Goal: Task Accomplishment & Management: Use online tool/utility

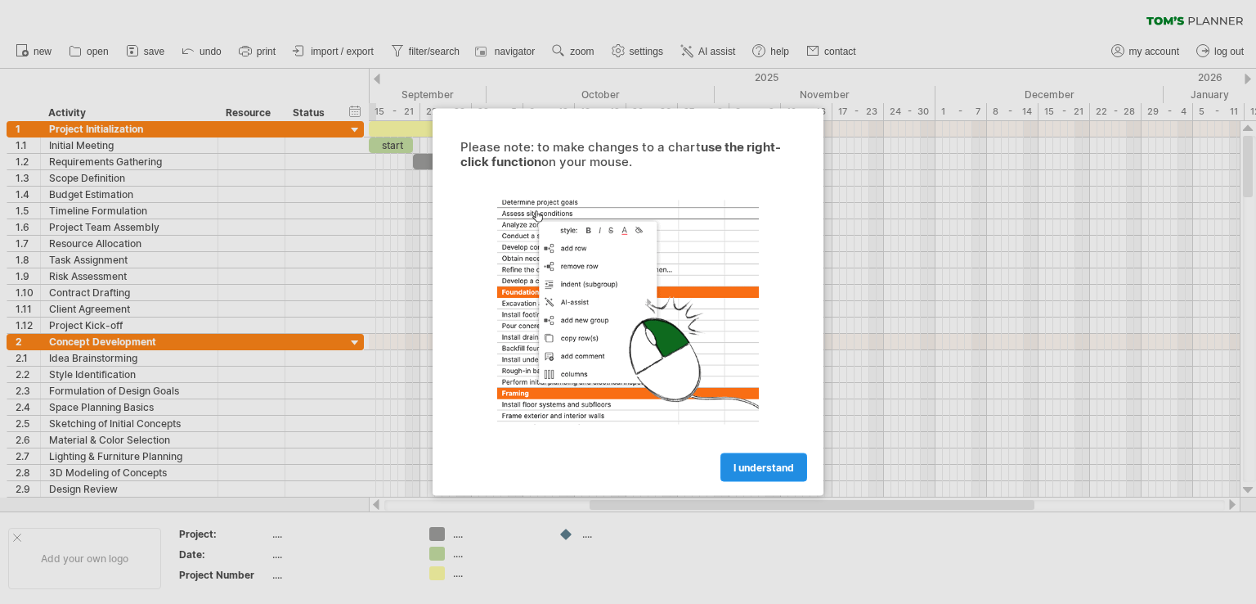
click at [781, 469] on span "I understand" at bounding box center [764, 467] width 61 height 12
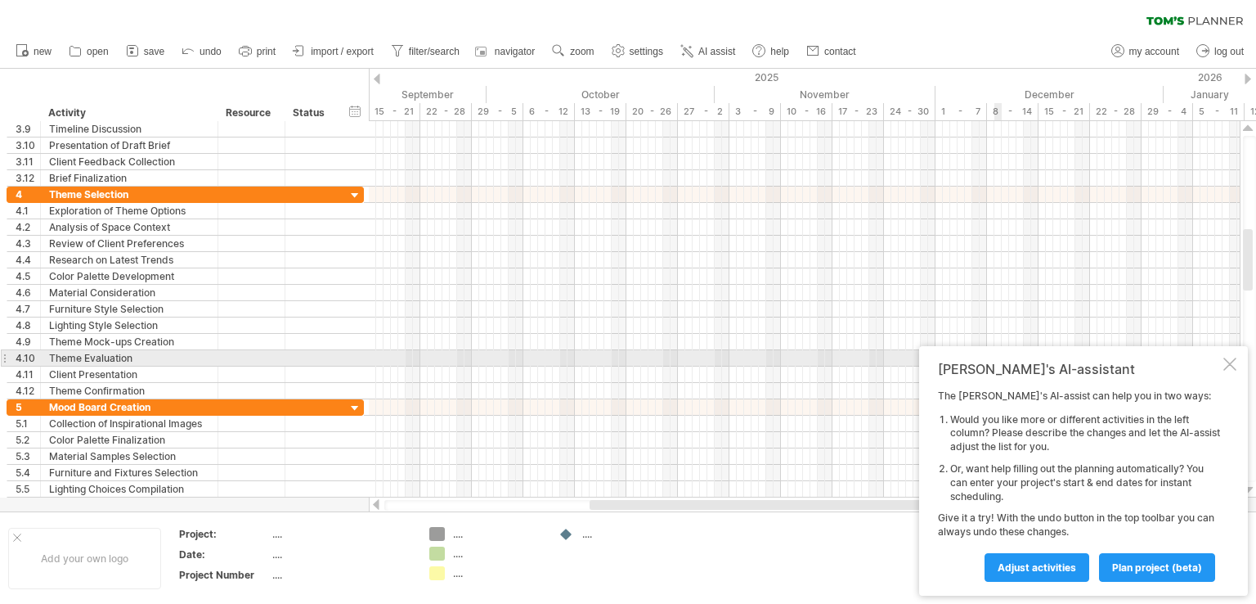
click at [1227, 361] on div at bounding box center [1230, 363] width 13 height 13
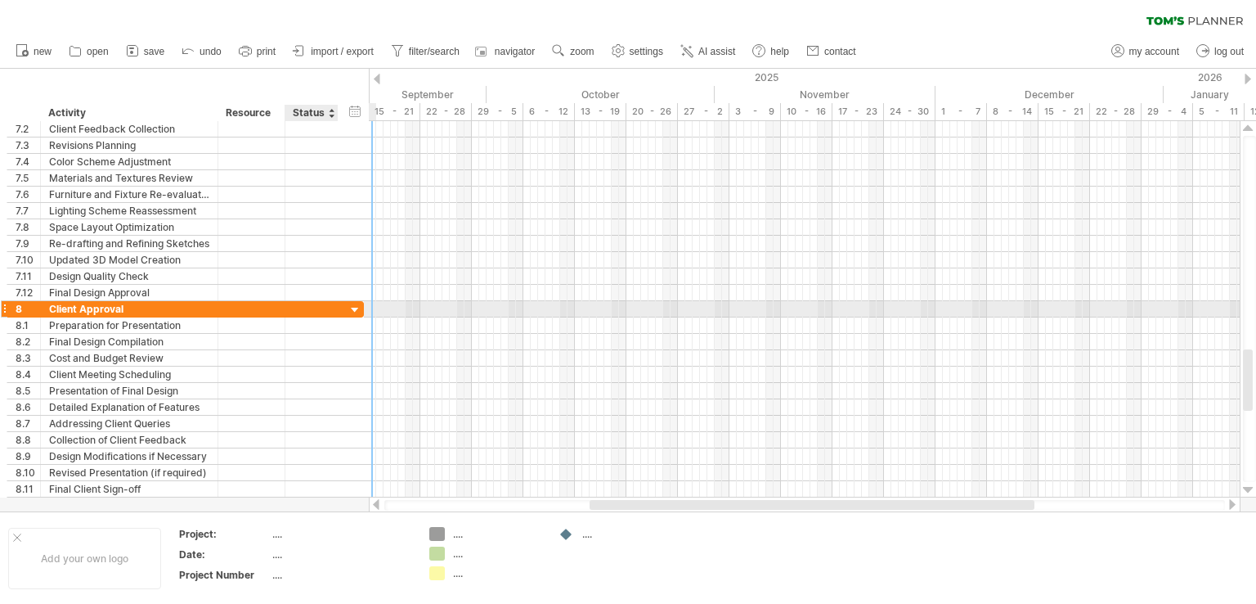
click at [360, 305] on div at bounding box center [356, 311] width 16 height 16
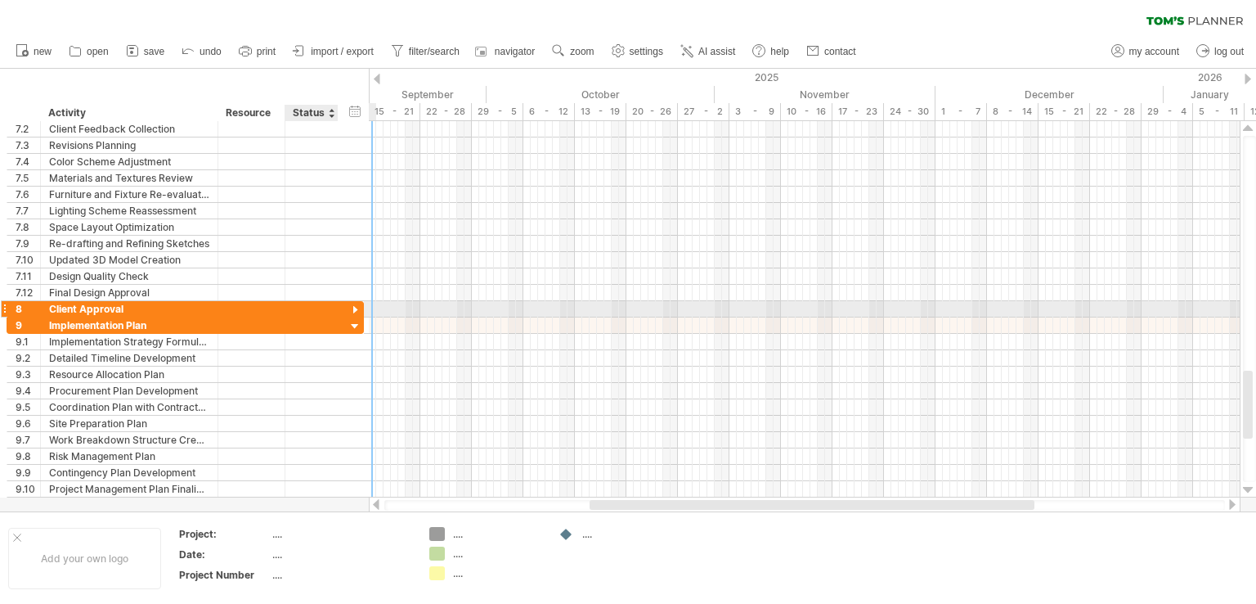
click at [360, 305] on div at bounding box center [356, 311] width 16 height 16
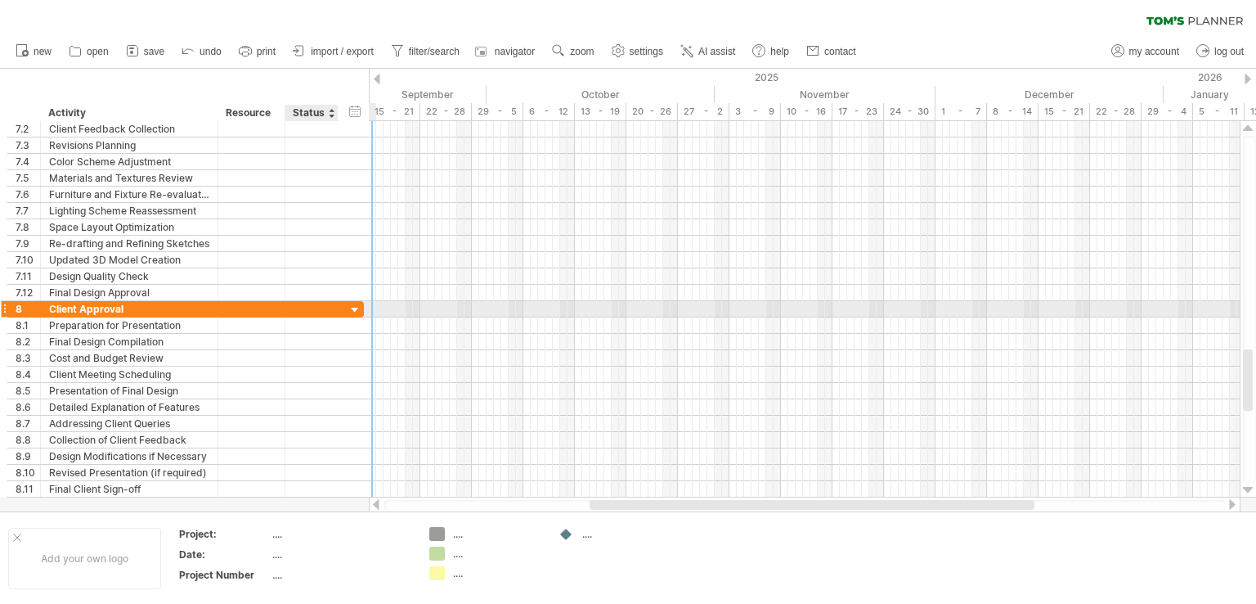
click at [357, 305] on div at bounding box center [356, 311] width 16 height 16
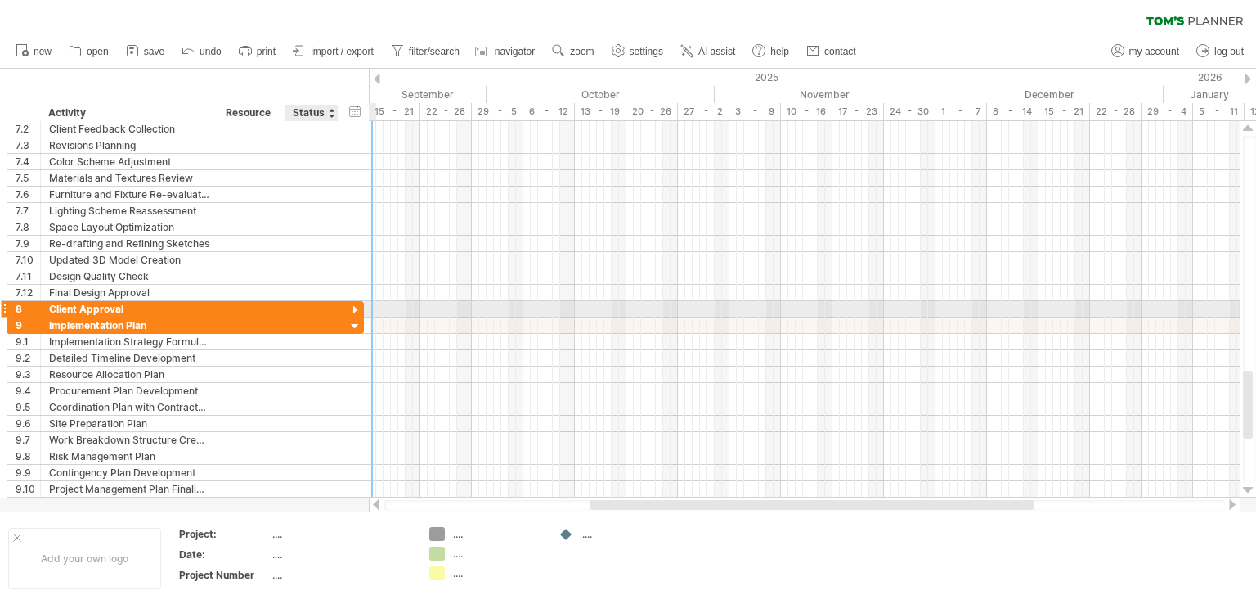
click at [357, 303] on div at bounding box center [356, 311] width 16 height 16
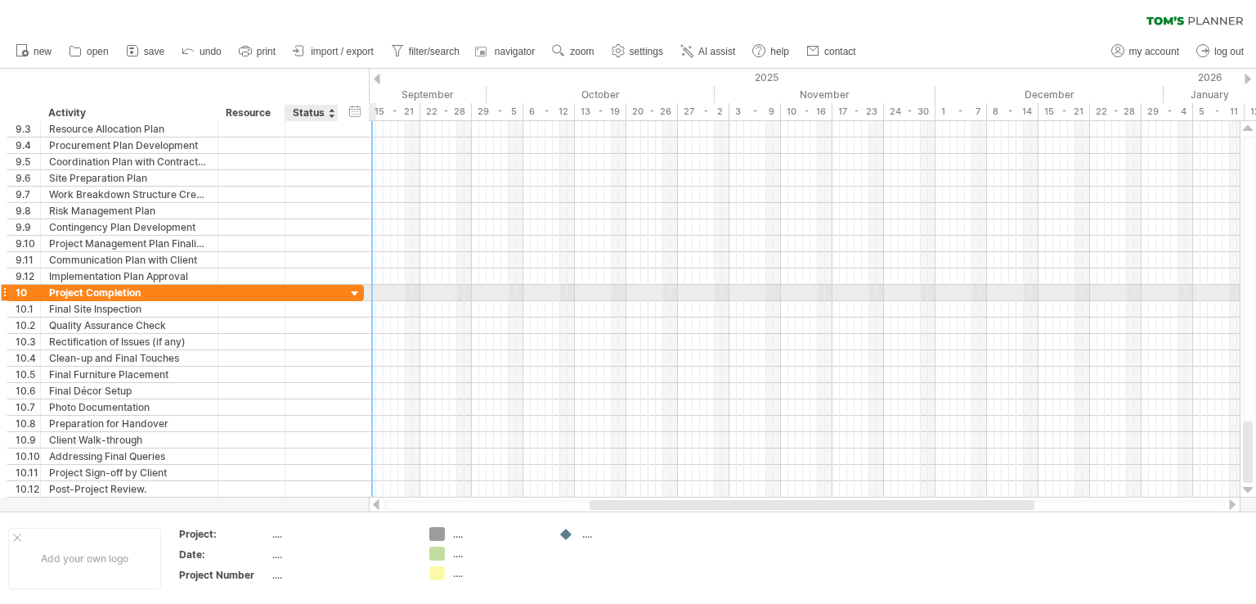
click at [353, 295] on div at bounding box center [356, 294] width 16 height 16
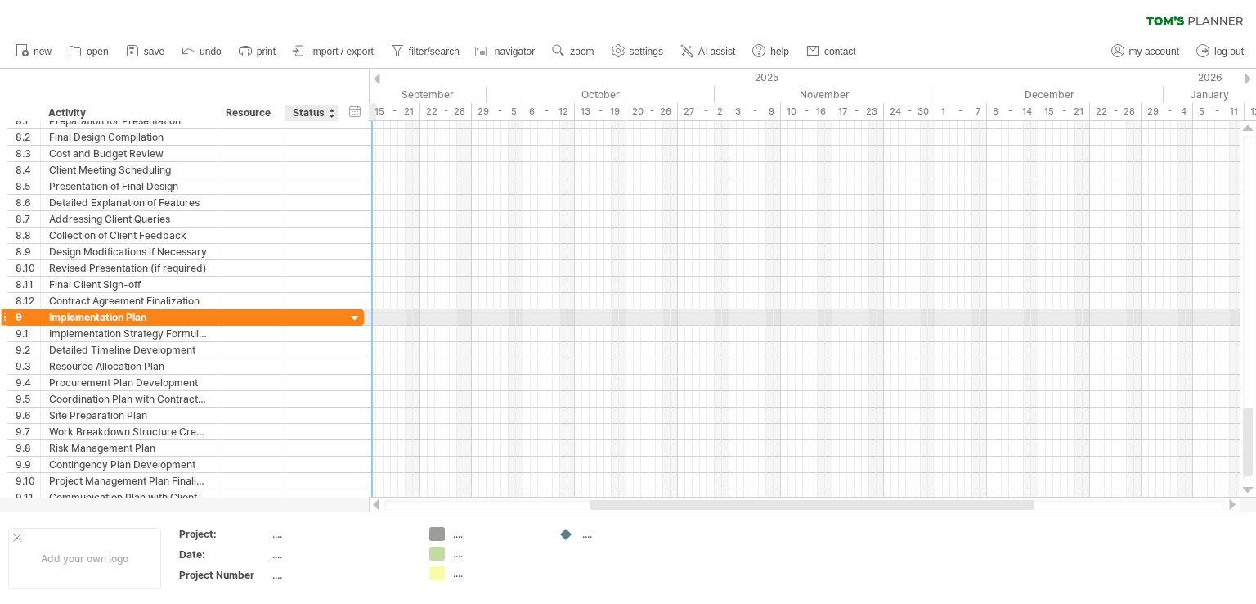
click at [349, 312] on div at bounding box center [356, 319] width 16 height 16
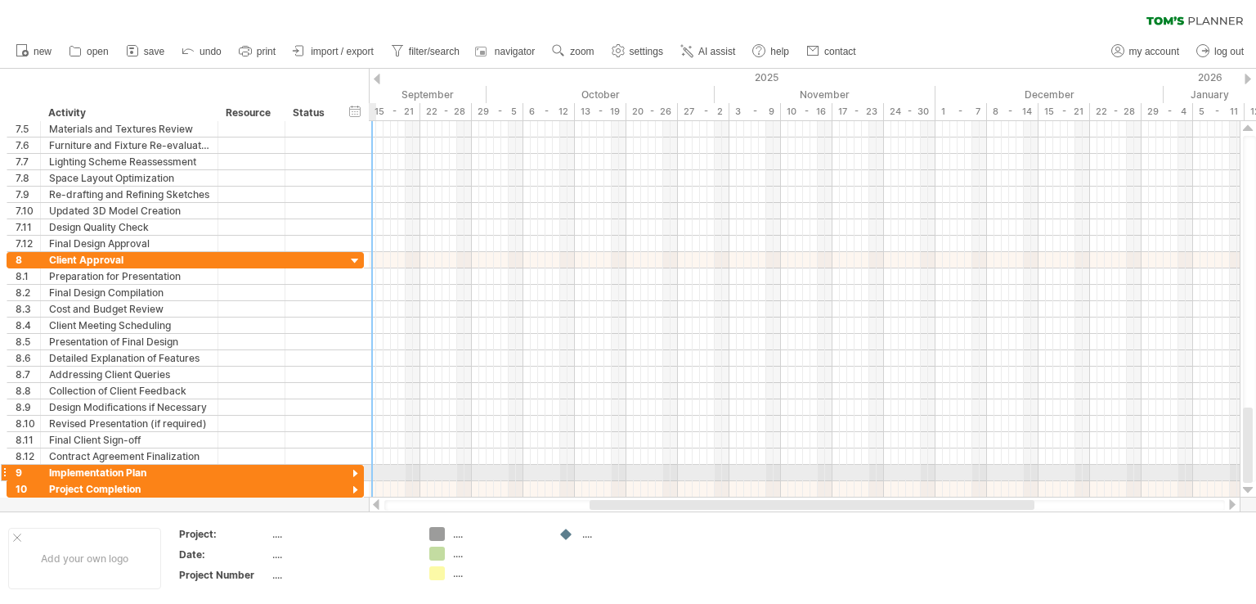
click at [354, 469] on div at bounding box center [356, 474] width 16 height 16
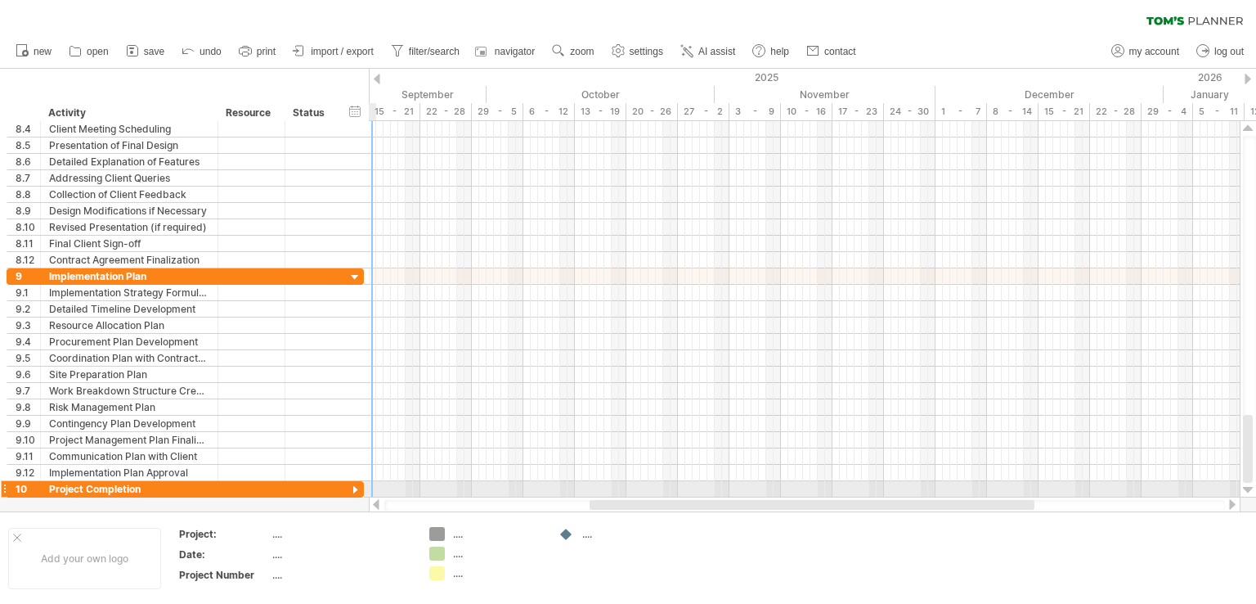
click at [359, 485] on div at bounding box center [356, 491] width 16 height 16
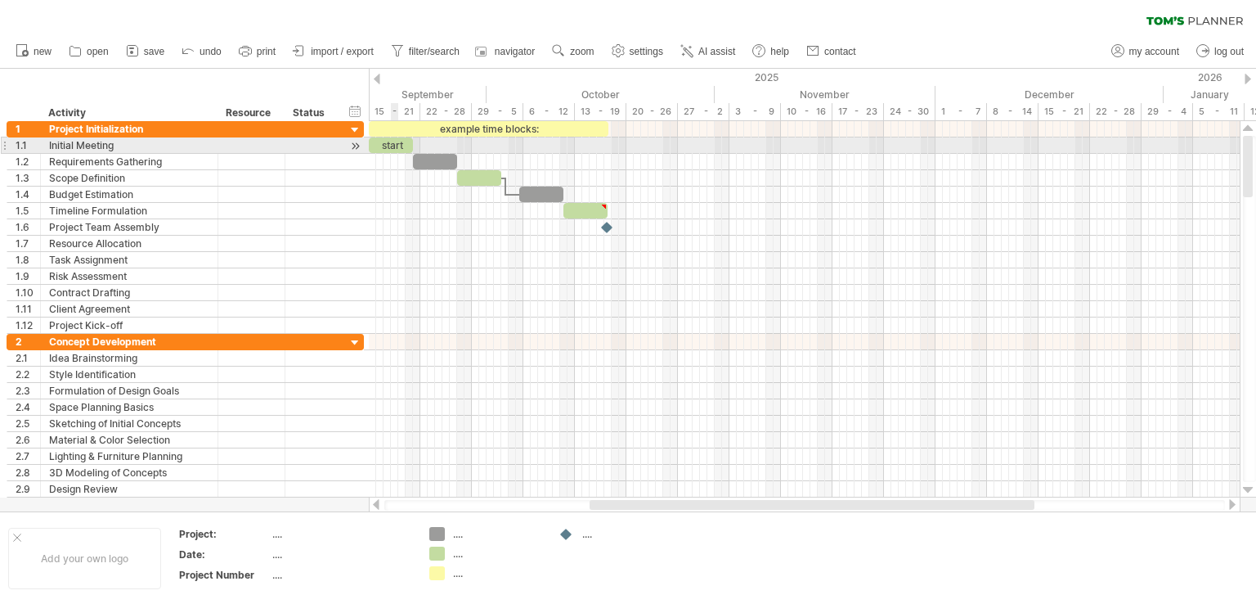
click at [393, 145] on div "start" at bounding box center [391, 145] width 44 height 16
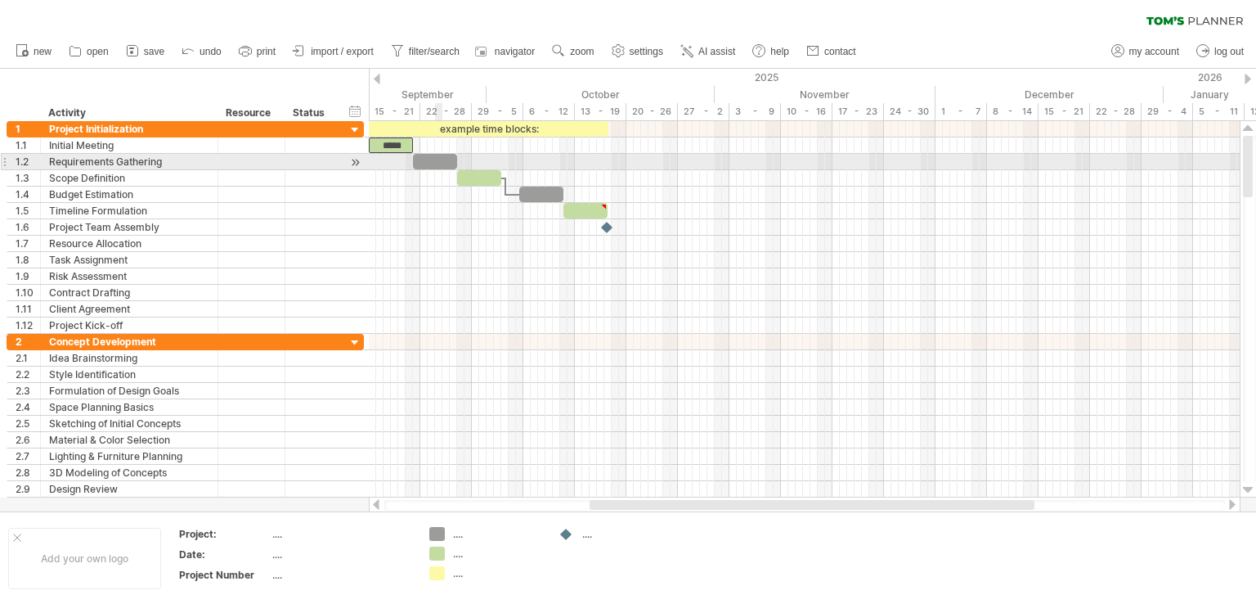
click at [438, 164] on div at bounding box center [435, 162] width 44 height 16
drag, startPoint x: 458, startPoint y: 155, endPoint x: 491, endPoint y: 159, distance: 32.9
click at [490, 159] on span at bounding box center [486, 162] width 7 height 16
drag, startPoint x: 492, startPoint y: 159, endPoint x: 531, endPoint y: 159, distance: 39.3
click at [531, 159] on span at bounding box center [527, 162] width 7 height 16
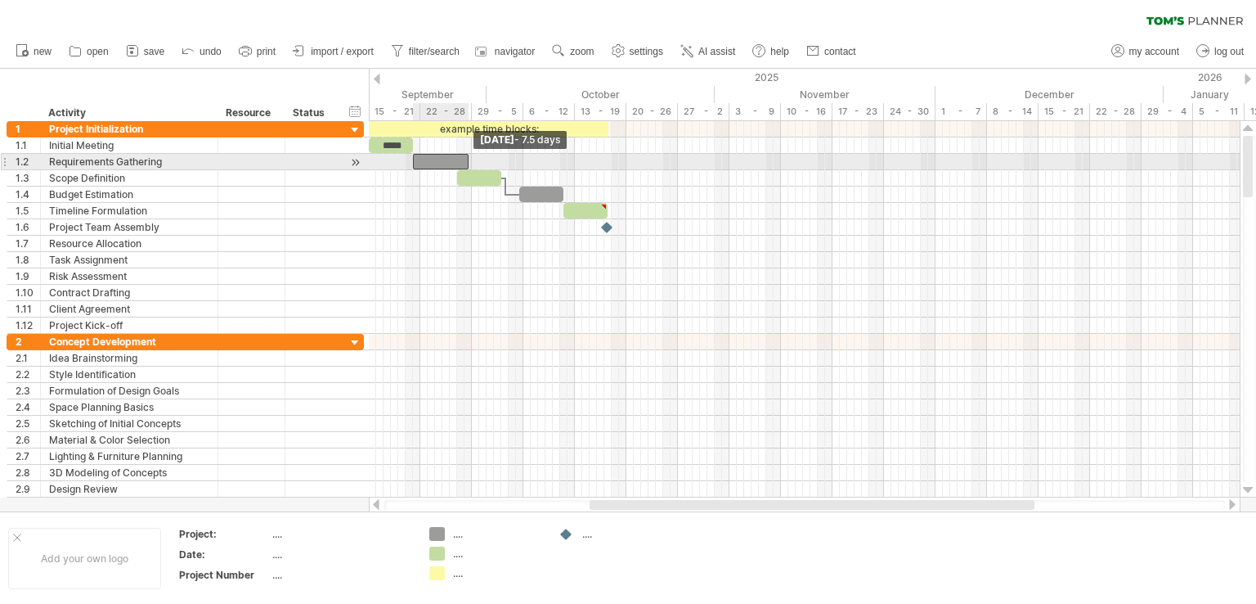
drag, startPoint x: 531, startPoint y: 159, endPoint x: 465, endPoint y: 166, distance: 66.7
click at [465, 166] on span at bounding box center [468, 162] width 7 height 16
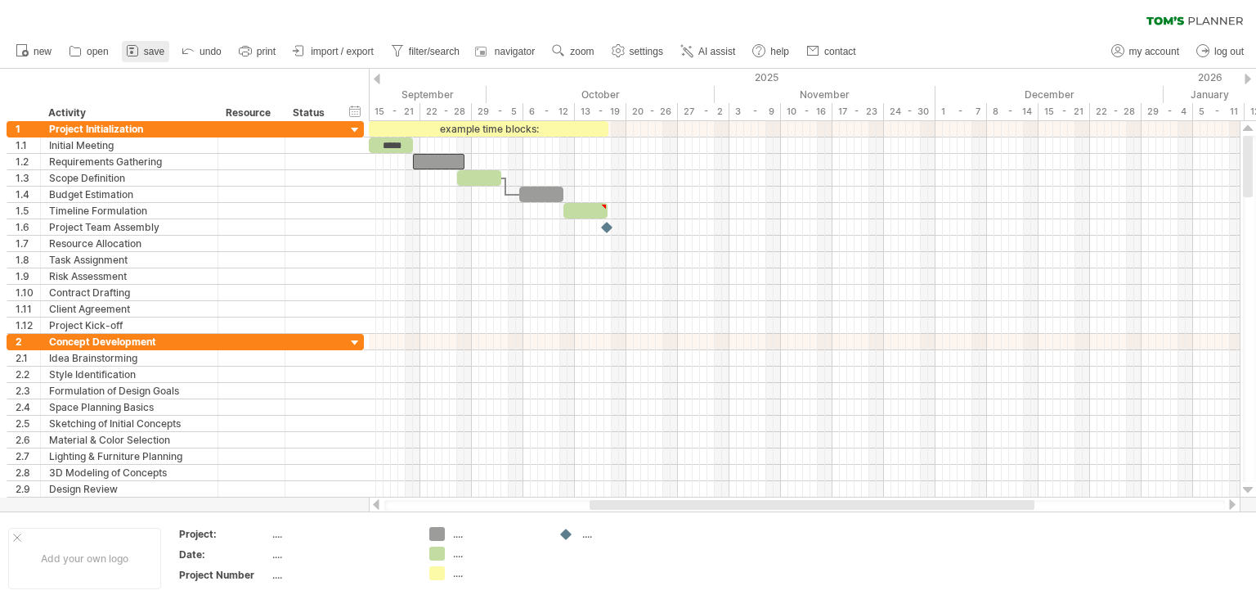
click at [154, 54] on span "save" at bounding box center [154, 51] width 20 height 11
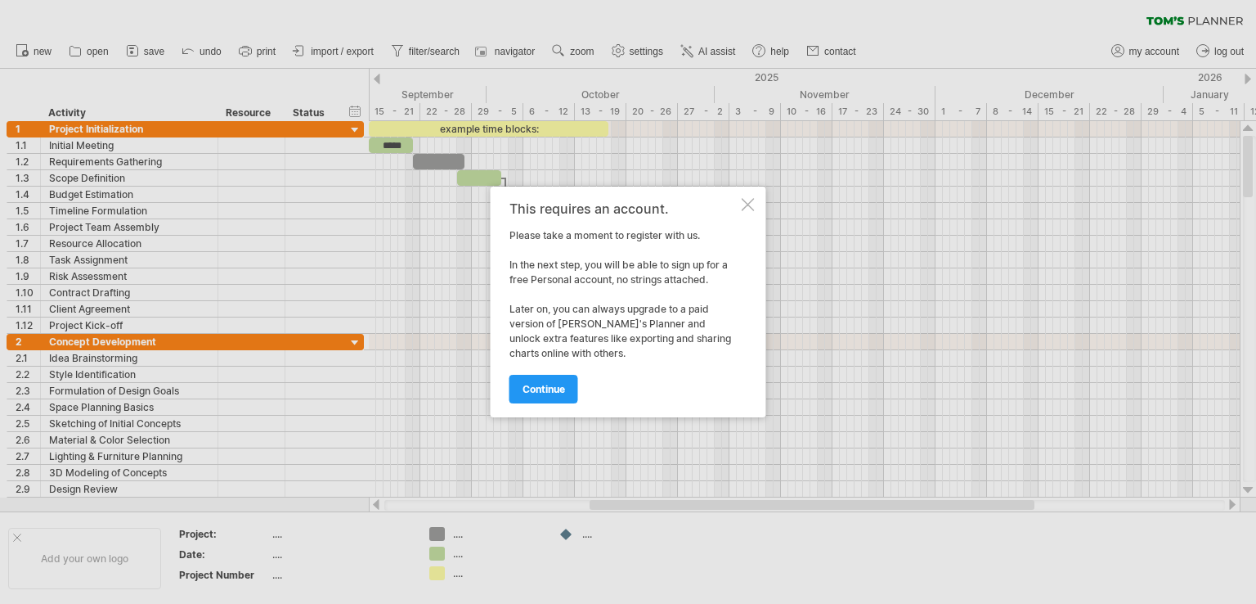
click at [746, 206] on div at bounding box center [748, 204] width 13 height 13
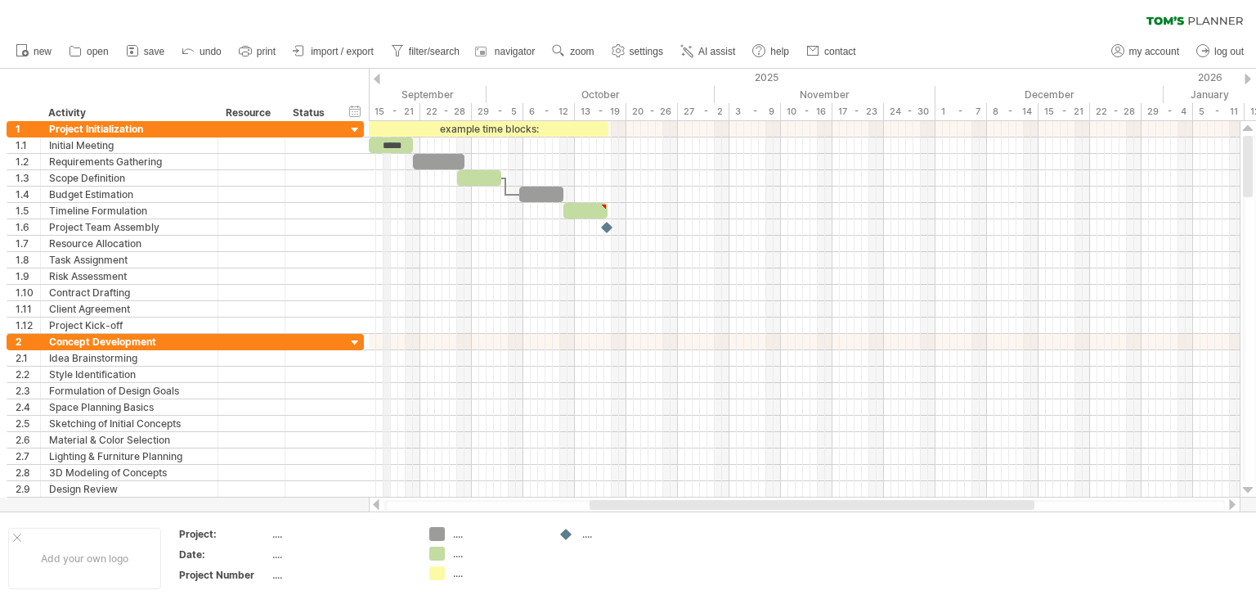
click at [385, 75] on div "2025" at bounding box center [137, 77] width 2054 height 17
click at [382, 75] on div "2025" at bounding box center [137, 77] width 2054 height 17
click at [1248, 80] on div at bounding box center [1248, 79] width 7 height 11
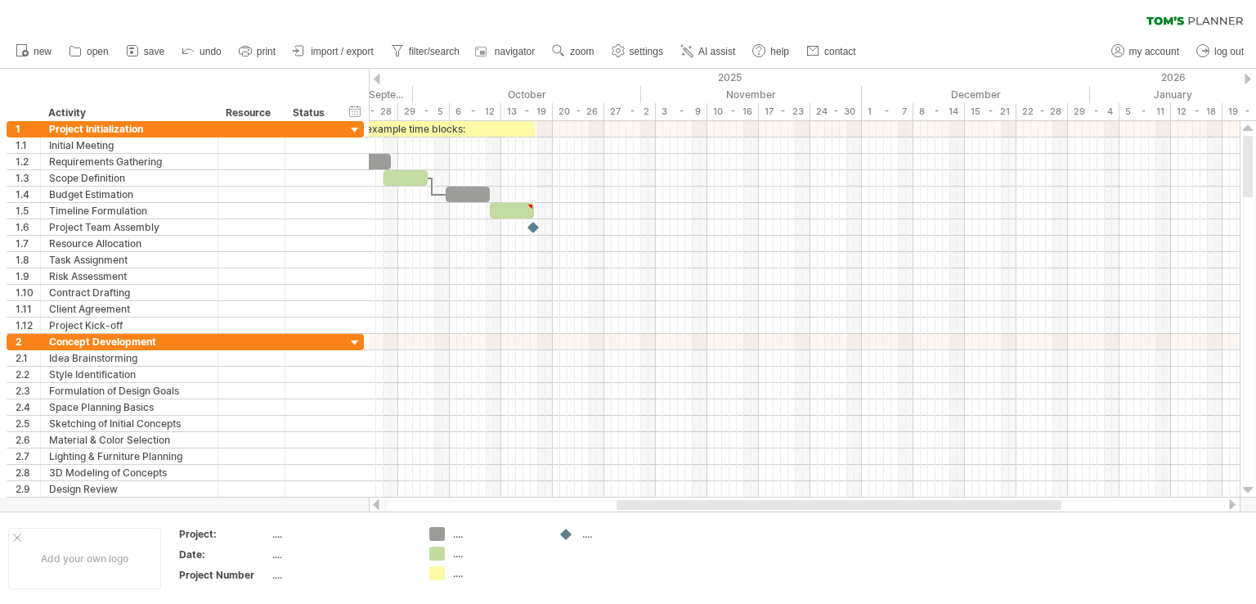
click at [1248, 80] on div at bounding box center [1248, 79] width 7 height 11
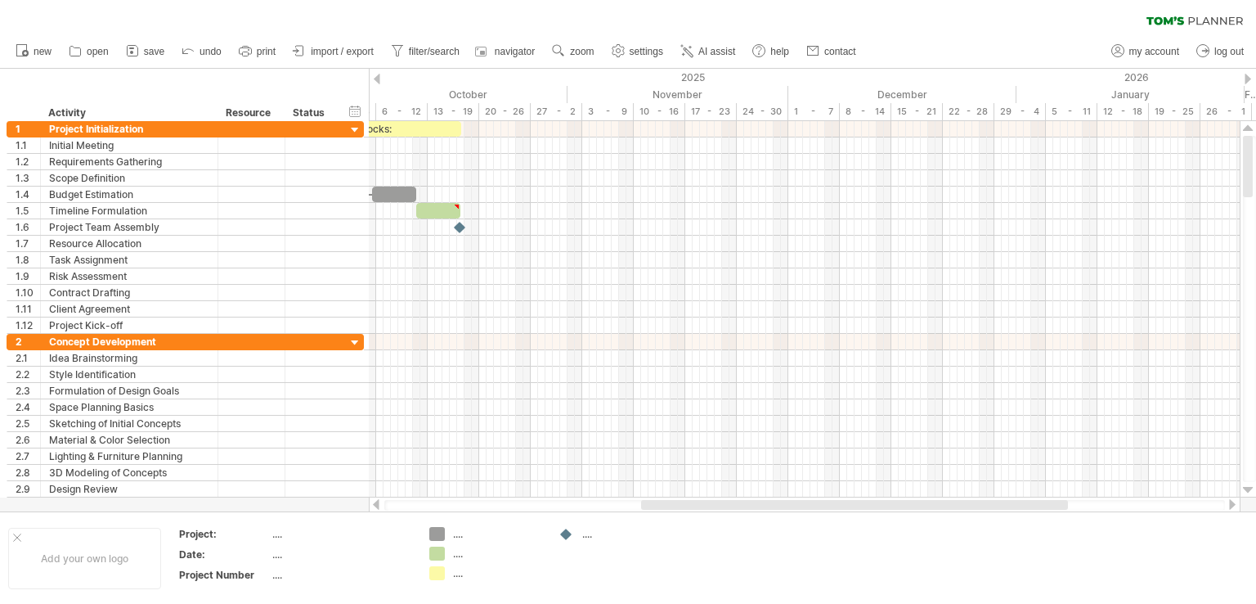
click at [1248, 80] on div at bounding box center [1248, 79] width 7 height 11
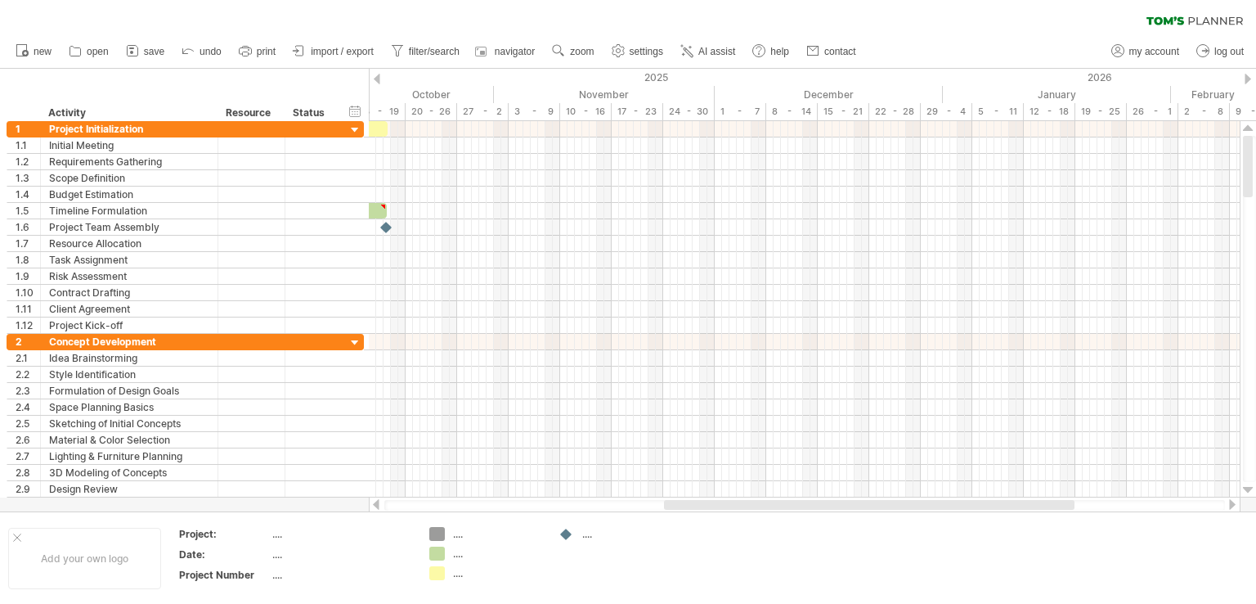
click at [1248, 80] on div at bounding box center [1248, 79] width 7 height 11
click at [1247, 80] on div at bounding box center [1248, 79] width 7 height 11
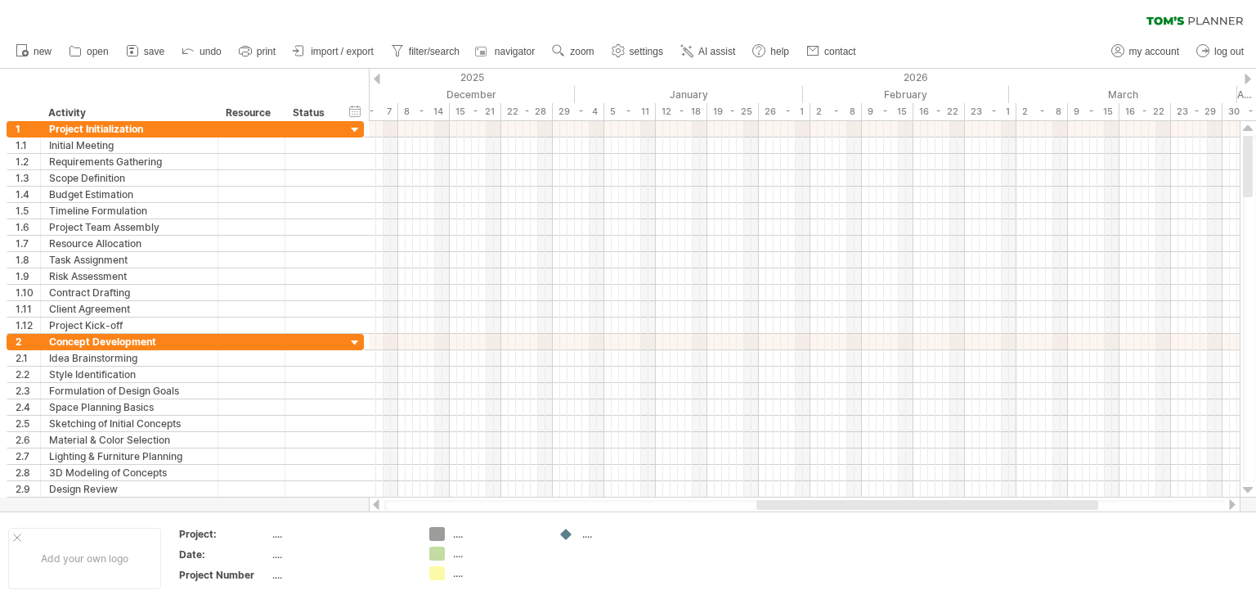
click at [1243, 80] on div "Trying to reach plan.tomsplanner.com Connected again... 0% clear filter new 1" at bounding box center [628, 302] width 1256 height 604
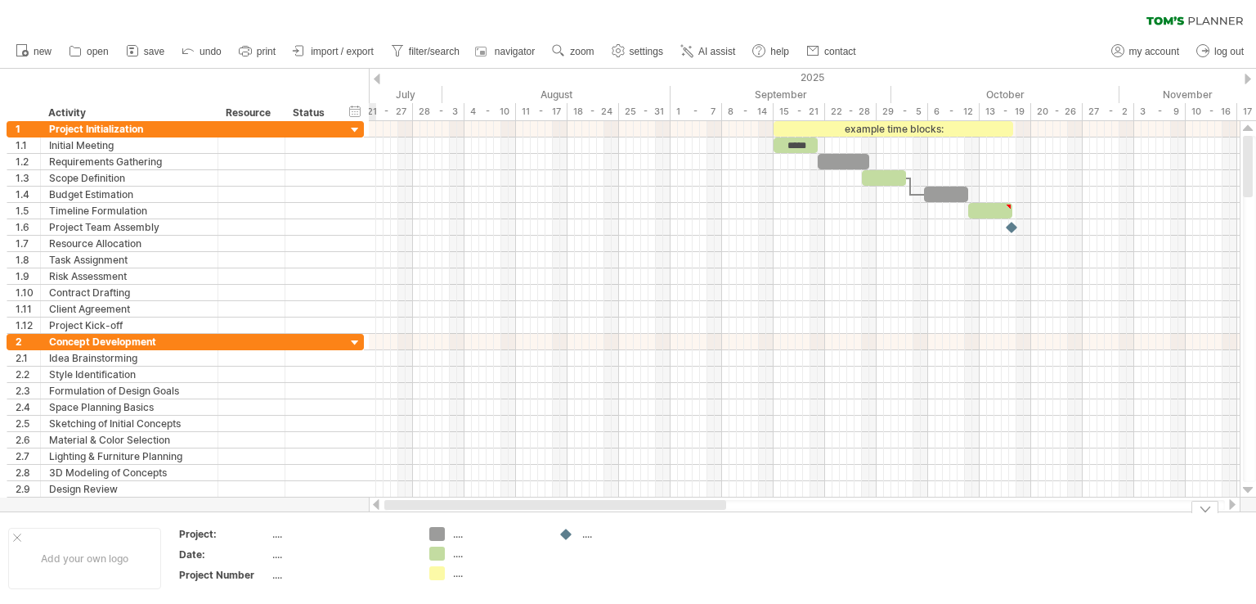
drag, startPoint x: 911, startPoint y: 506, endPoint x: 478, endPoint y: 533, distance: 433.5
click at [483, 541] on div "Trying to reach plan.tomsplanner.com Connected again... 0% clear filter new 1" at bounding box center [628, 302] width 1256 height 604
click at [424, 531] on td ".... .... ...." at bounding box center [485, 558] width 129 height 63
click at [439, 532] on div "Trying to reach plan.tomsplanner.com Connected again... 0% clear filter new 1" at bounding box center [628, 302] width 1256 height 604
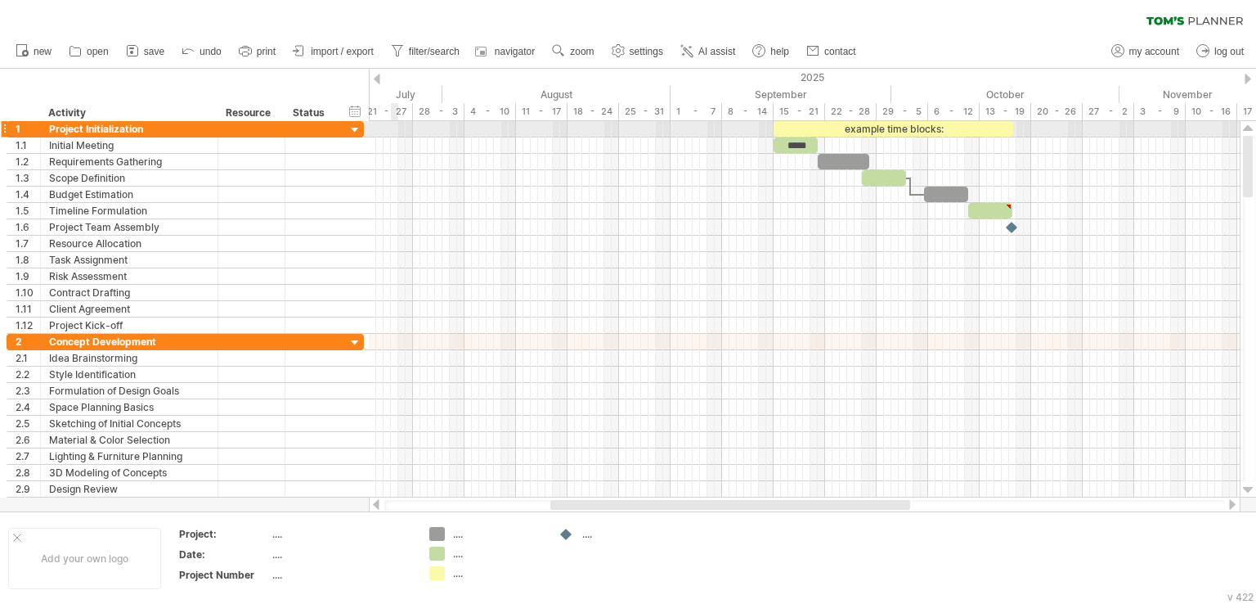
click at [396, 123] on div at bounding box center [804, 129] width 871 height 16
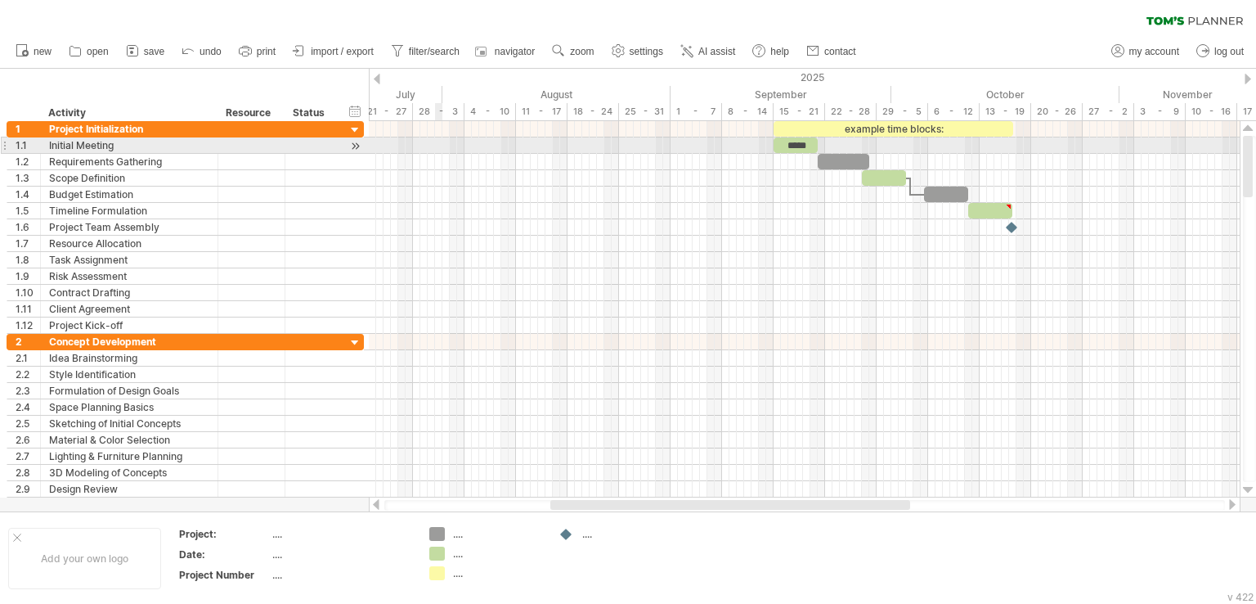
click at [438, 143] on div at bounding box center [804, 145] width 871 height 16
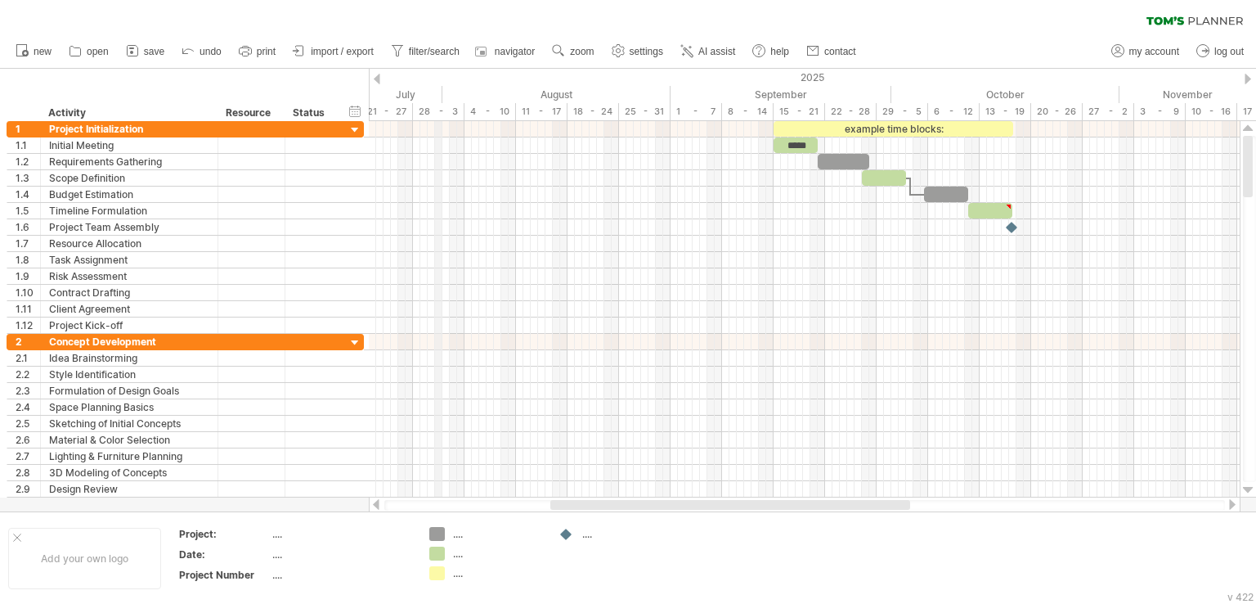
click at [436, 112] on div "28 - 3" at bounding box center [439, 111] width 52 height 17
click at [420, 110] on div "28 - 3" at bounding box center [439, 111] width 52 height 17
click at [438, 115] on div "28 - 3" at bounding box center [439, 111] width 52 height 17
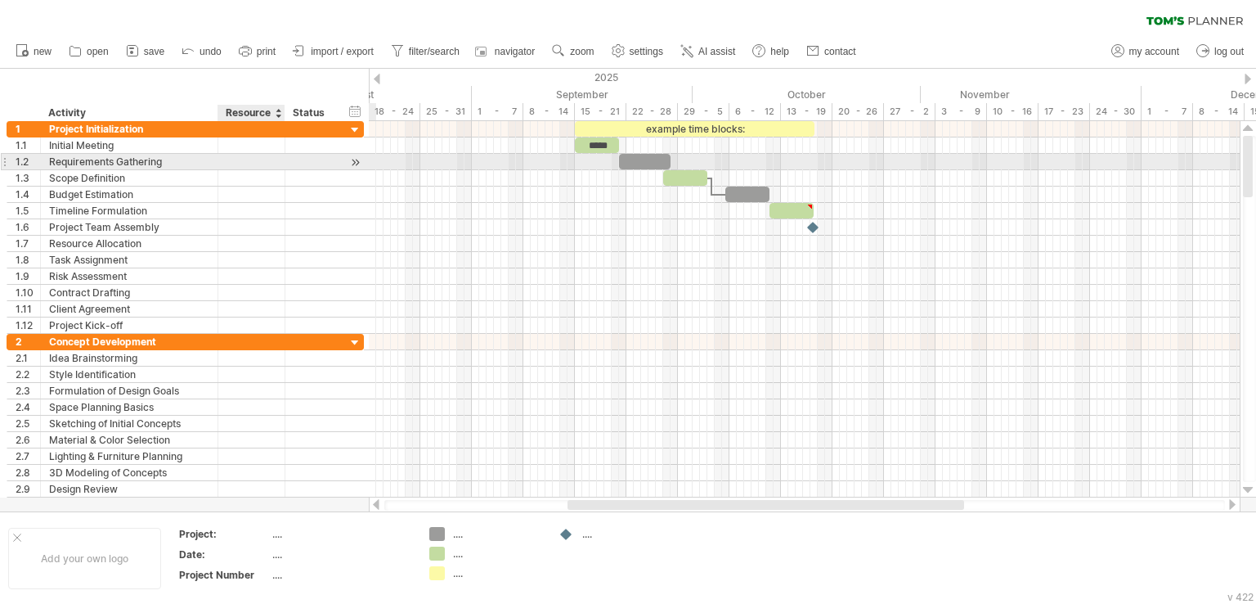
drag, startPoint x: 460, startPoint y: 115, endPoint x: 236, endPoint y: 158, distance: 227.3
click at [236, 158] on div "Trying to reach plan.tomsplanner.com Connected again... 0% clear filter new 1" at bounding box center [628, 302] width 1256 height 604
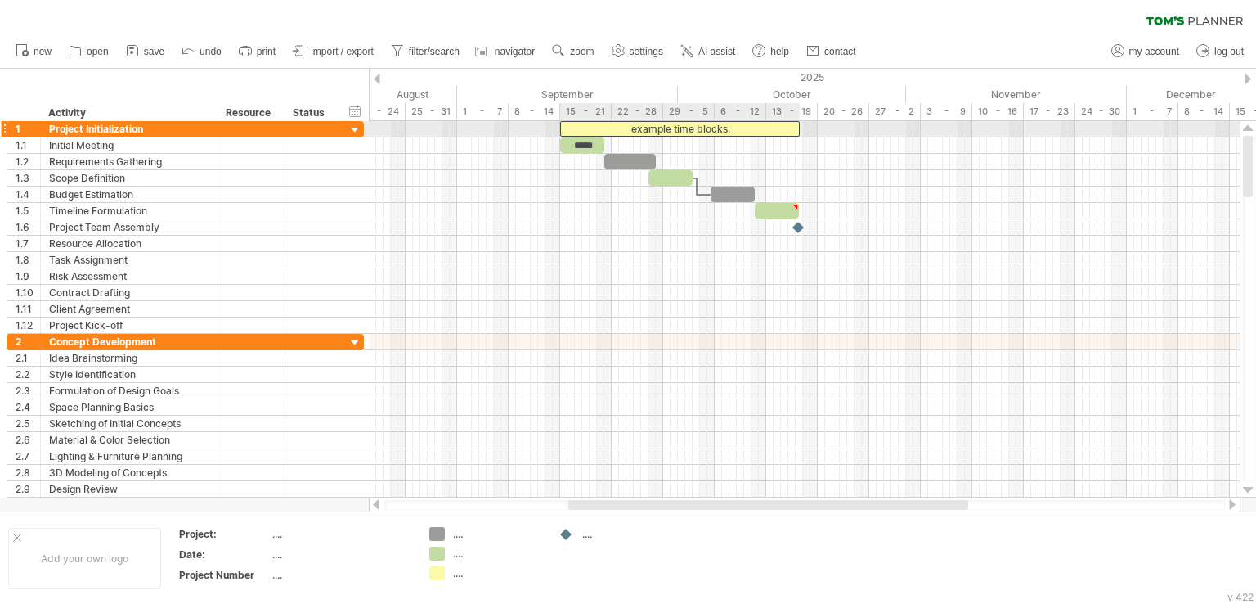
click at [739, 128] on div "example time blocks:" at bounding box center [680, 129] width 240 height 16
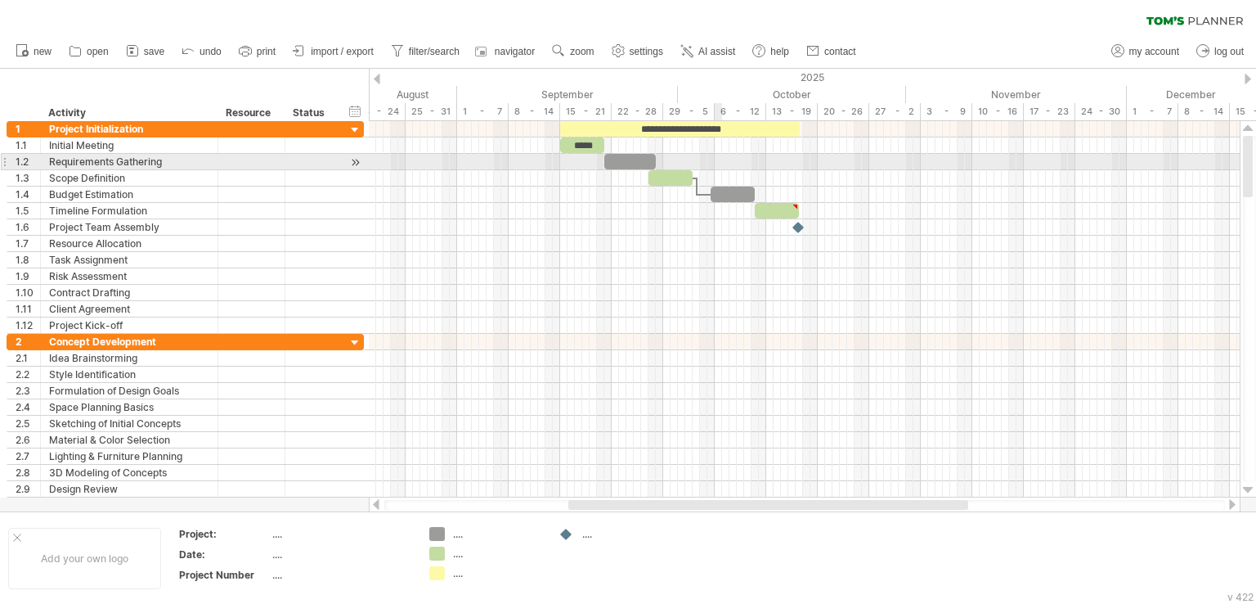
click at [716, 168] on div at bounding box center [804, 162] width 871 height 16
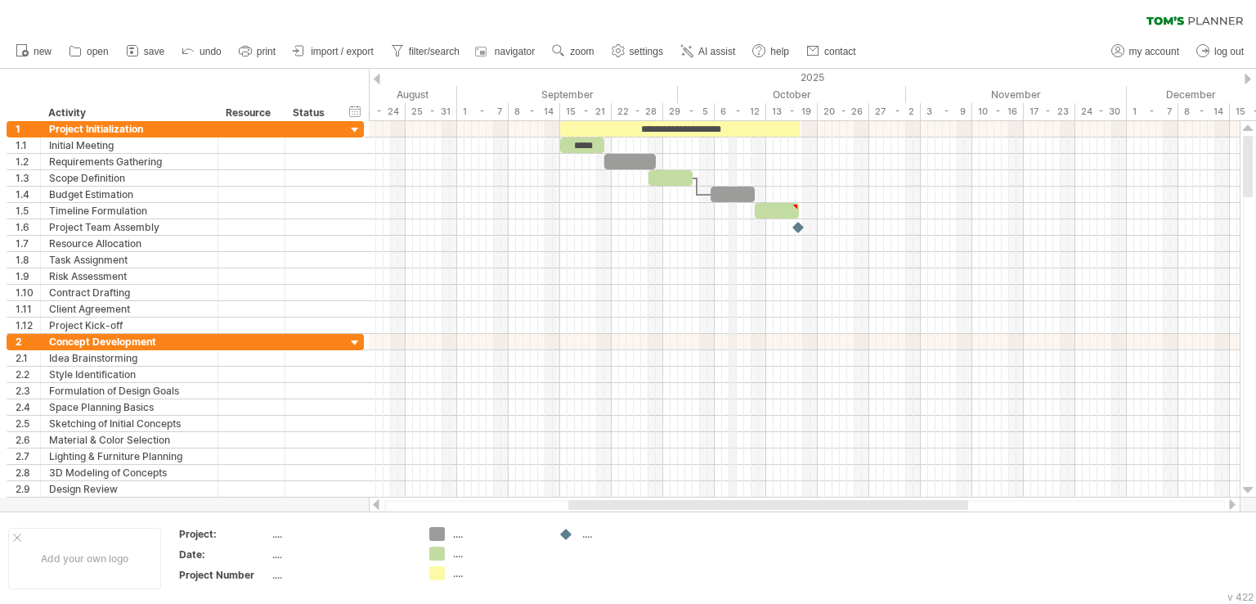
click at [732, 113] on div "6 - 12" at bounding box center [741, 111] width 52 height 17
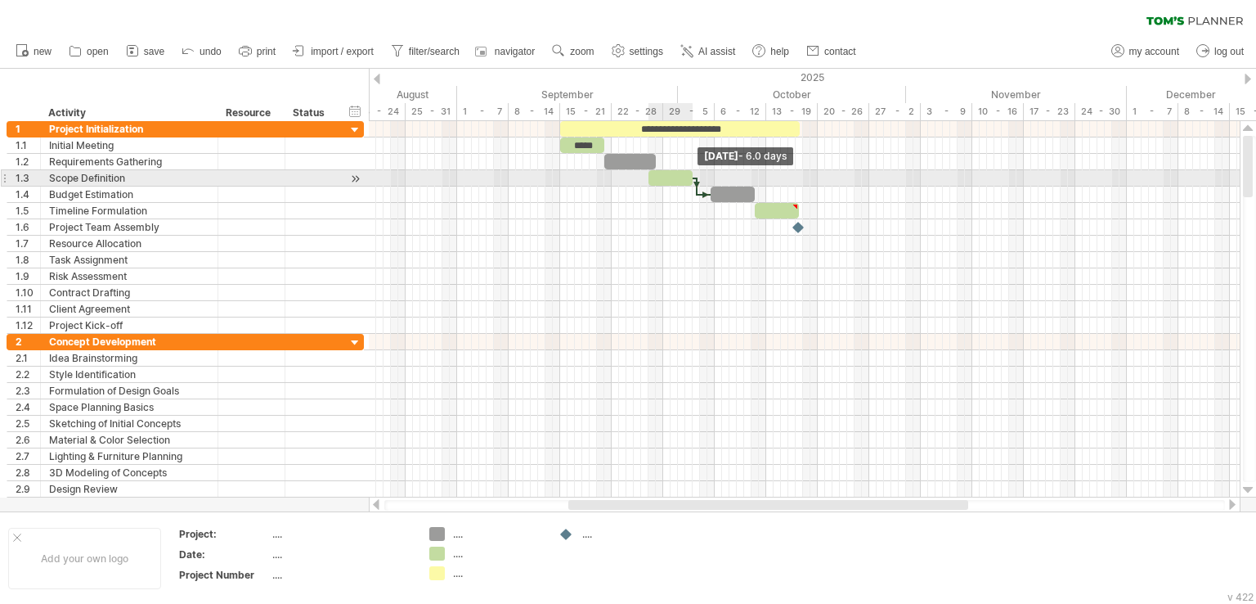
click at [691, 176] on span at bounding box center [692, 178] width 7 height 16
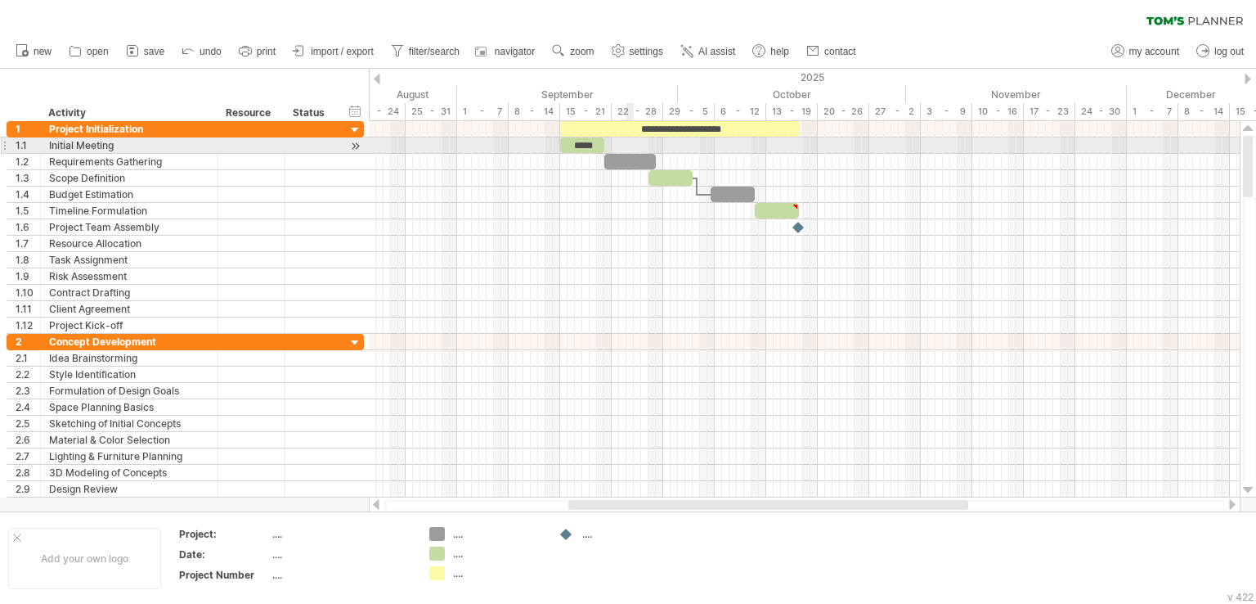
click at [629, 150] on div at bounding box center [804, 145] width 871 height 16
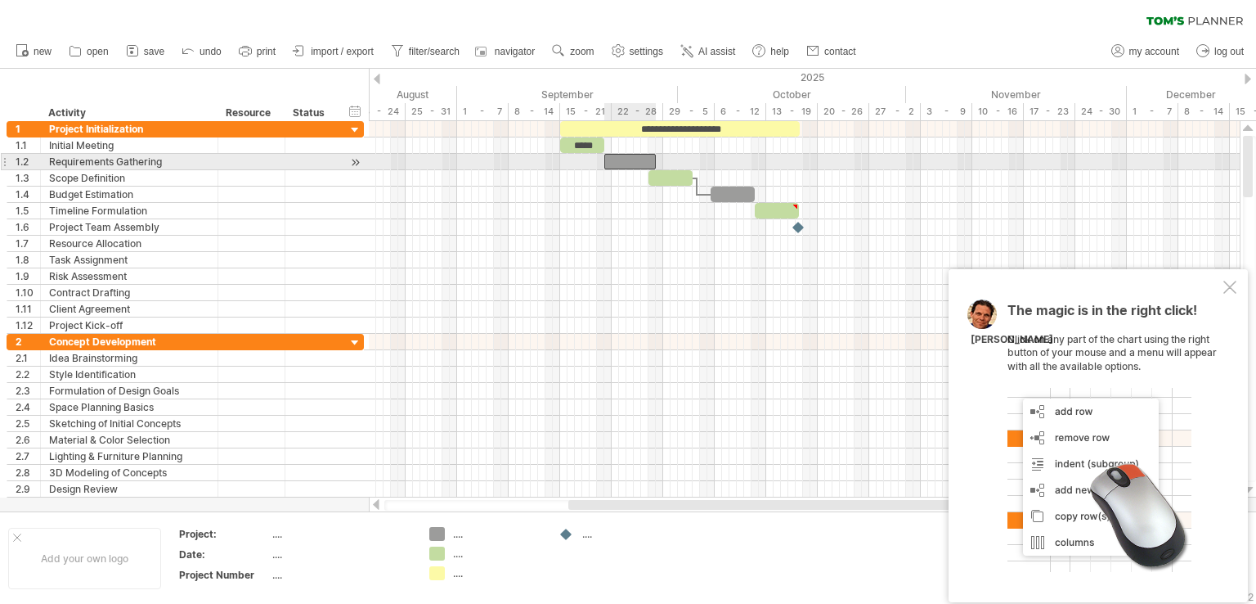
click at [627, 164] on div at bounding box center [630, 162] width 52 height 16
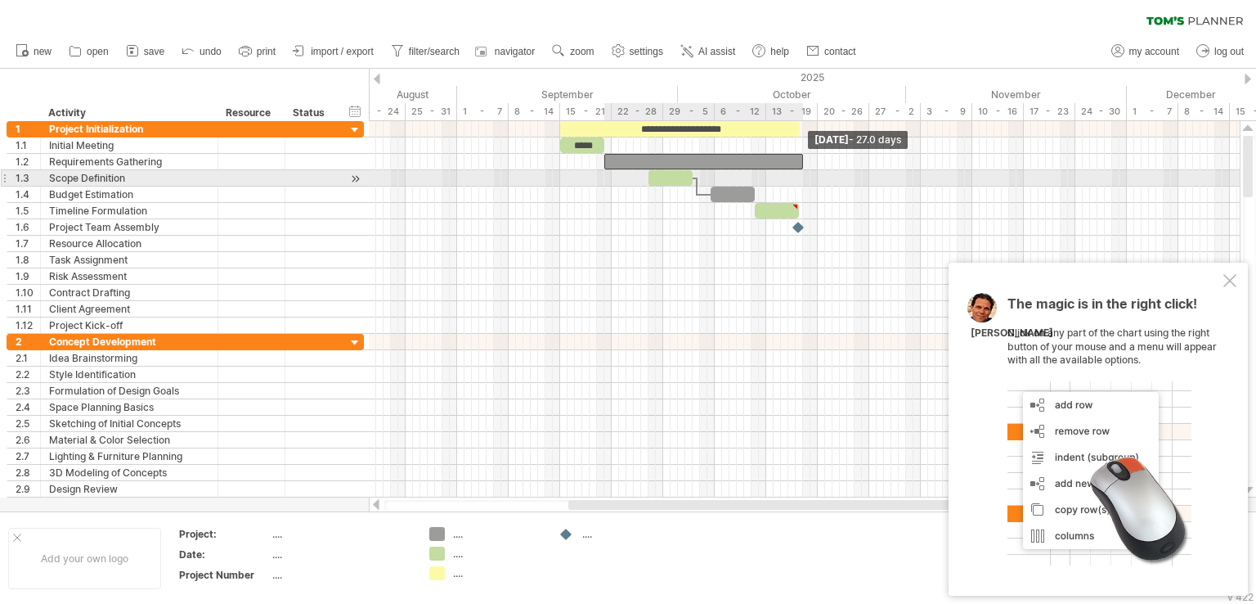
drag, startPoint x: 655, startPoint y: 162, endPoint x: 802, endPoint y: 185, distance: 148.2
click at [802, 185] on div "**********" at bounding box center [804, 309] width 871 height 376
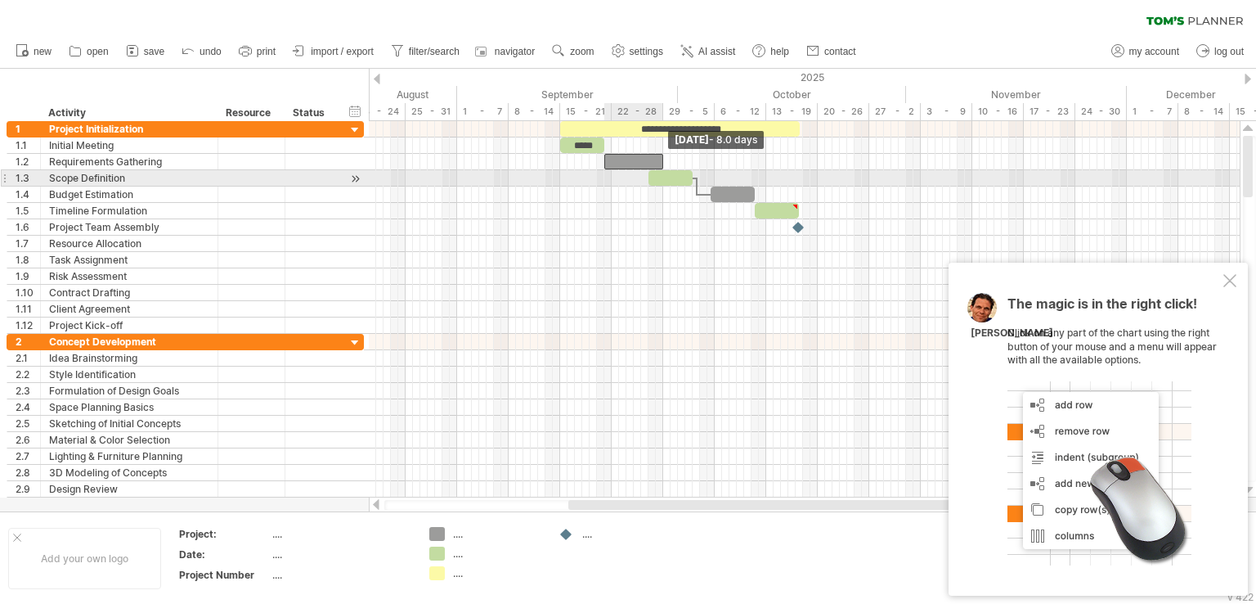
drag, startPoint x: 805, startPoint y: 160, endPoint x: 664, endPoint y: 171, distance: 141.1
click at [663, 171] on div "**********" at bounding box center [663, 227] width 0 height 213
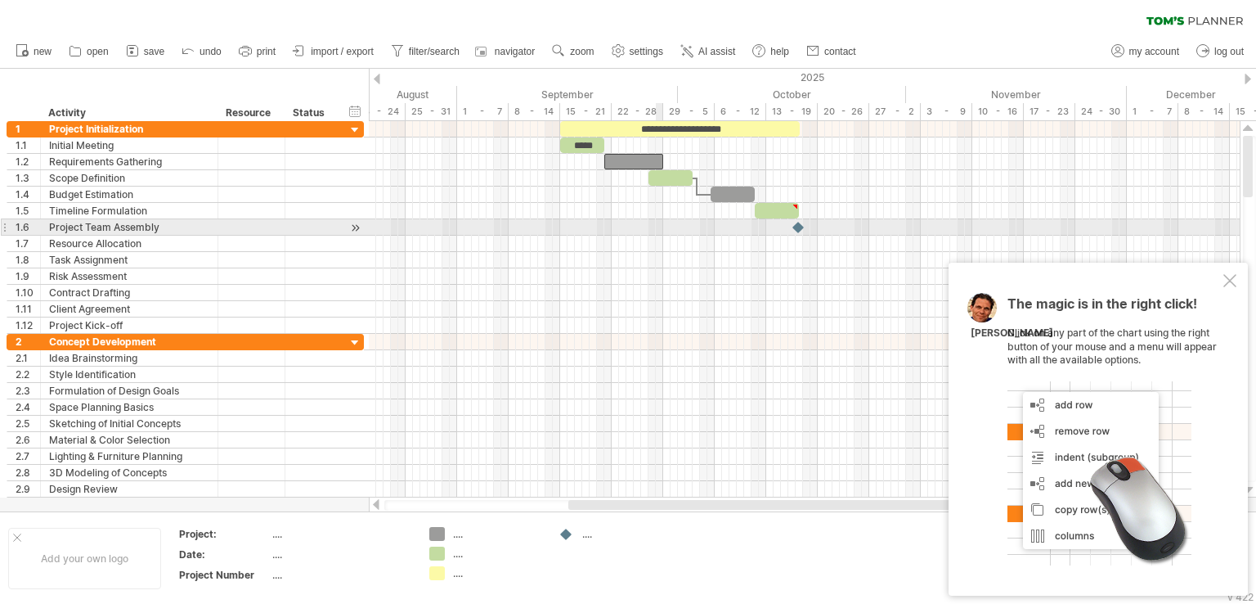
click at [659, 232] on div at bounding box center [804, 227] width 871 height 16
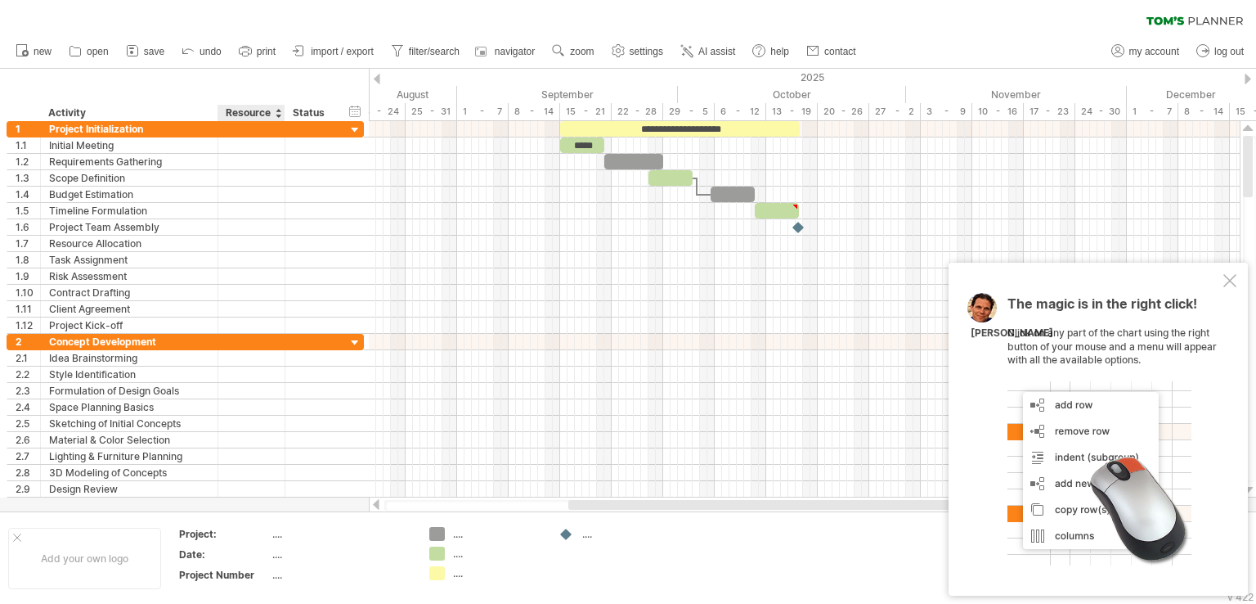
click at [270, 577] on table "Project: .... Date: .... Project Number ...." at bounding box center [295, 557] width 236 height 63
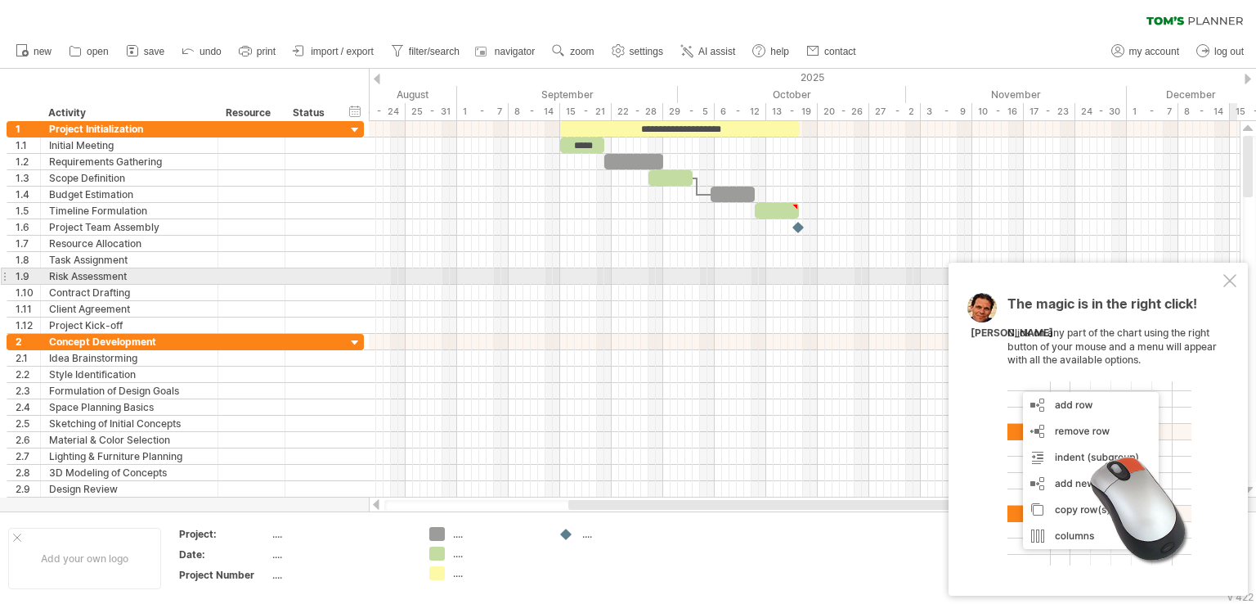
click at [1220, 281] on div "The magic is in the right click! Click on any part of the chart using the right…" at bounding box center [1098, 429] width 299 height 333
click at [1235, 272] on div "The magic is in the right click! Click on any part of the chart using the right…" at bounding box center [1098, 429] width 299 height 333
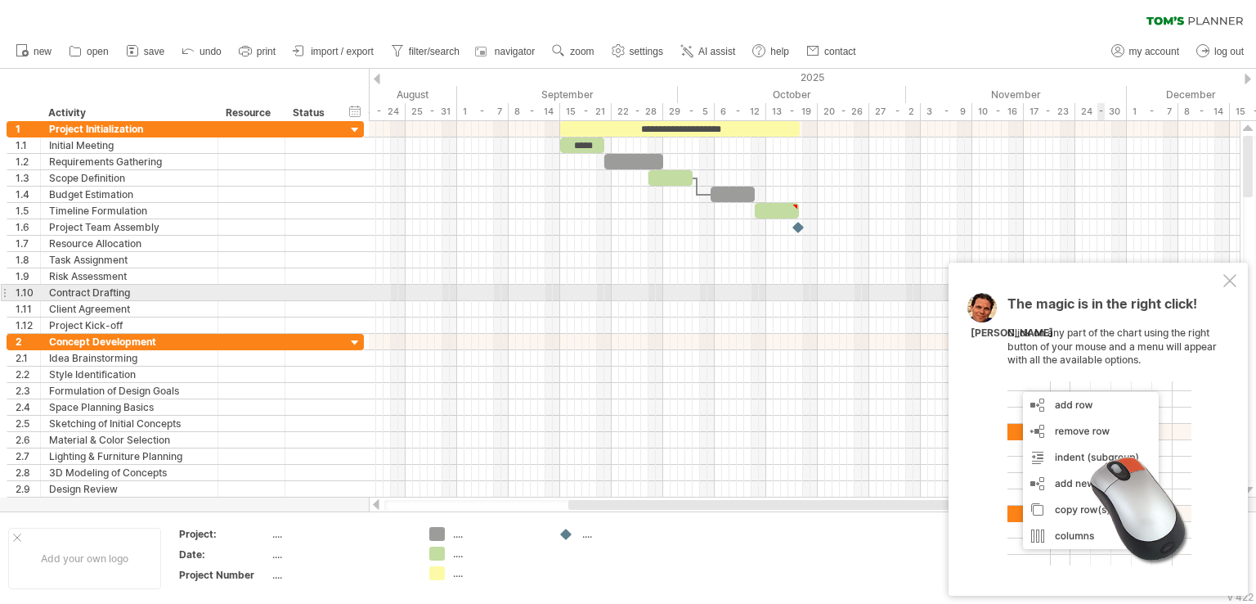
click at [1230, 286] on div at bounding box center [1230, 280] width 13 height 13
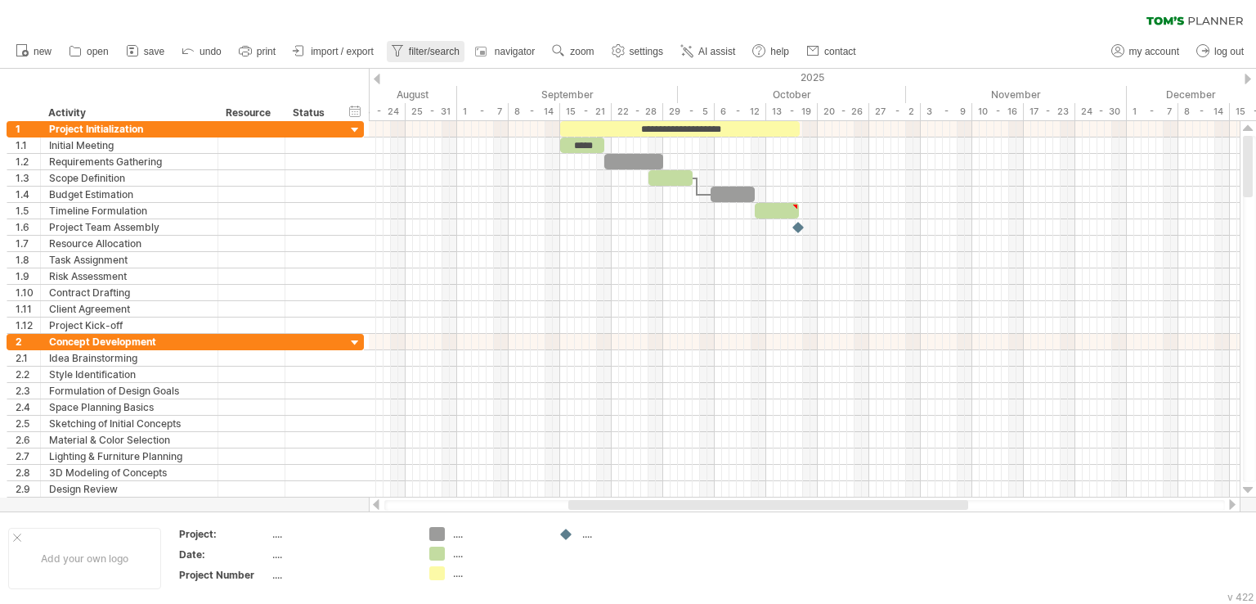
click at [410, 47] on span "filter/search" at bounding box center [434, 51] width 51 height 11
type input "**********"
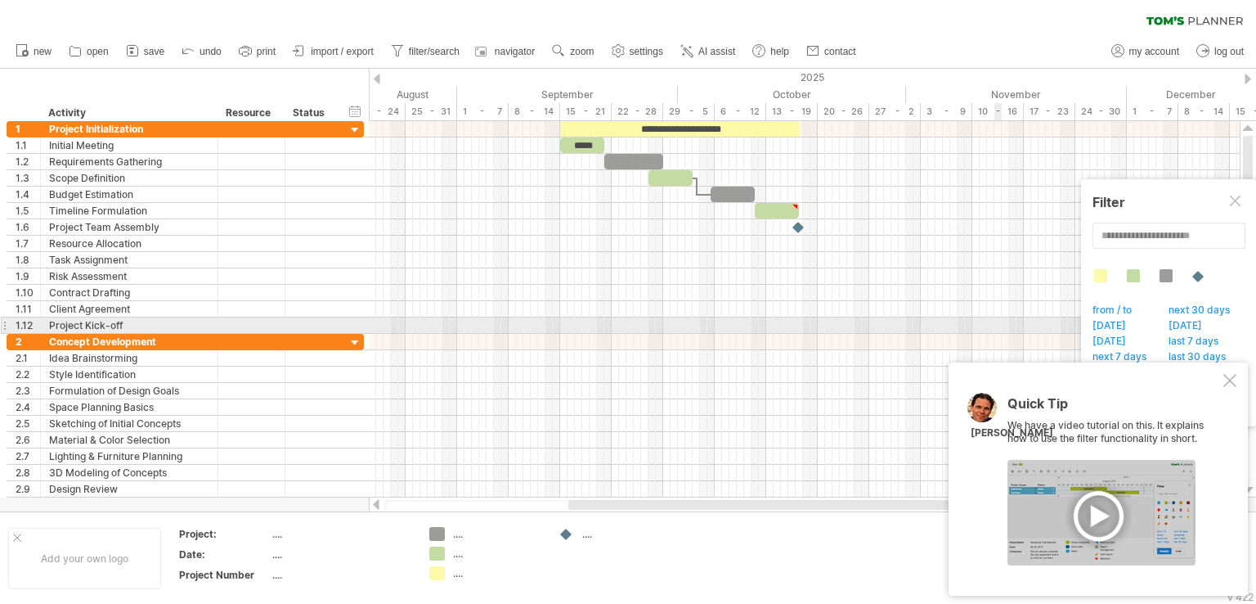
click at [1175, 327] on span "yesterday" at bounding box center [1189, 327] width 47 height 16
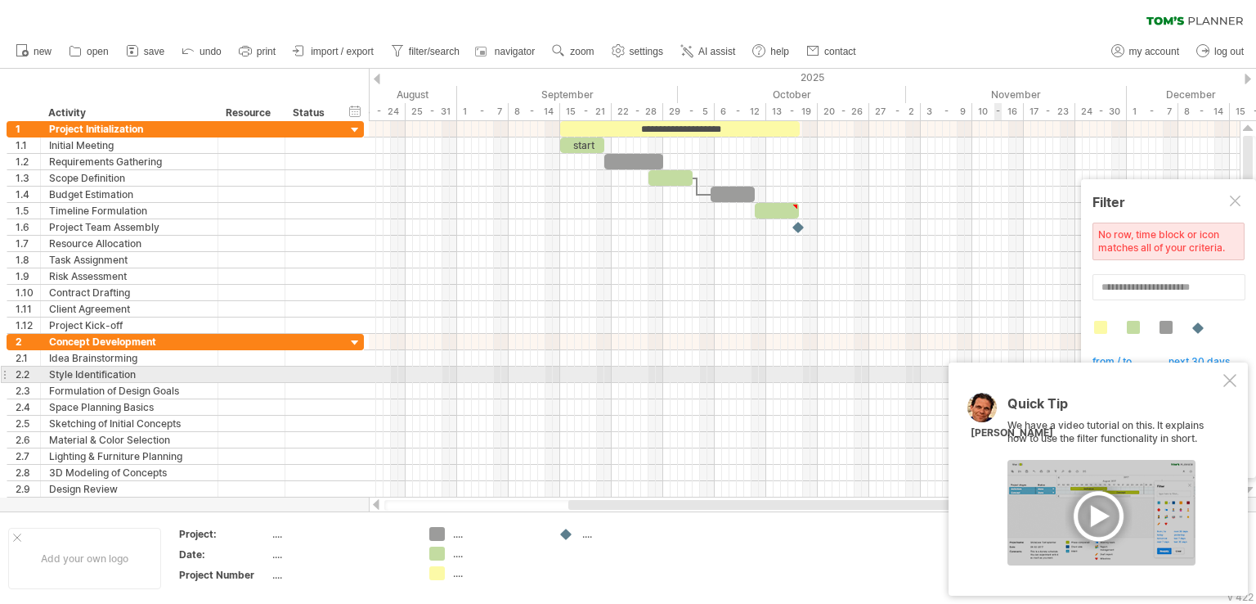
click at [1233, 383] on div at bounding box center [1230, 380] width 13 height 13
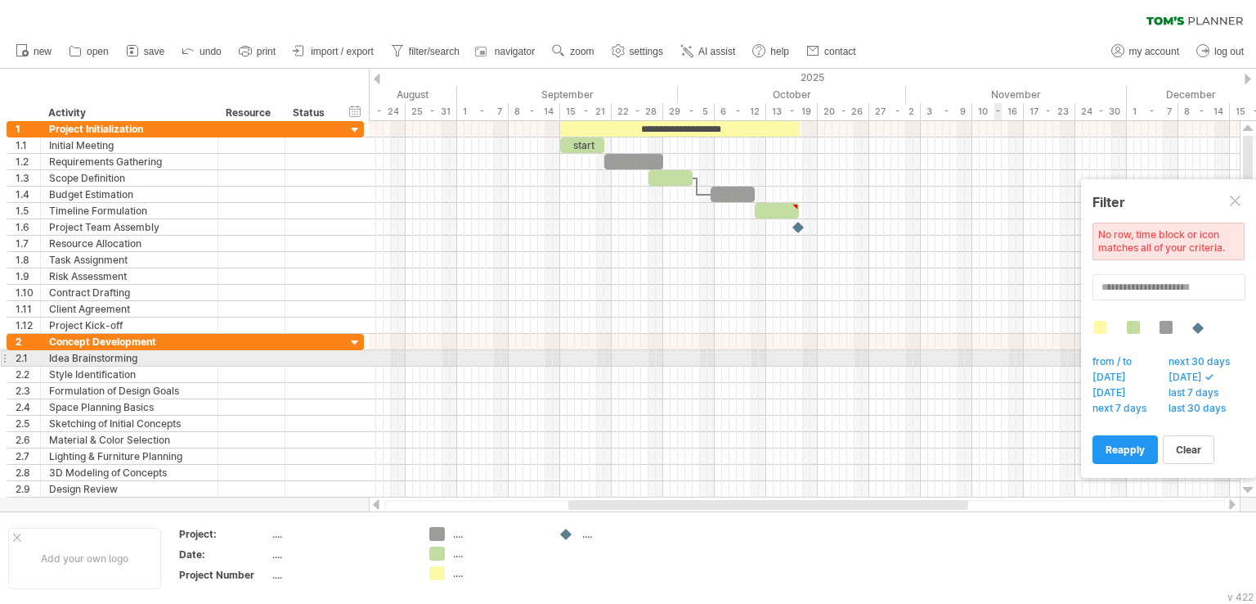
click at [1206, 363] on span "next 30 days" at bounding box center [1203, 363] width 75 height 16
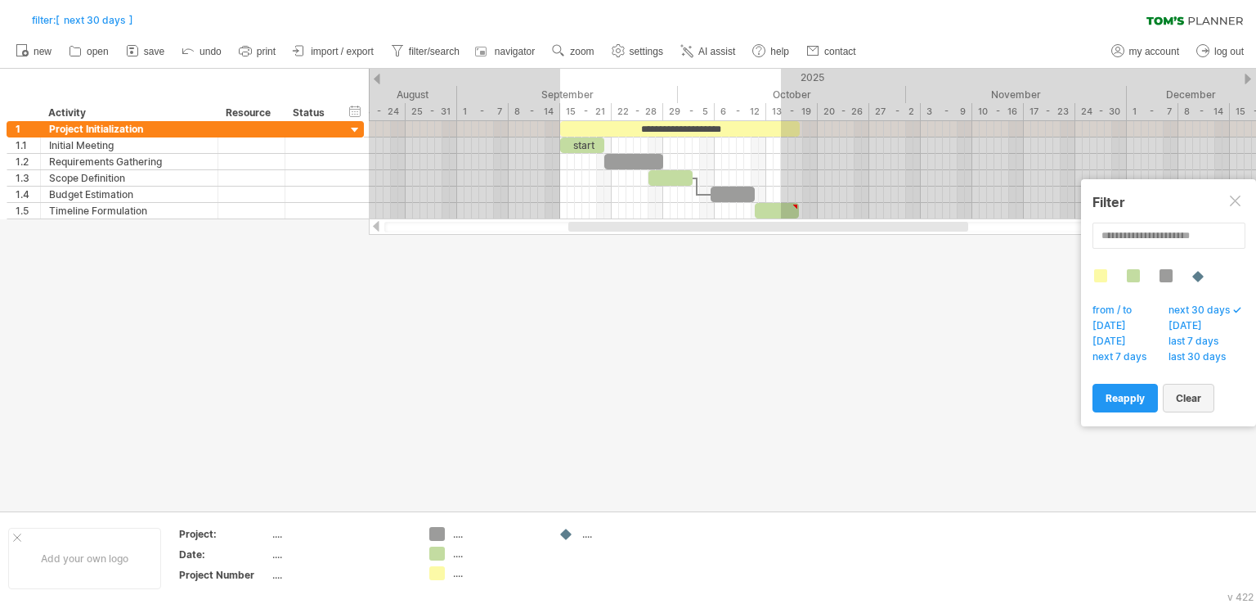
click at [1186, 396] on span "clear" at bounding box center [1188, 398] width 25 height 12
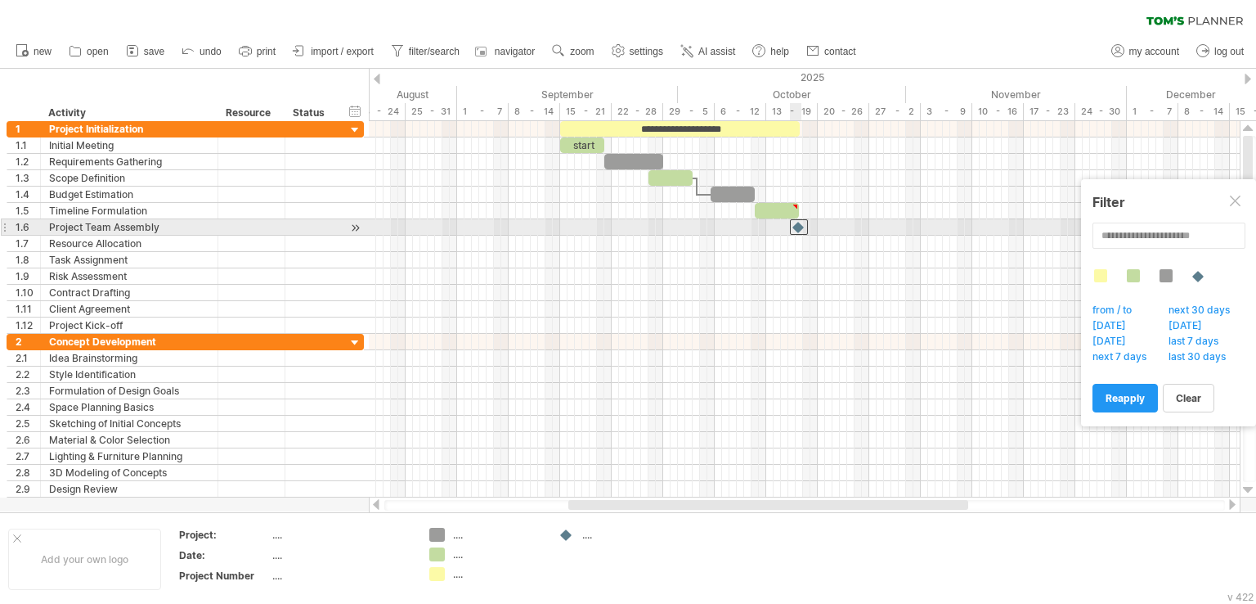
click at [798, 226] on div at bounding box center [799, 227] width 18 height 16
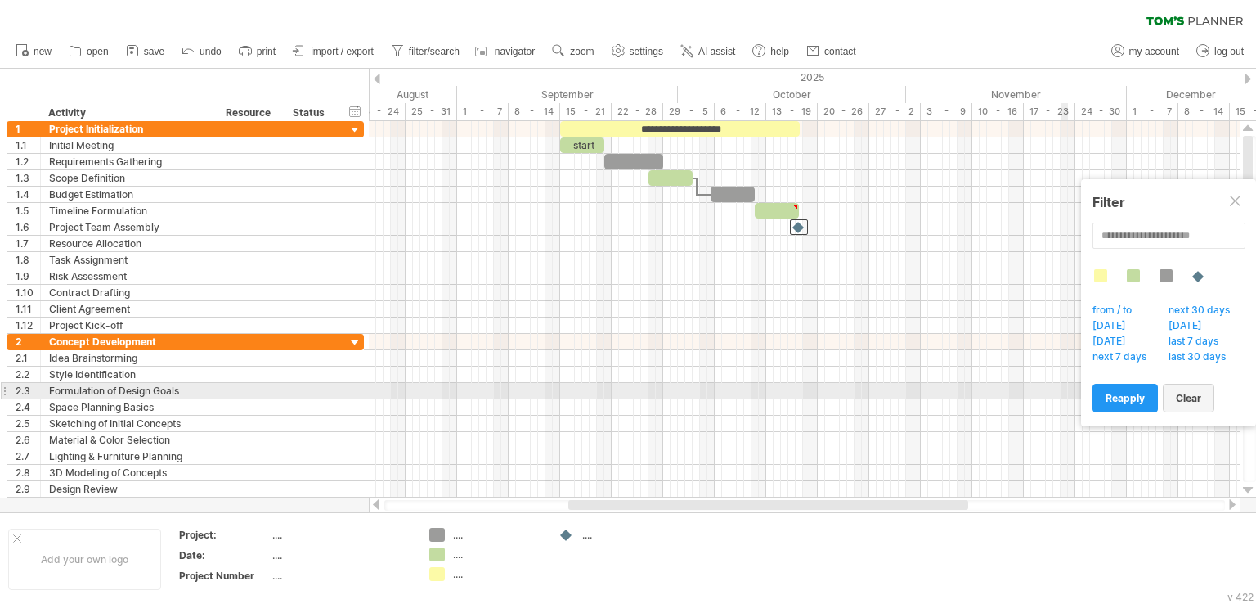
click at [1199, 392] on span "clear" at bounding box center [1188, 398] width 25 height 12
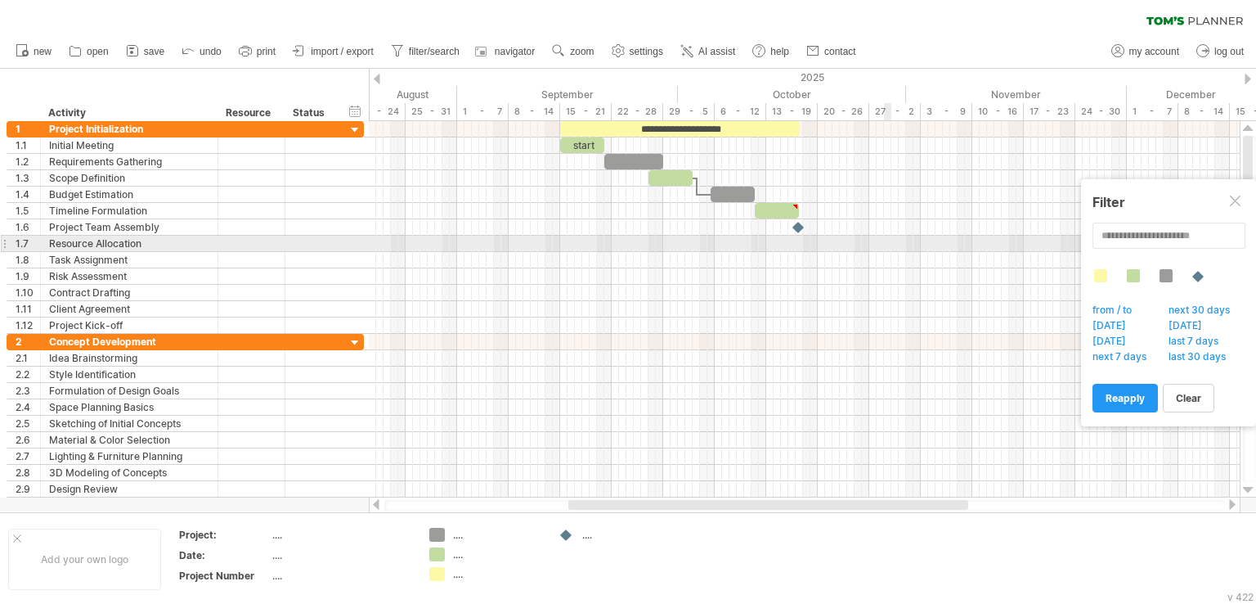
click at [879, 244] on div at bounding box center [804, 244] width 871 height 16
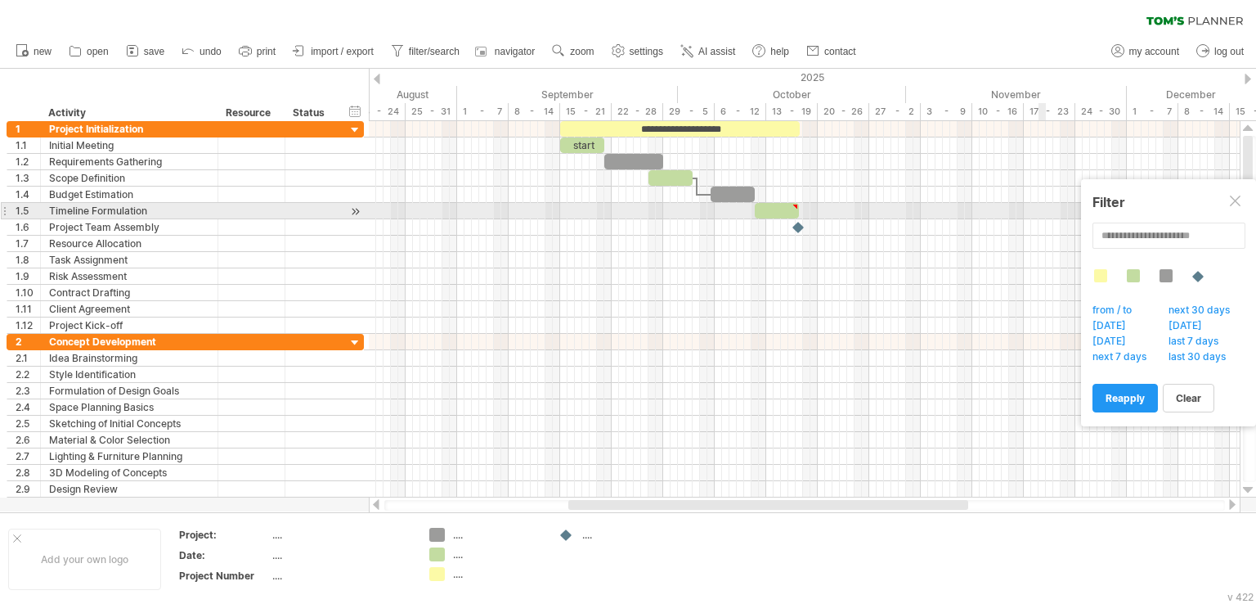
click at [1238, 205] on div at bounding box center [1236, 201] width 13 height 13
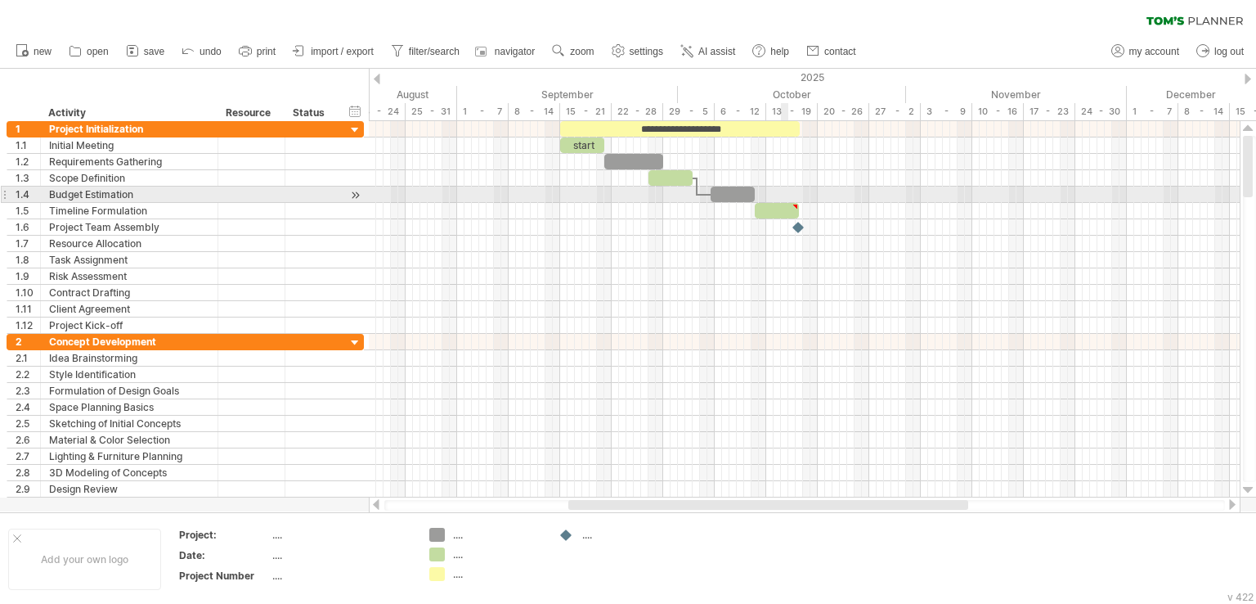
click at [770, 205] on div at bounding box center [777, 211] width 44 height 16
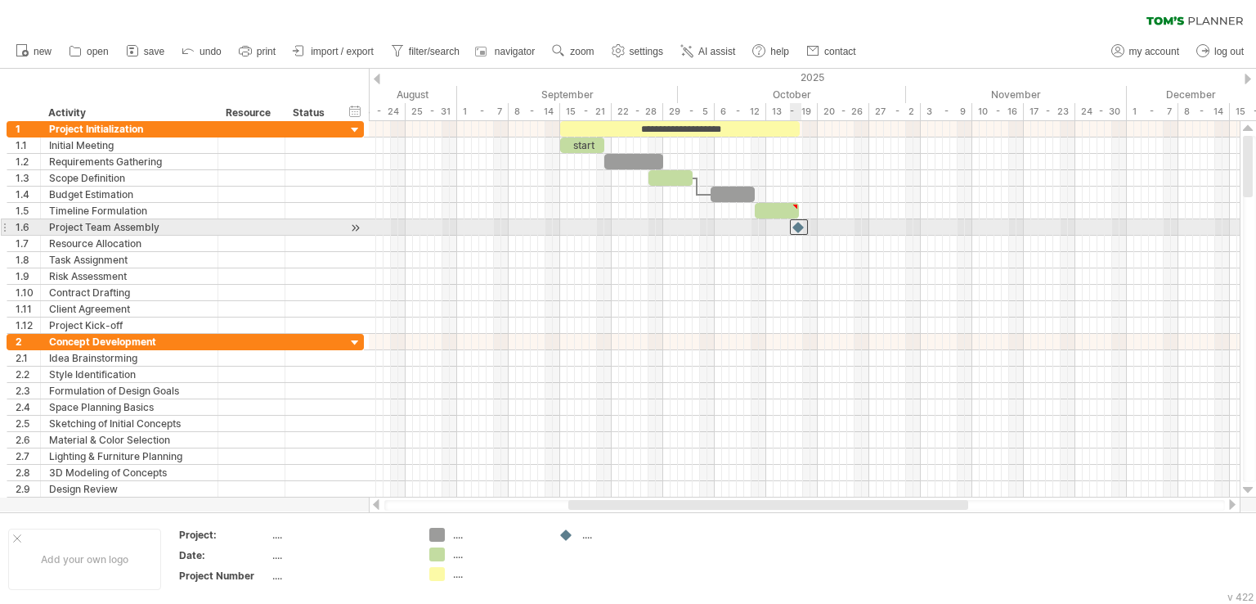
click at [792, 227] on div at bounding box center [799, 227] width 18 height 16
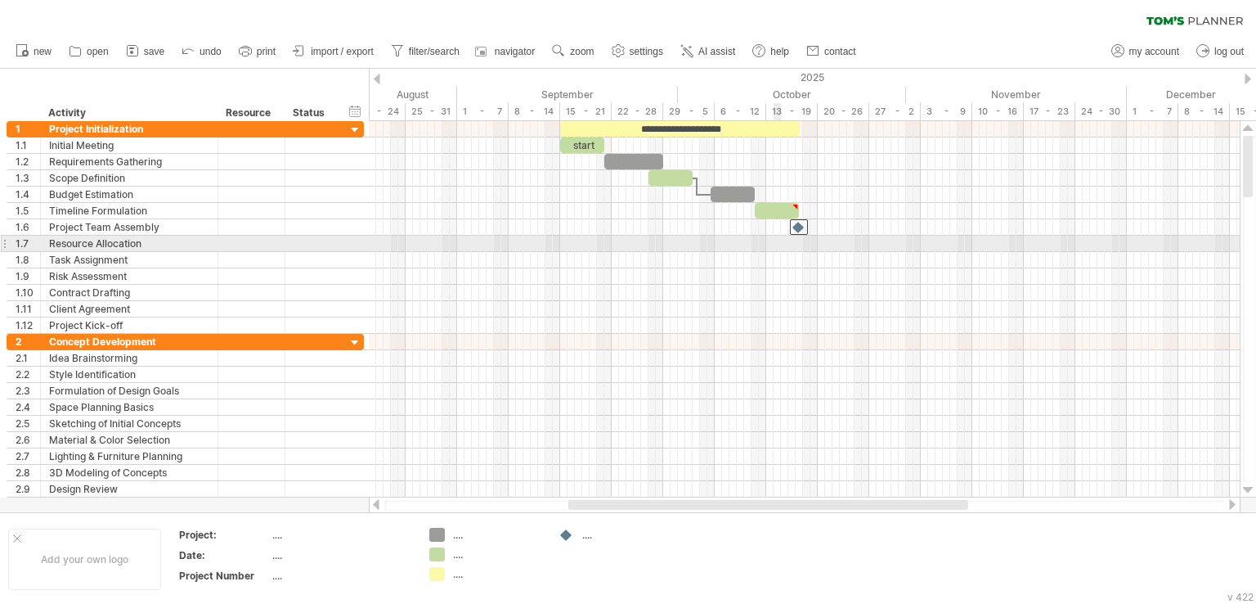
click at [775, 254] on div at bounding box center [804, 260] width 871 height 16
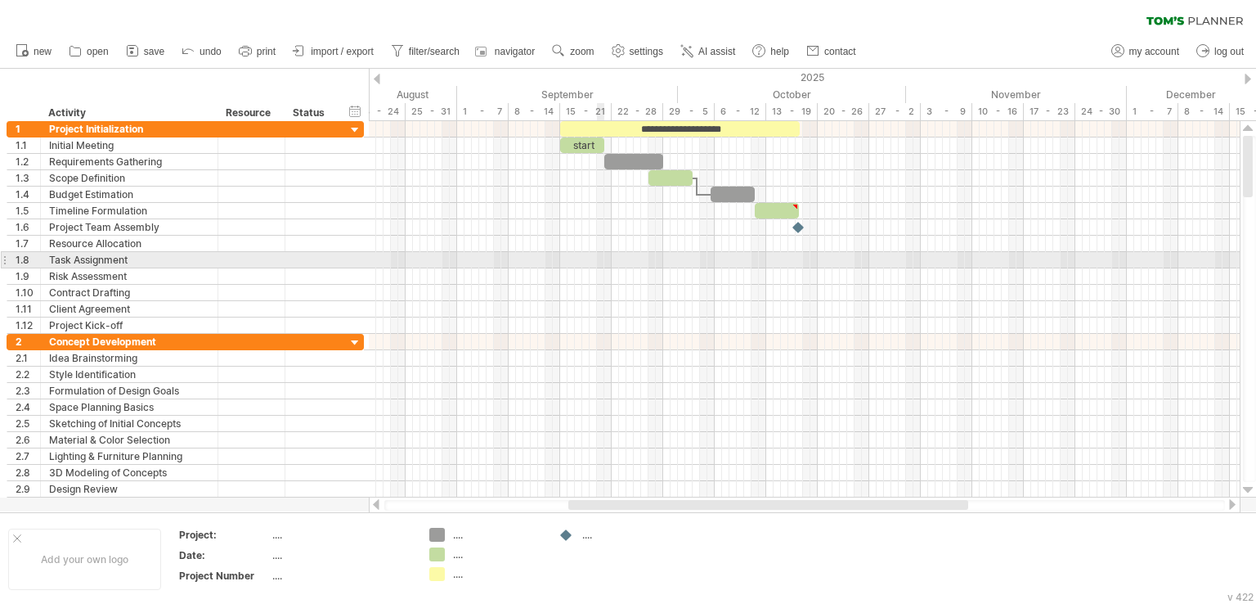
click at [604, 254] on div at bounding box center [804, 260] width 871 height 16
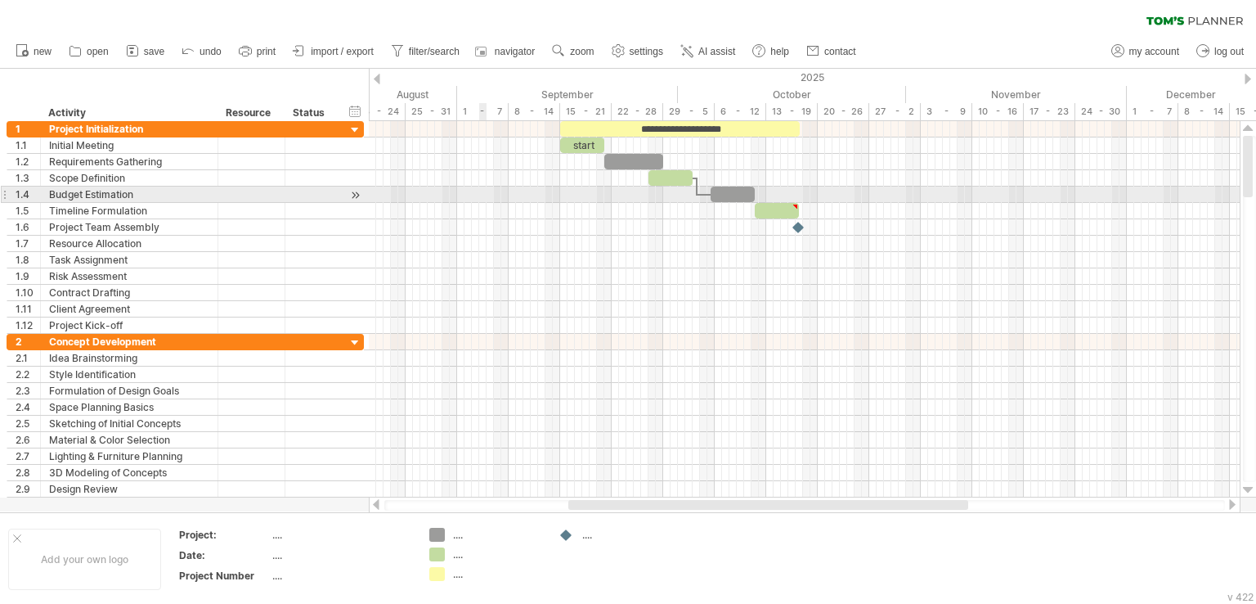
click at [481, 191] on div at bounding box center [804, 194] width 871 height 16
click at [497, 193] on div at bounding box center [804, 194] width 871 height 16
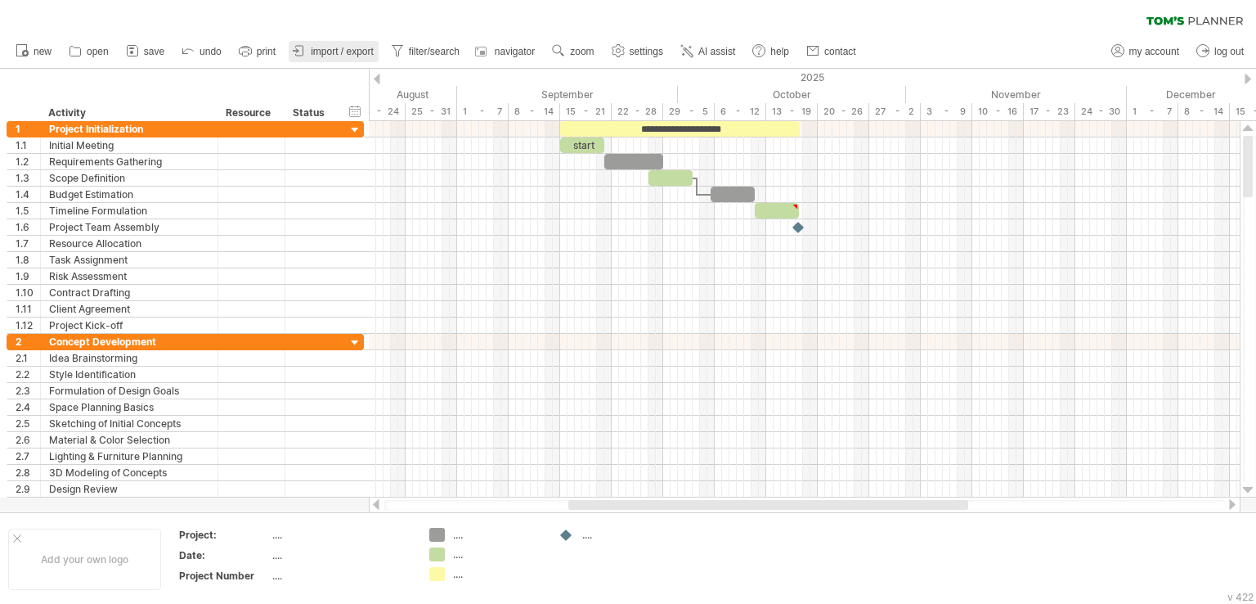
click at [350, 46] on span "import / export" at bounding box center [342, 51] width 63 height 11
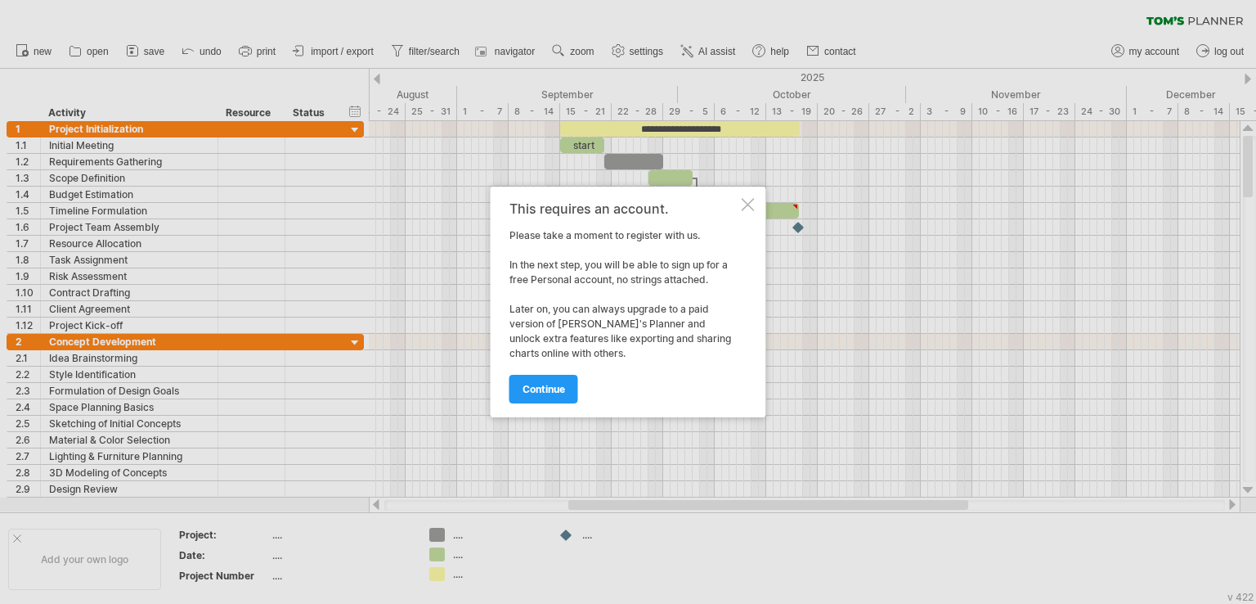
click at [742, 204] on div at bounding box center [748, 204] width 13 height 13
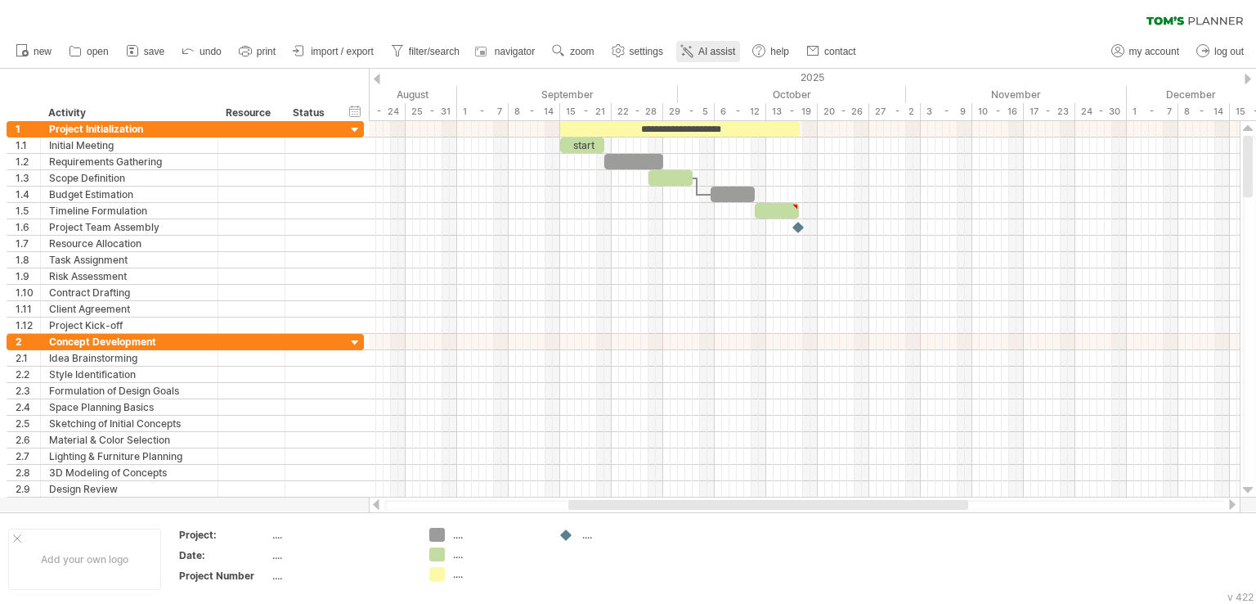
click at [702, 55] on span "AI assist" at bounding box center [716, 51] width 37 height 11
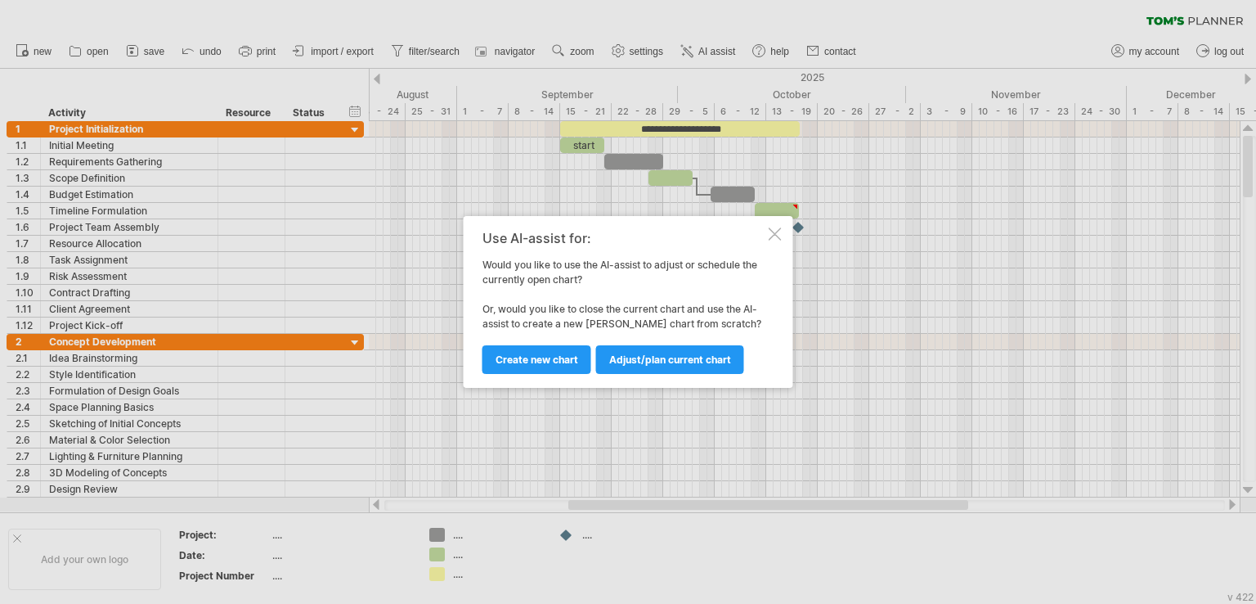
click at [779, 230] on div at bounding box center [775, 233] width 13 height 13
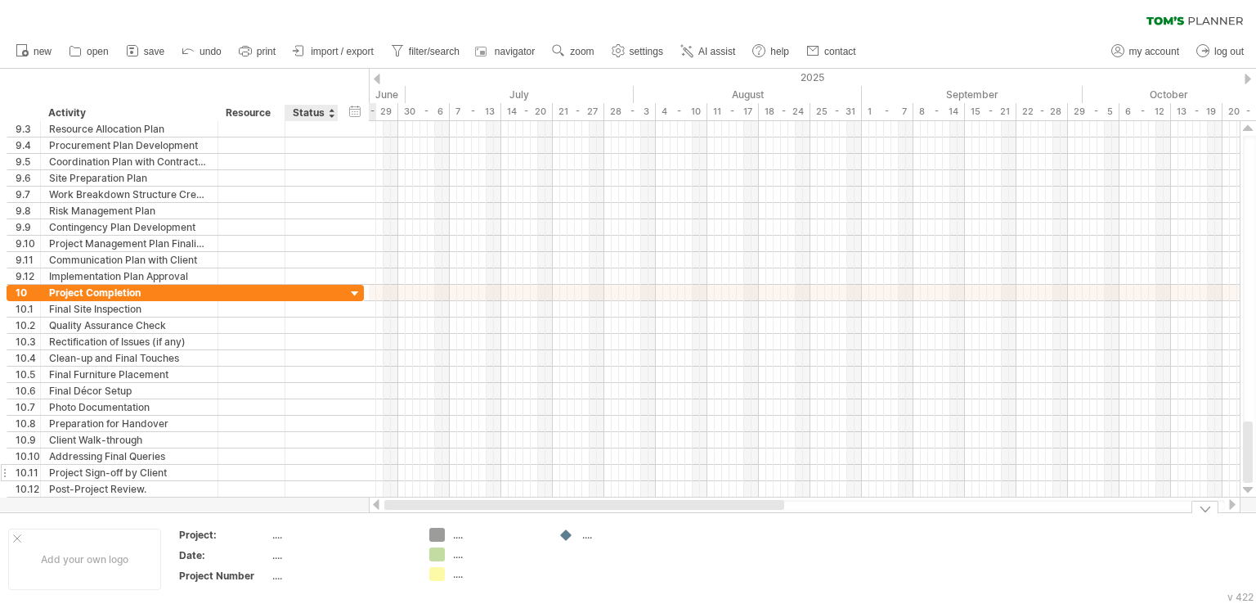
drag, startPoint x: 612, startPoint y: 505, endPoint x: 286, endPoint y: 466, distance: 327.8
click at [271, 514] on div "Trying to reach plan.tomsplanner.com Connected again... 0% filter: [ next 30 da…" at bounding box center [628, 302] width 1256 height 604
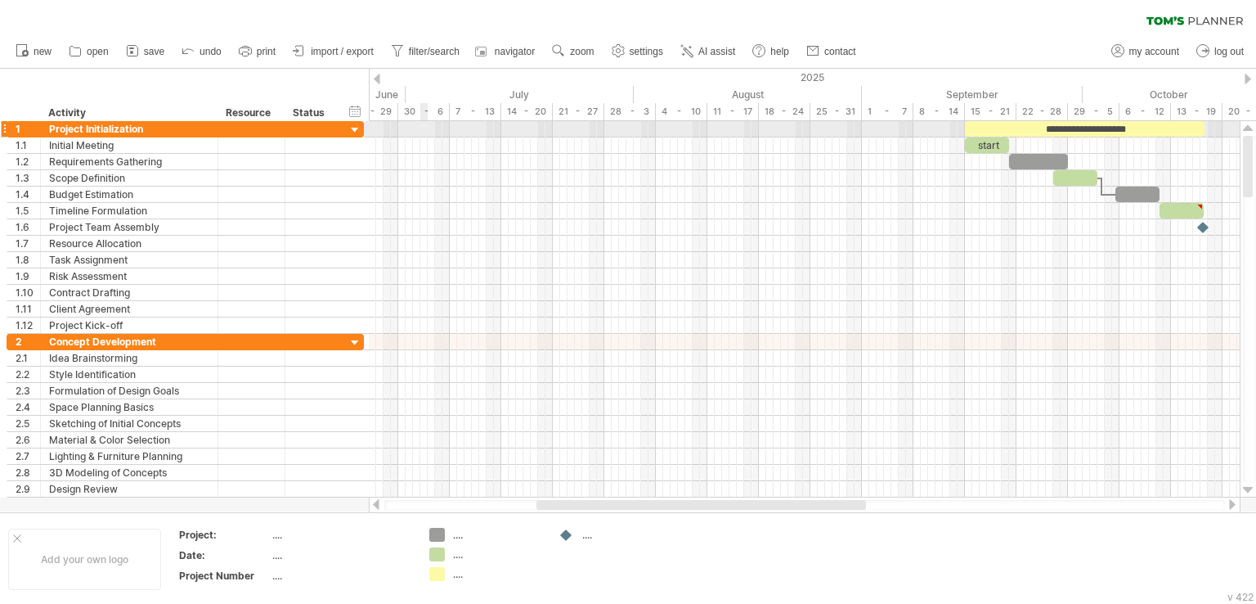
click at [425, 127] on div at bounding box center [804, 129] width 871 height 16
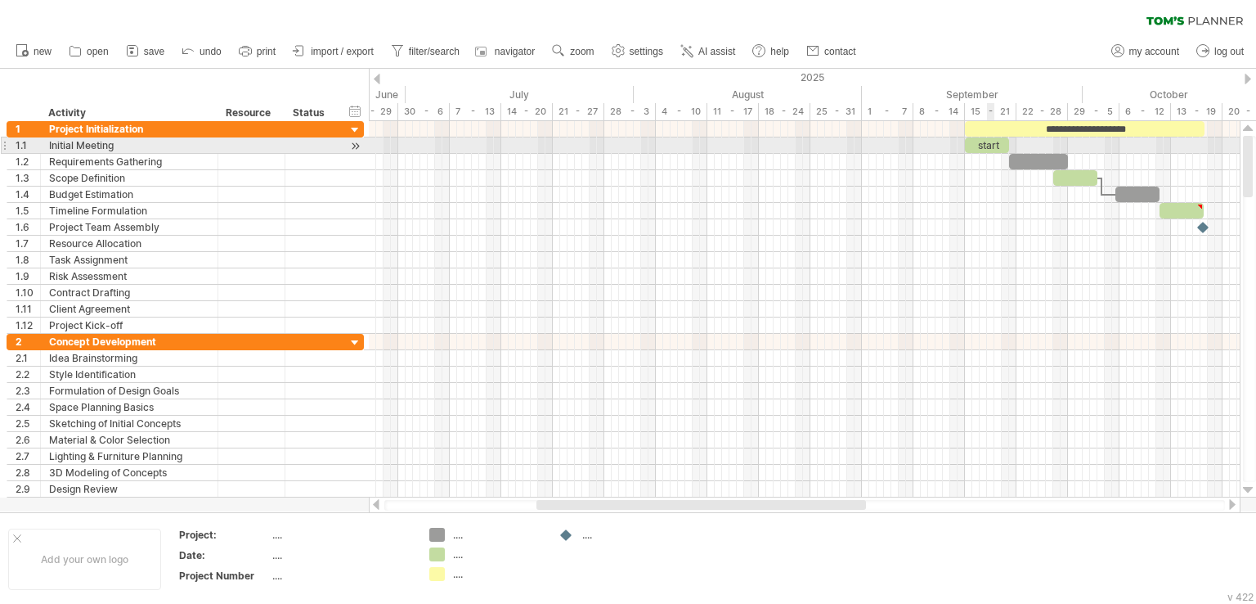
click at [991, 148] on div "start" at bounding box center [987, 145] width 44 height 16
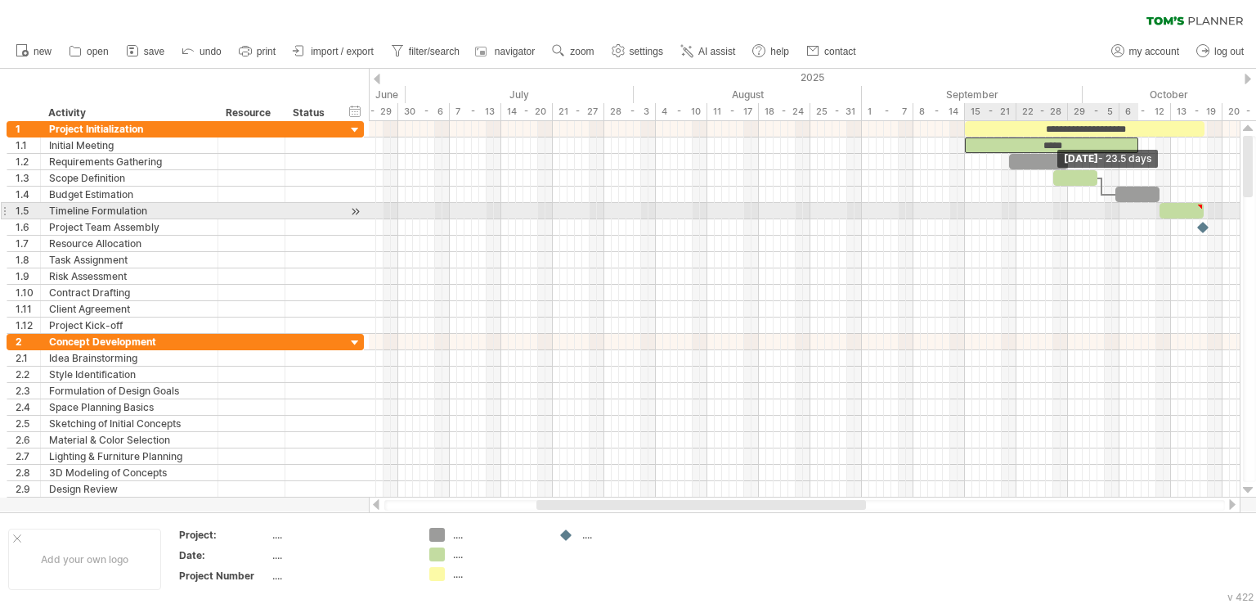
drag, startPoint x: 1008, startPoint y: 142, endPoint x: 1139, endPoint y: 216, distance: 150.9
click at [1139, 216] on div "**********" at bounding box center [804, 309] width 871 height 376
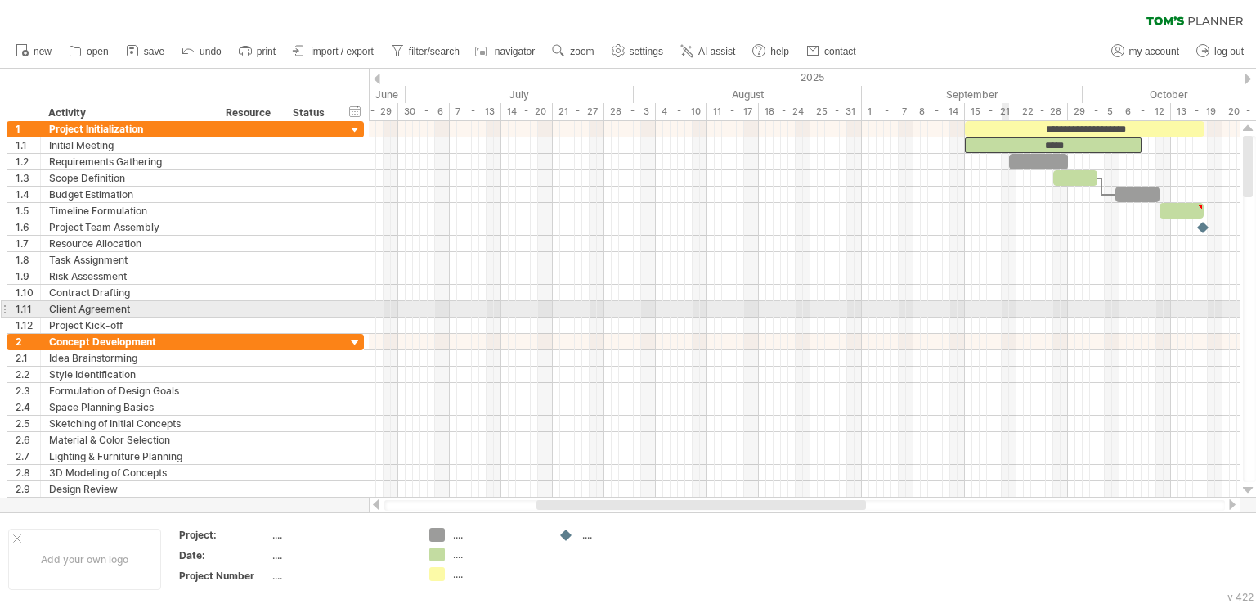
click at [995, 322] on div at bounding box center [804, 325] width 871 height 16
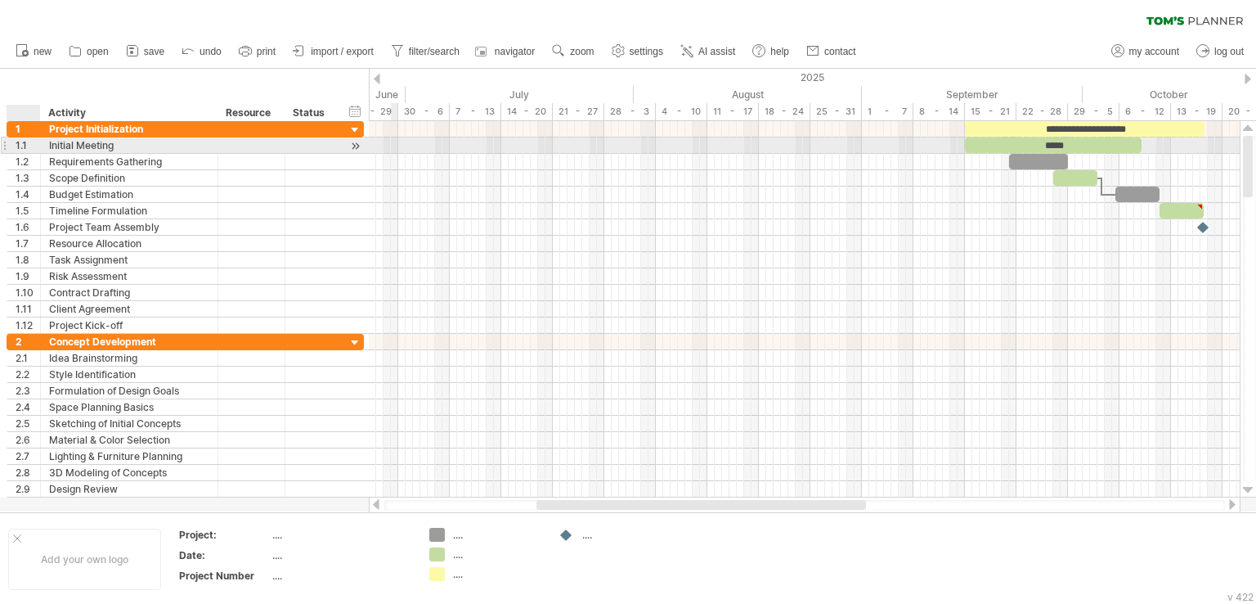
click at [30, 147] on div "1.1" at bounding box center [28, 145] width 25 height 16
click at [78, 145] on div "Initial Meeting" at bounding box center [129, 145] width 160 height 16
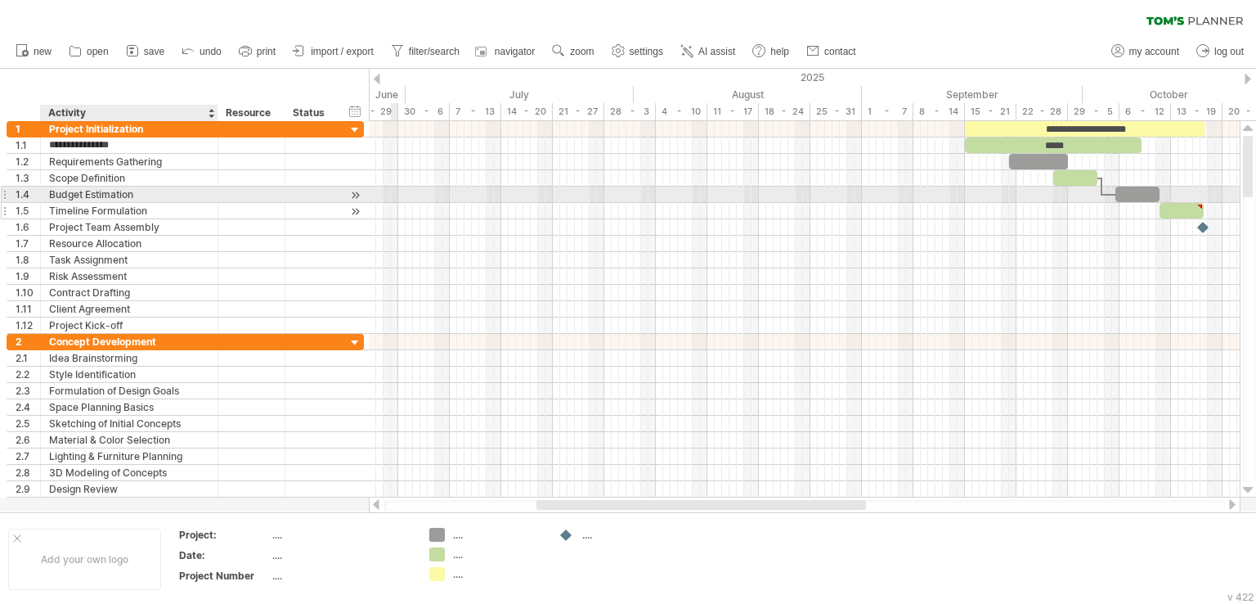
click at [180, 203] on div "Timeline Formulation" at bounding box center [129, 211] width 160 height 16
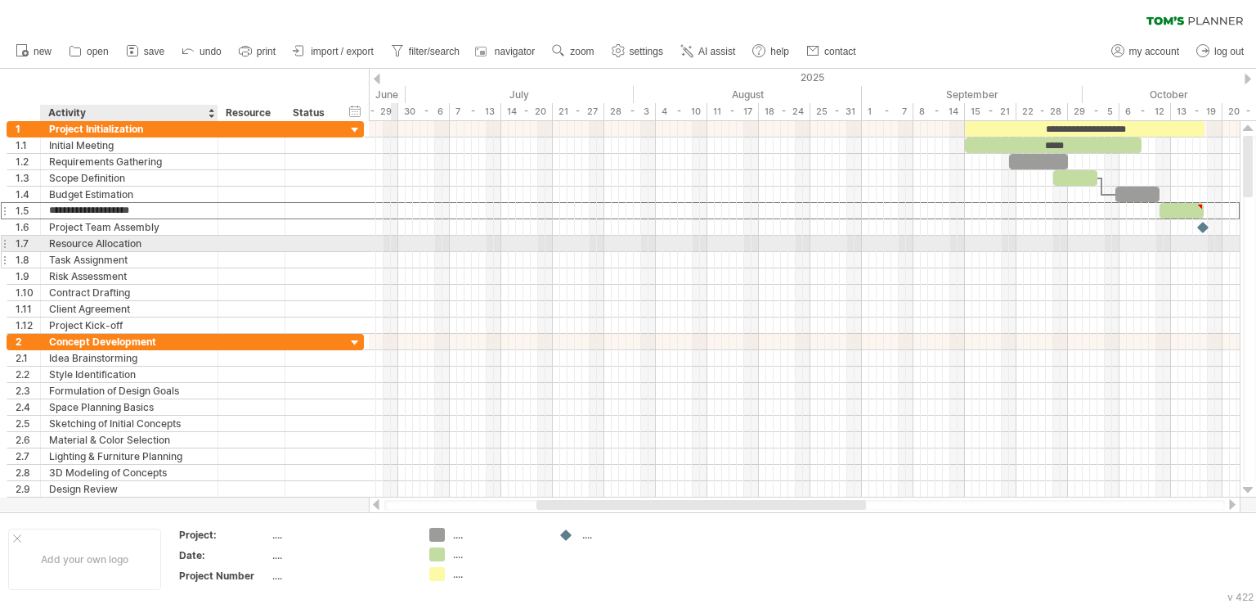
click at [202, 258] on div "Task Assignment" at bounding box center [129, 260] width 160 height 16
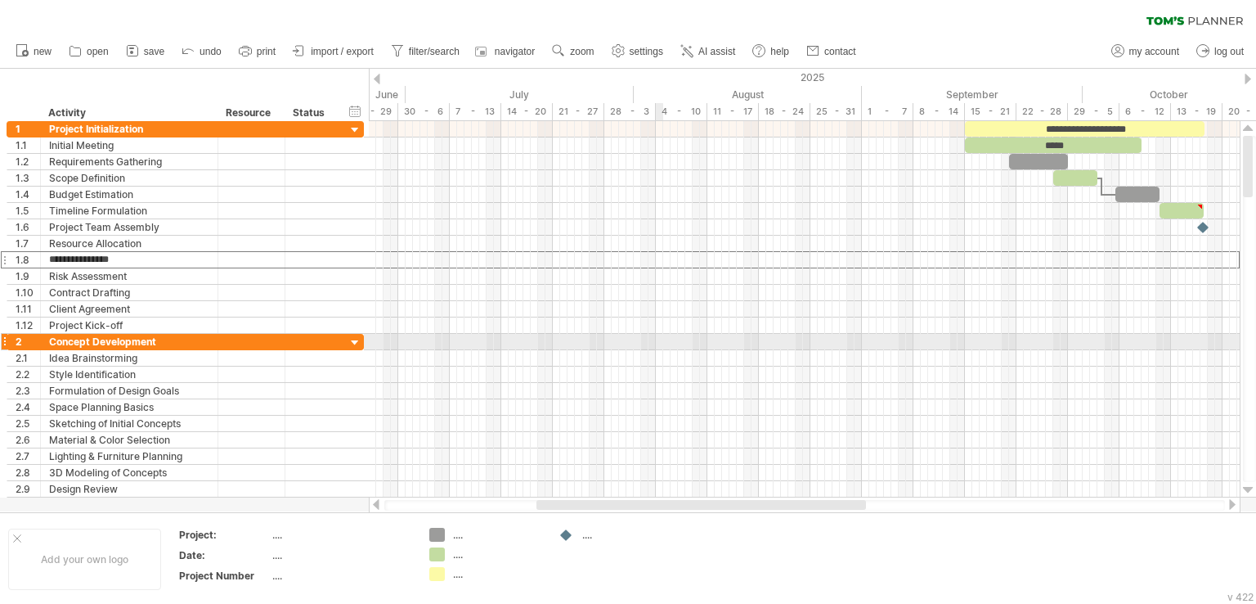
click at [664, 336] on div at bounding box center [804, 342] width 871 height 16
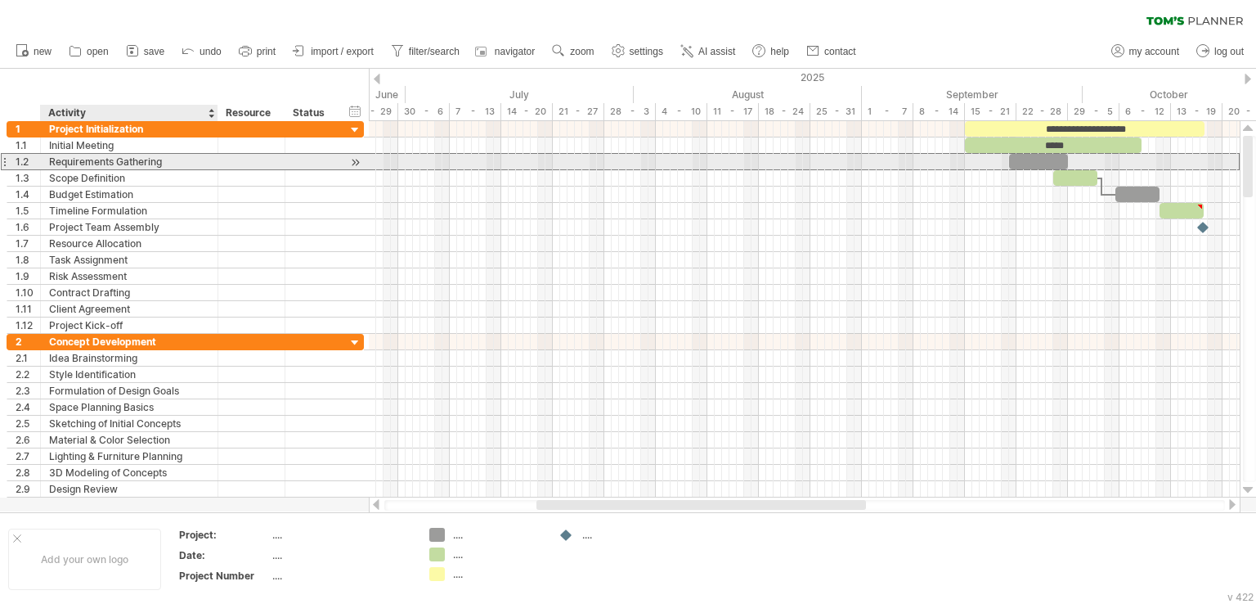
click at [121, 157] on div "Requirements Gathering" at bounding box center [129, 162] width 160 height 16
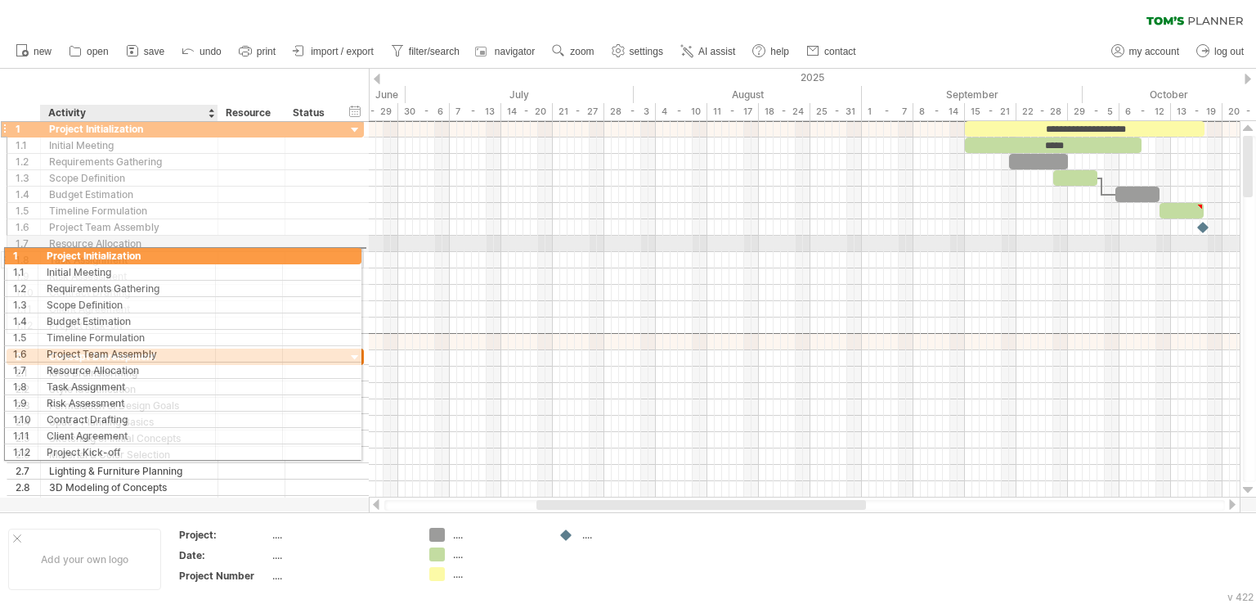
drag, startPoint x: 132, startPoint y: 128, endPoint x: 124, endPoint y: 253, distance: 124.5
click at [124, 253] on div "**********" at bounding box center [185, 226] width 357 height 213
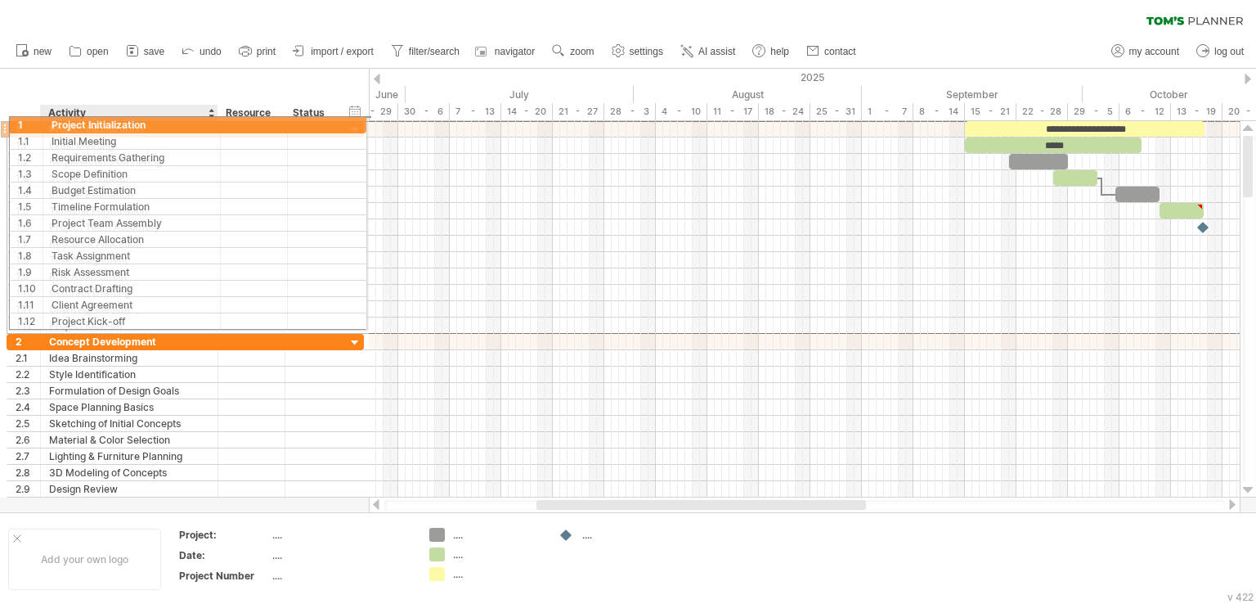
drag, startPoint x: 202, startPoint y: 133, endPoint x: 200, endPoint y: 123, distance: 10.1
click at [200, 123] on div "Project Initialization" at bounding box center [129, 129] width 160 height 16
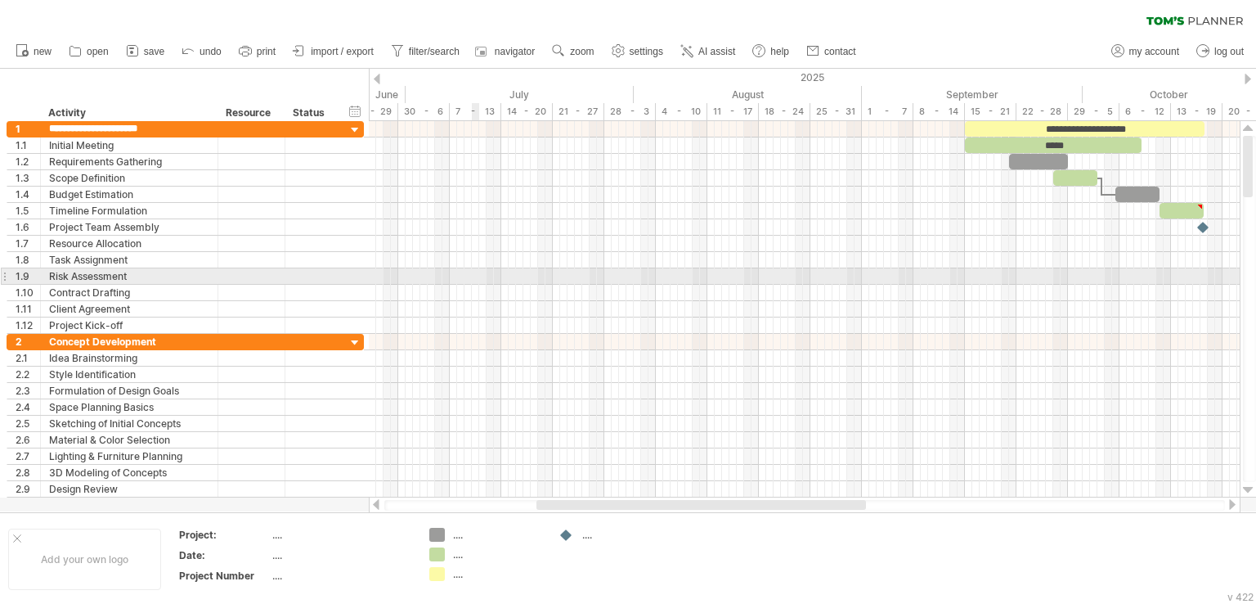
click at [483, 285] on div at bounding box center [804, 293] width 871 height 16
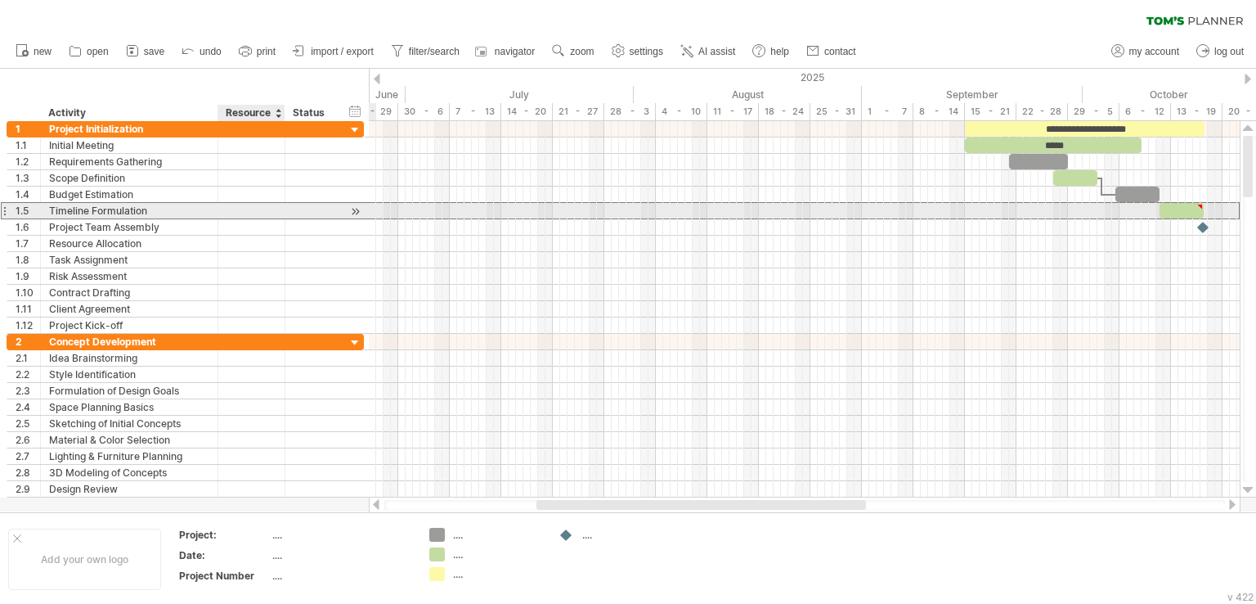
click at [271, 204] on div at bounding box center [252, 211] width 50 height 16
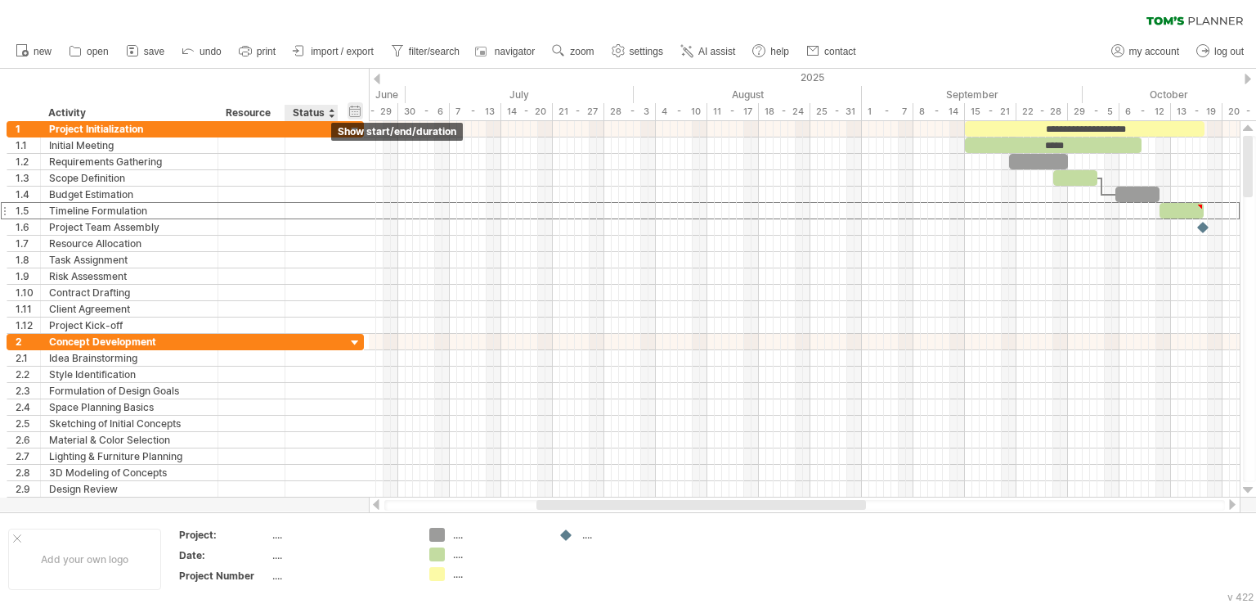
click at [355, 110] on div "hide start/end/duration show start/end/duration" at bounding box center [356, 110] width 16 height 17
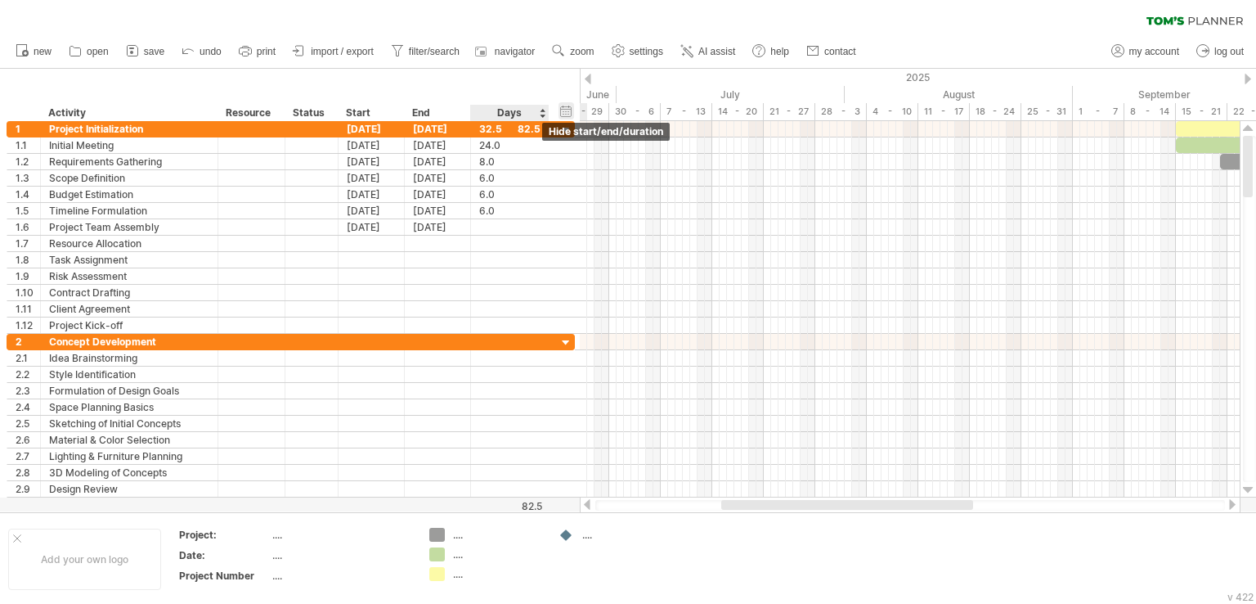
click at [568, 106] on div "hide start/end/duration show start/end/duration" at bounding box center [567, 110] width 16 height 17
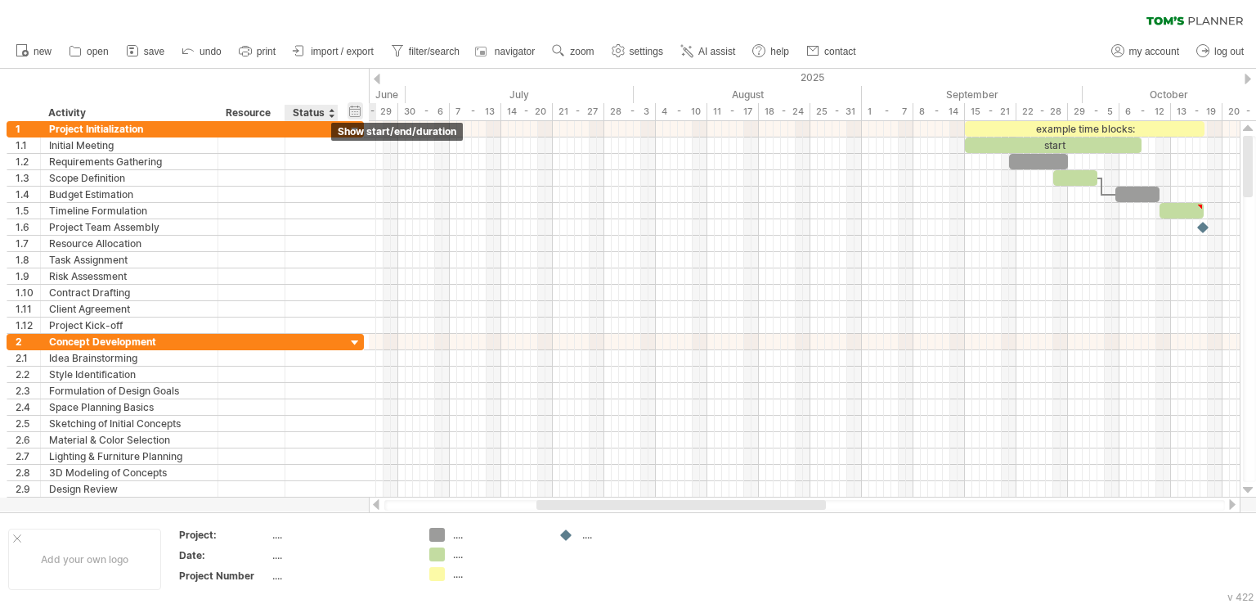
click at [353, 113] on div "hide start/end/duration show start/end/duration" at bounding box center [356, 110] width 16 height 17
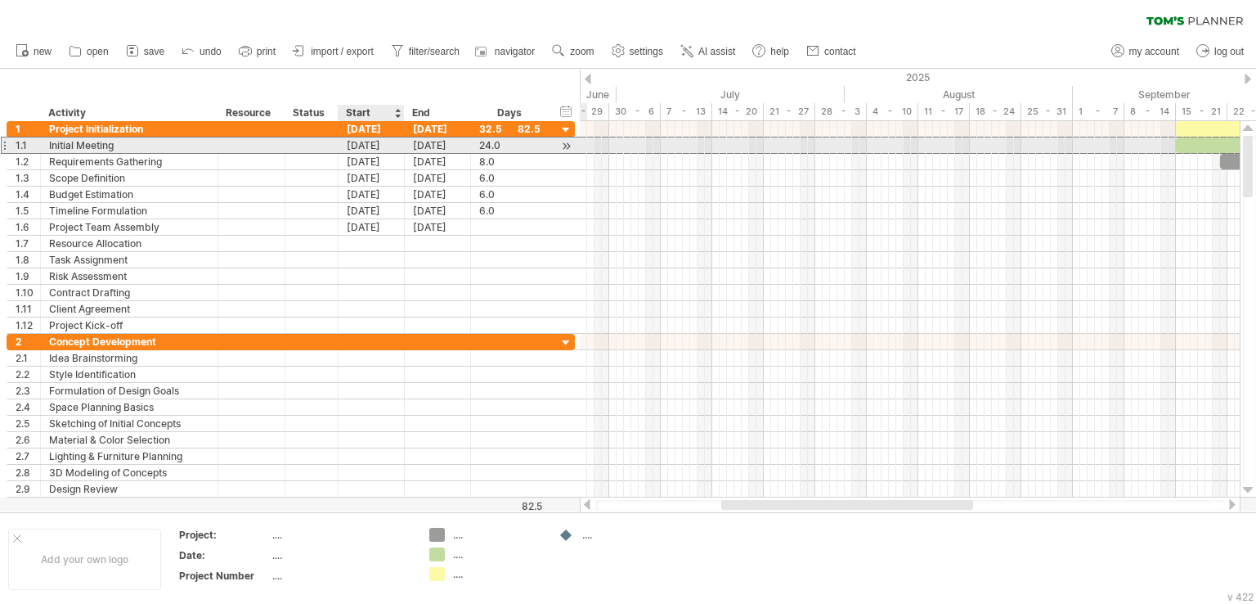
click at [384, 152] on div "**********" at bounding box center [291, 145] width 568 height 17
click at [389, 141] on div "15-09-25" at bounding box center [372, 145] width 66 height 16
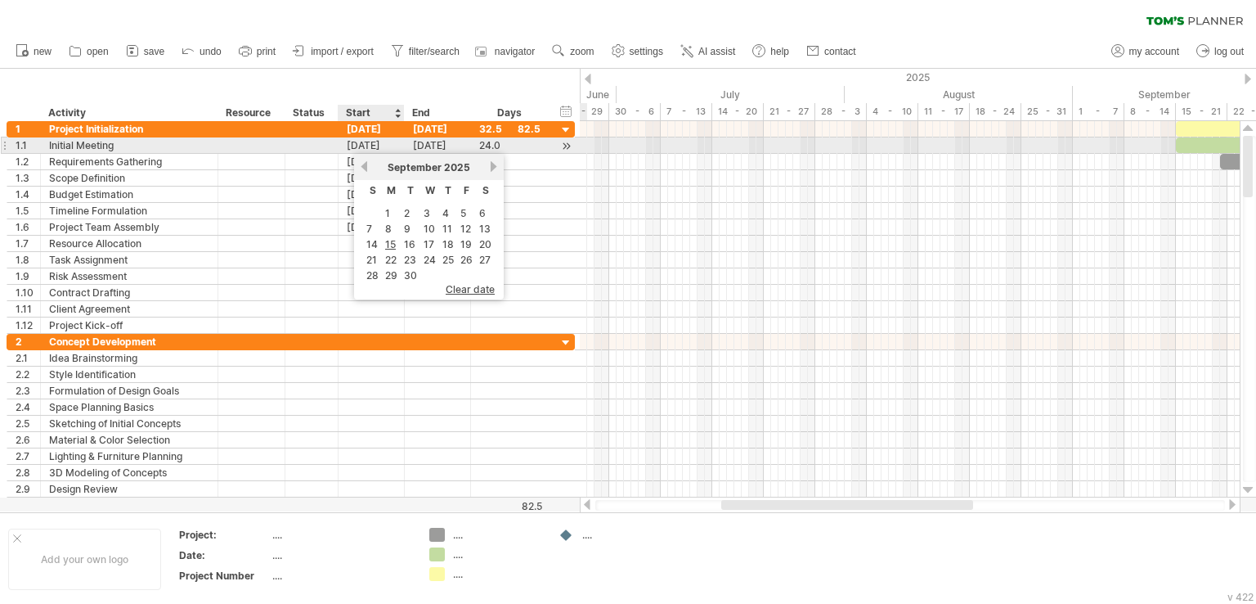
click at [389, 141] on div "15-09-25" at bounding box center [372, 145] width 66 height 16
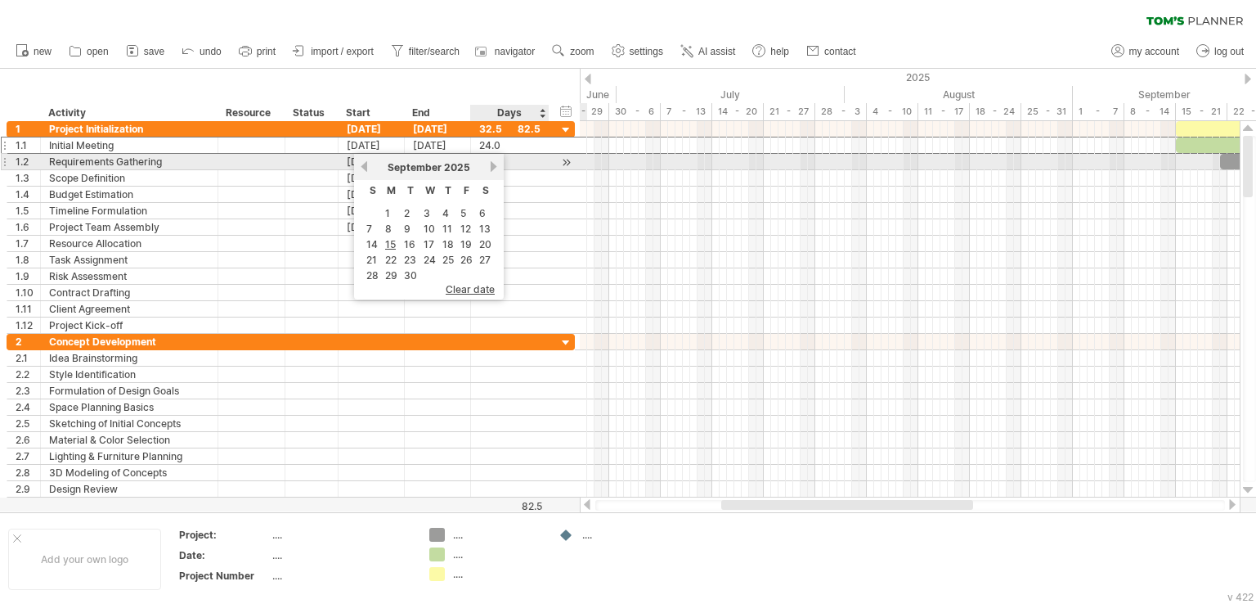
click at [496, 165] on link "next" at bounding box center [493, 166] width 12 height 12
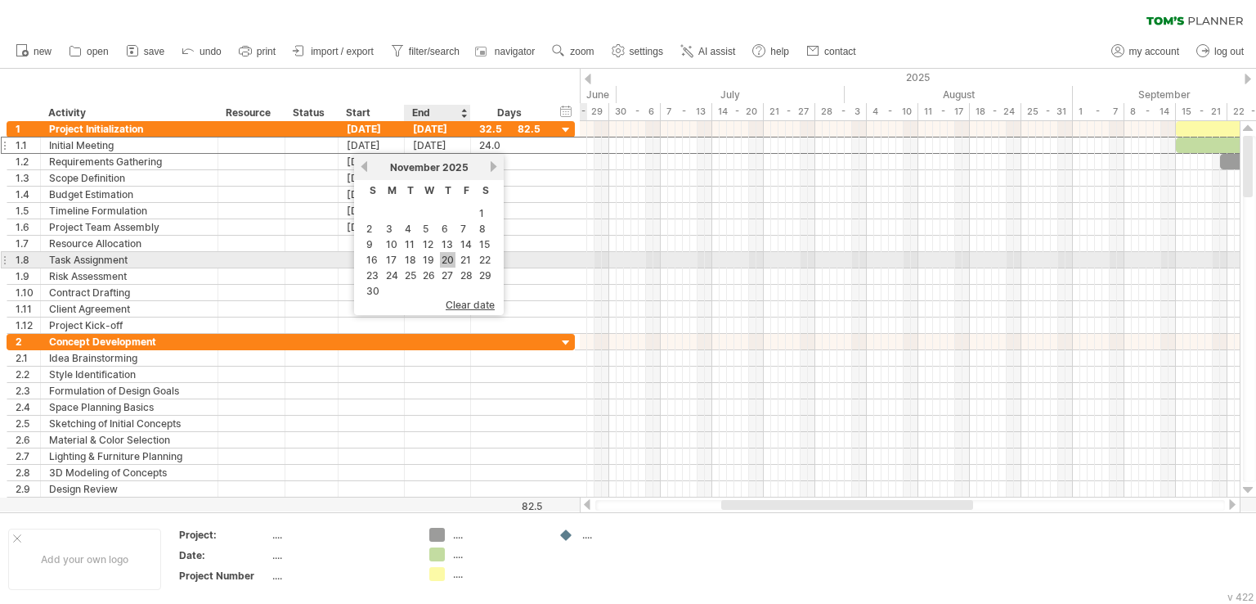
click at [442, 263] on link "20" at bounding box center [448, 260] width 16 height 16
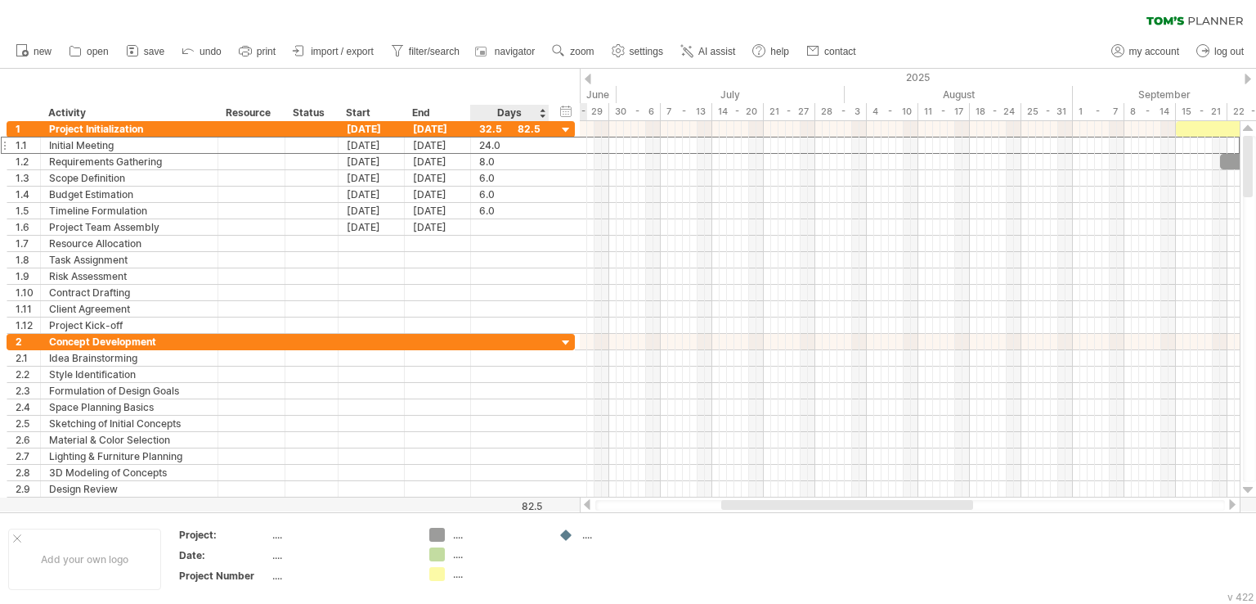
click at [507, 116] on div "Days" at bounding box center [509, 113] width 78 height 16
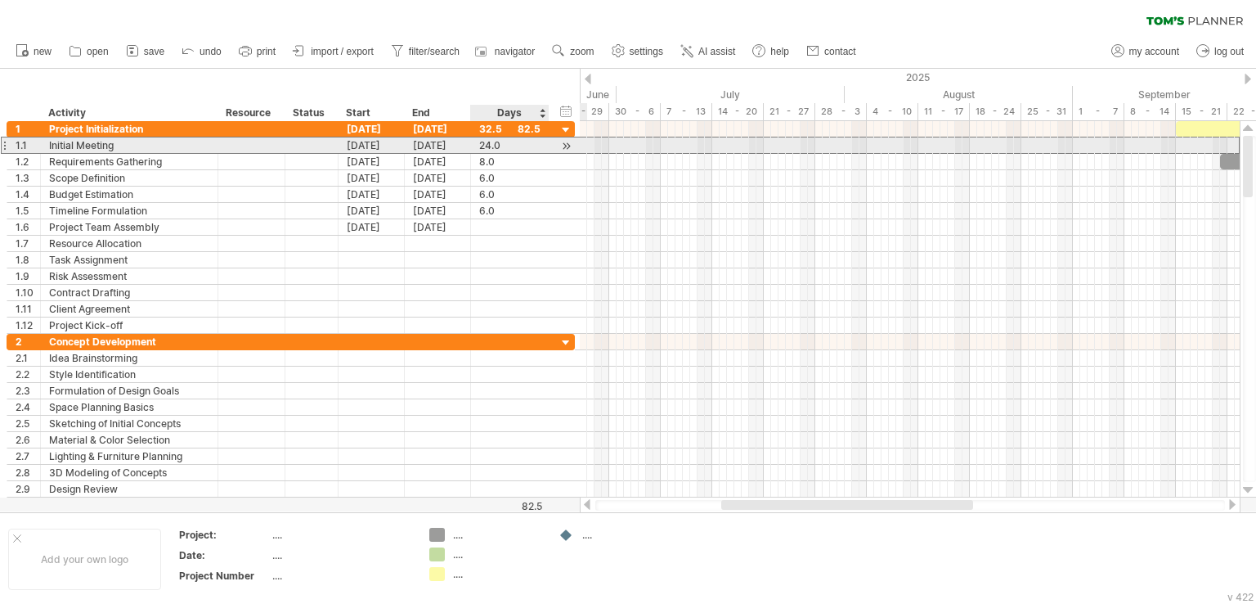
click at [494, 151] on div "24.0" at bounding box center [509, 145] width 61 height 16
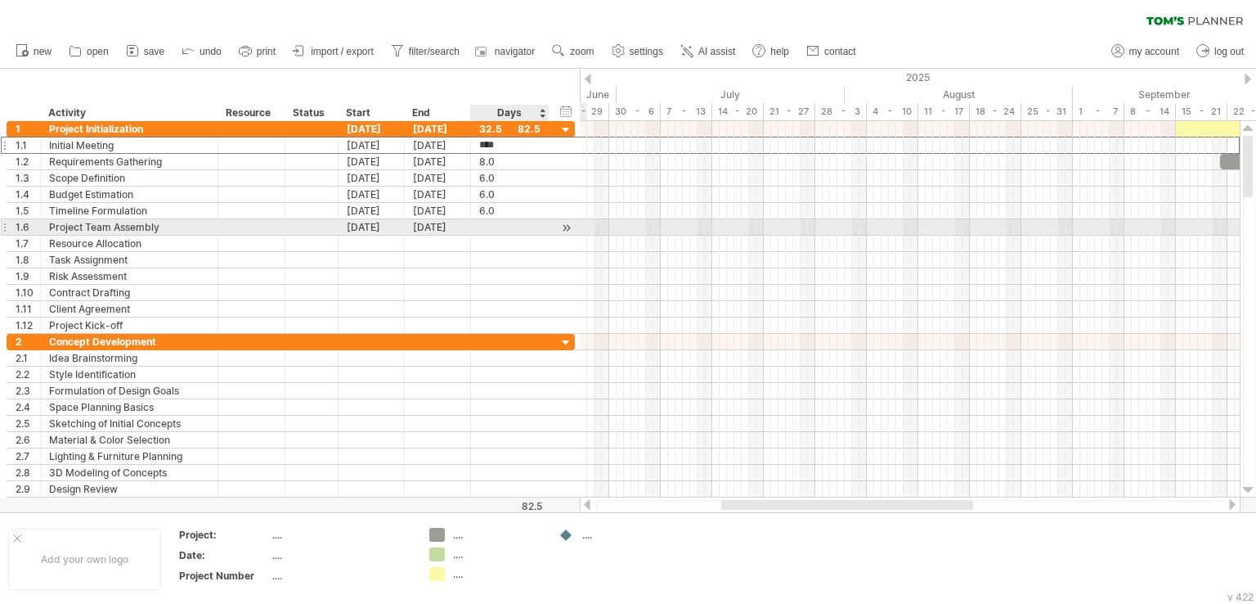
click at [487, 222] on div at bounding box center [509, 227] width 61 height 16
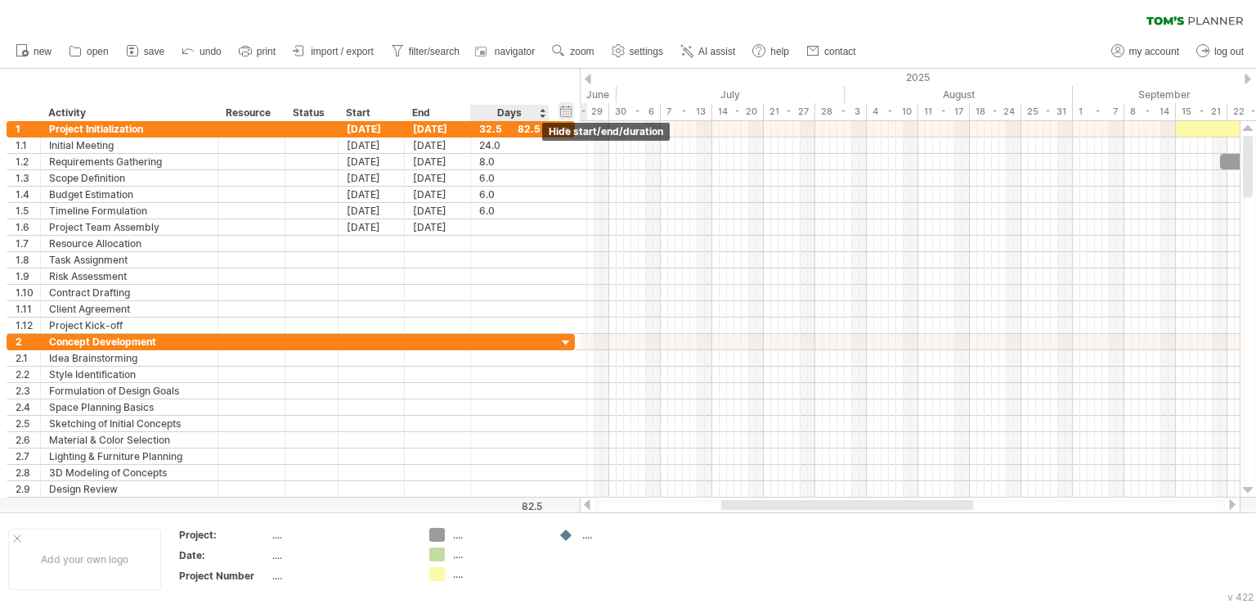
scroll to position [0, 0]
click at [572, 106] on div "hide start/end/duration show start/end/duration" at bounding box center [567, 110] width 16 height 17
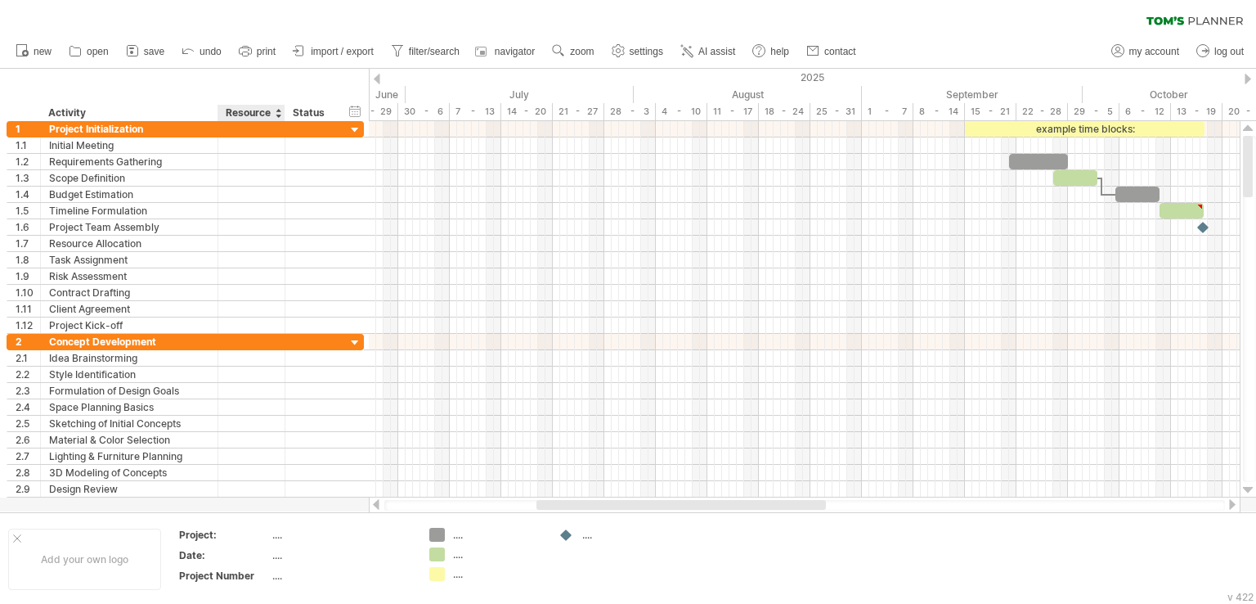
click at [293, 112] on div "Status" at bounding box center [311, 113] width 36 height 16
click at [256, 120] on div "Resource" at bounding box center [251, 113] width 50 height 16
click at [258, 113] on input "********" at bounding box center [251, 113] width 50 height 16
click at [274, 129] on div at bounding box center [252, 129] width 50 height 16
click at [307, 111] on div "Status" at bounding box center [311, 113] width 36 height 16
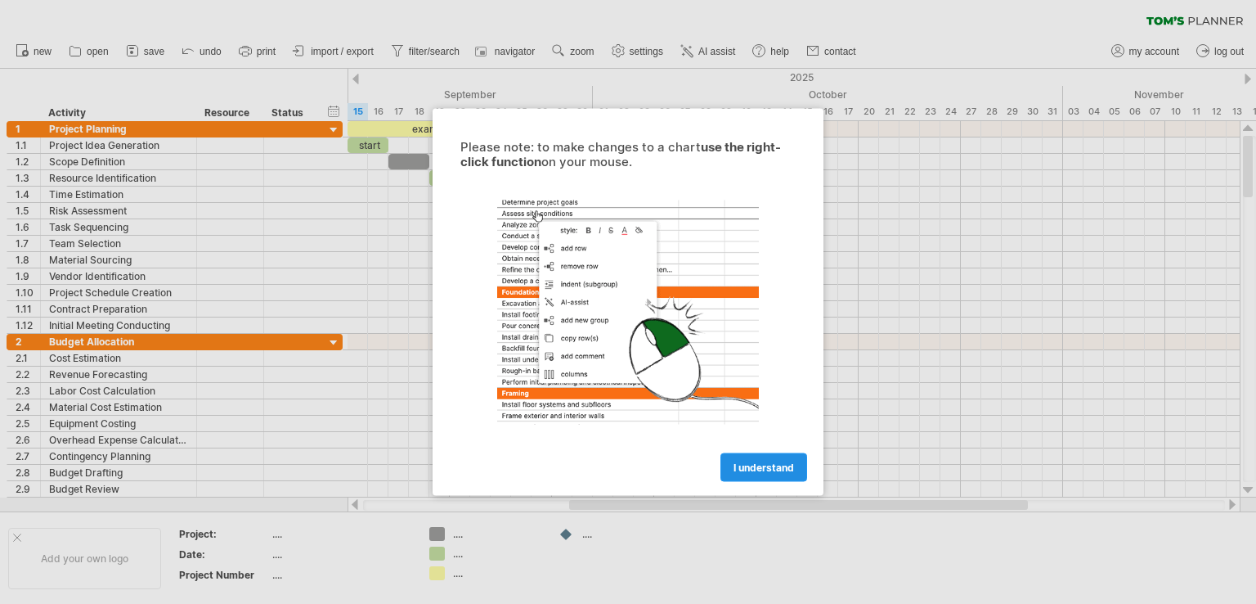
click at [768, 468] on span "I understand" at bounding box center [764, 467] width 61 height 12
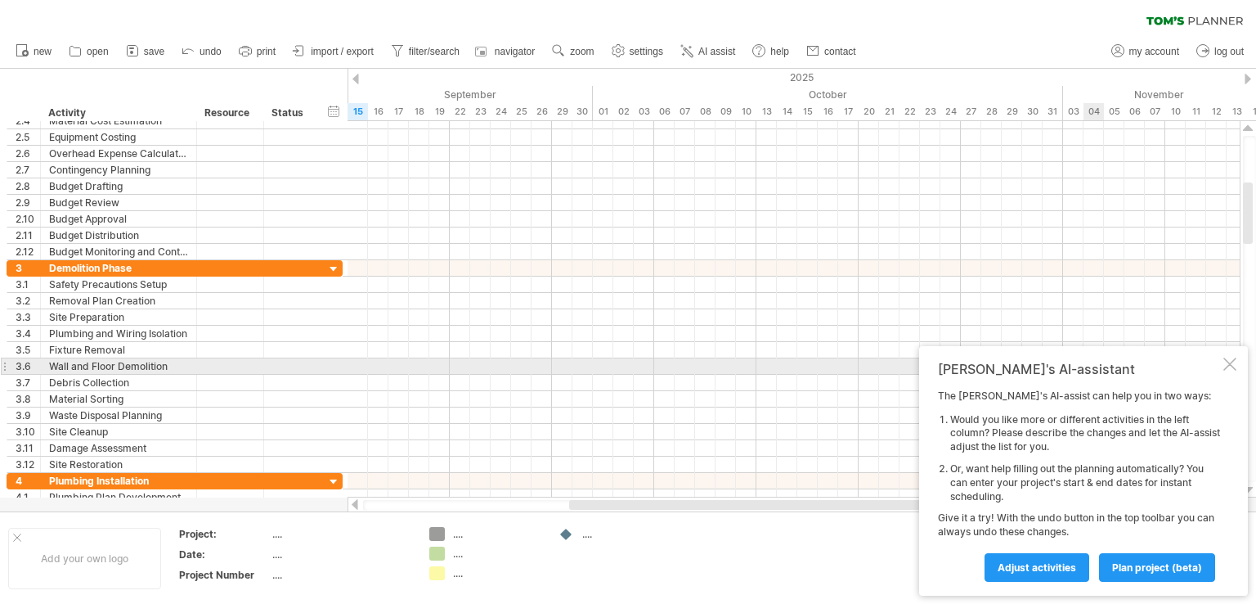
click at [1228, 370] on div "[PERSON_NAME]'s AI-assistant The [PERSON_NAME]'s AI-assist can help you in two …" at bounding box center [1083, 470] width 329 height 249
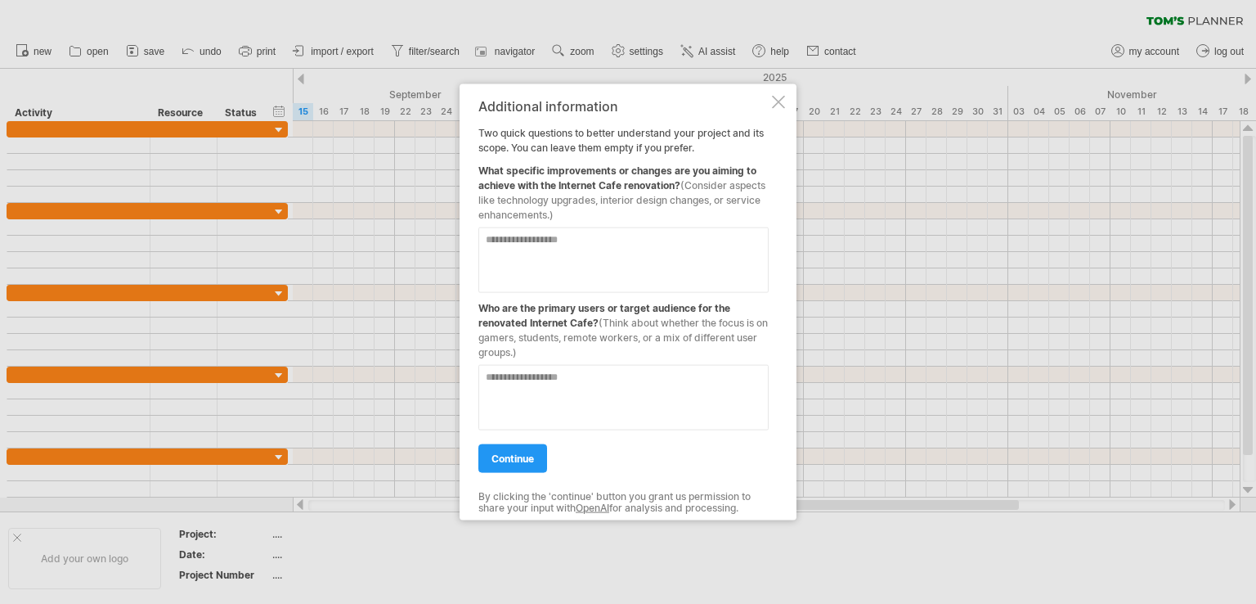
click at [700, 247] on textarea at bounding box center [623, 259] width 290 height 65
type textarea "**********"
click at [622, 383] on textarea at bounding box center [623, 397] width 290 height 65
click at [555, 375] on textarea "**********" at bounding box center [623, 397] width 290 height 65
type textarea "**********"
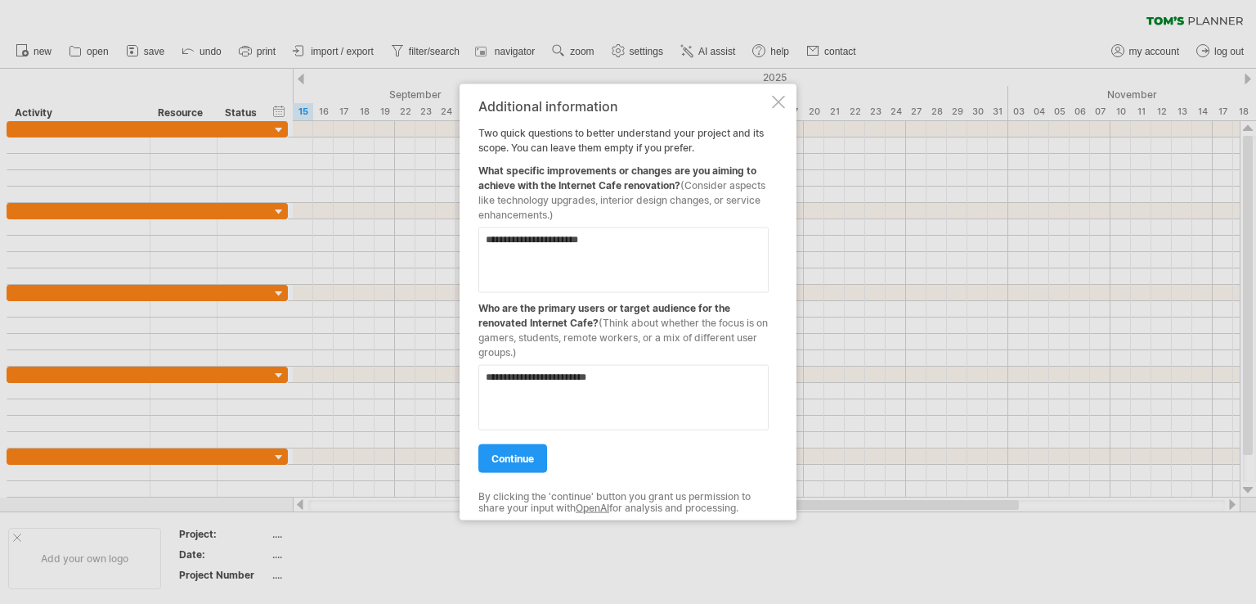
click at [567, 243] on textarea "**********" at bounding box center [623, 259] width 290 height 65
click at [612, 247] on textarea "**********" at bounding box center [623, 259] width 290 height 65
click at [485, 236] on textarea "**********" at bounding box center [623, 259] width 290 height 65
click at [513, 240] on textarea "**********" at bounding box center [623, 259] width 290 height 65
click at [732, 240] on textarea "**********" at bounding box center [623, 259] width 290 height 65
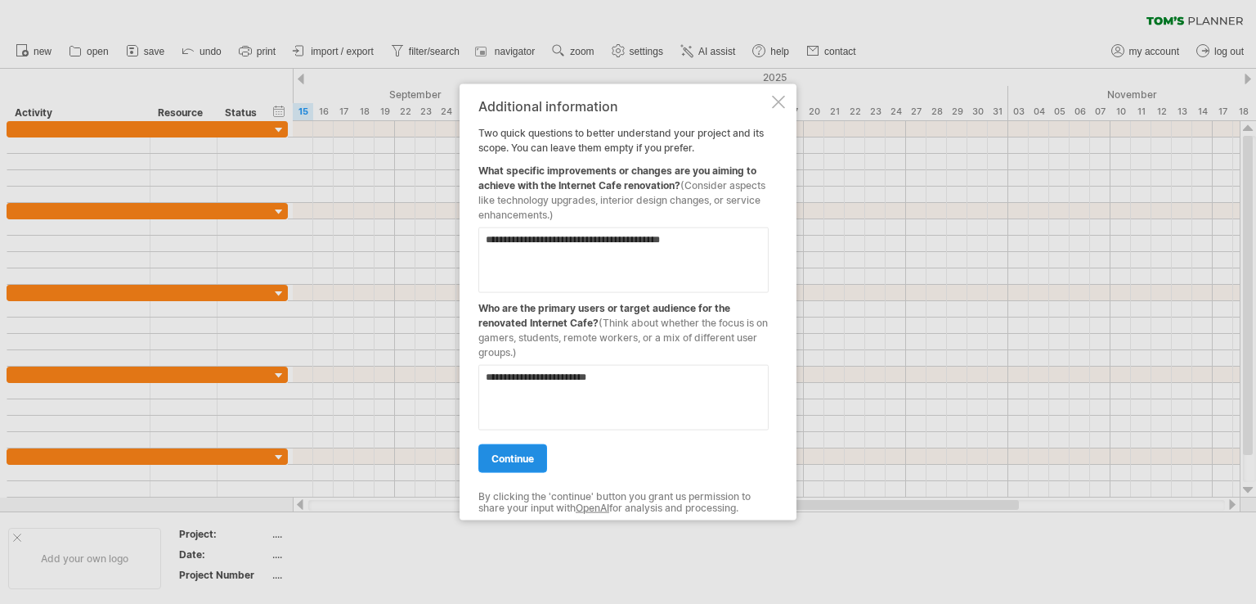
type textarea "**********"
click at [529, 462] on span "continue" at bounding box center [513, 458] width 43 height 12
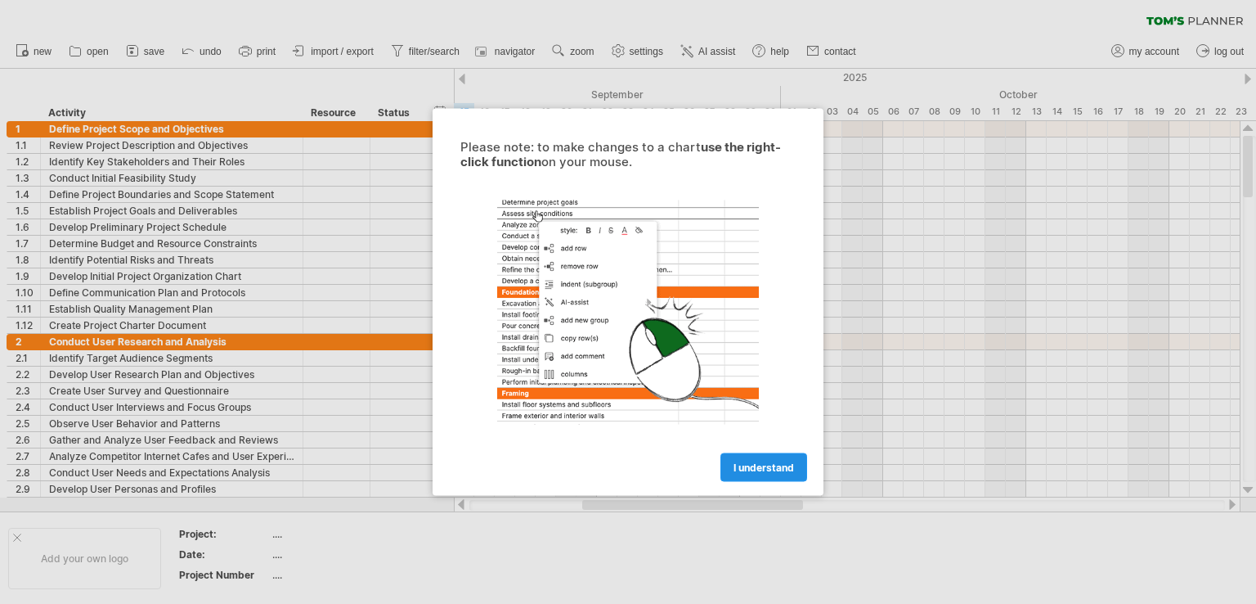
click at [743, 474] on link "I understand" at bounding box center [764, 467] width 87 height 29
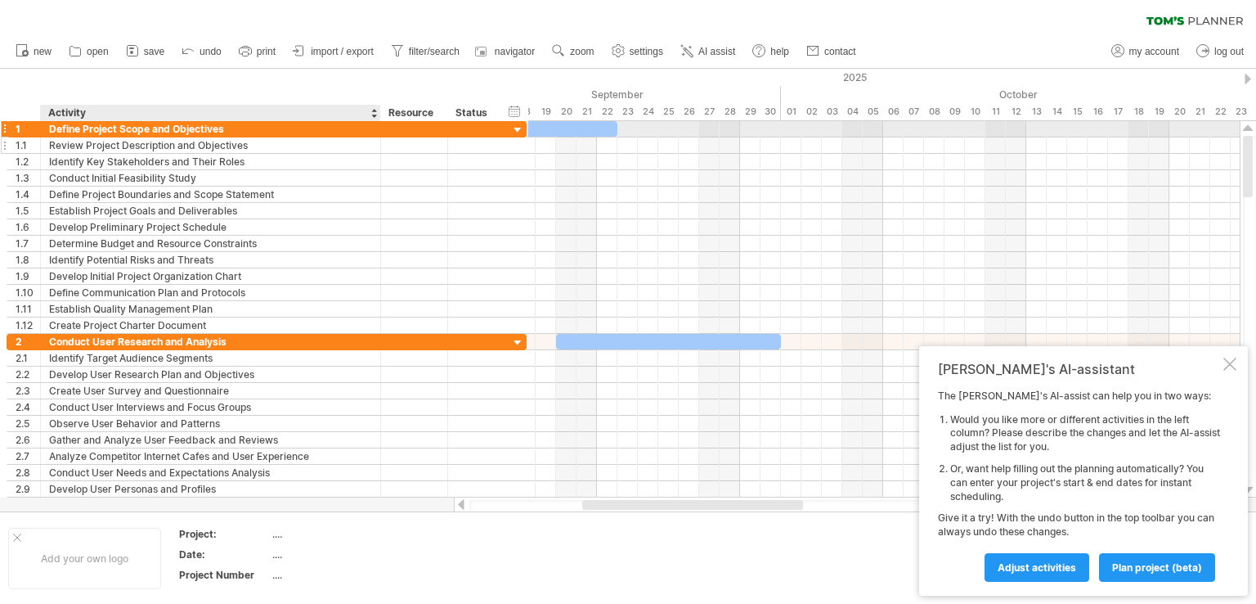
drag, startPoint x: 299, startPoint y: 130, endPoint x: 361, endPoint y: 150, distance: 65.4
click at [361, 150] on div "**********" at bounding box center [267, 227] width 520 height 213
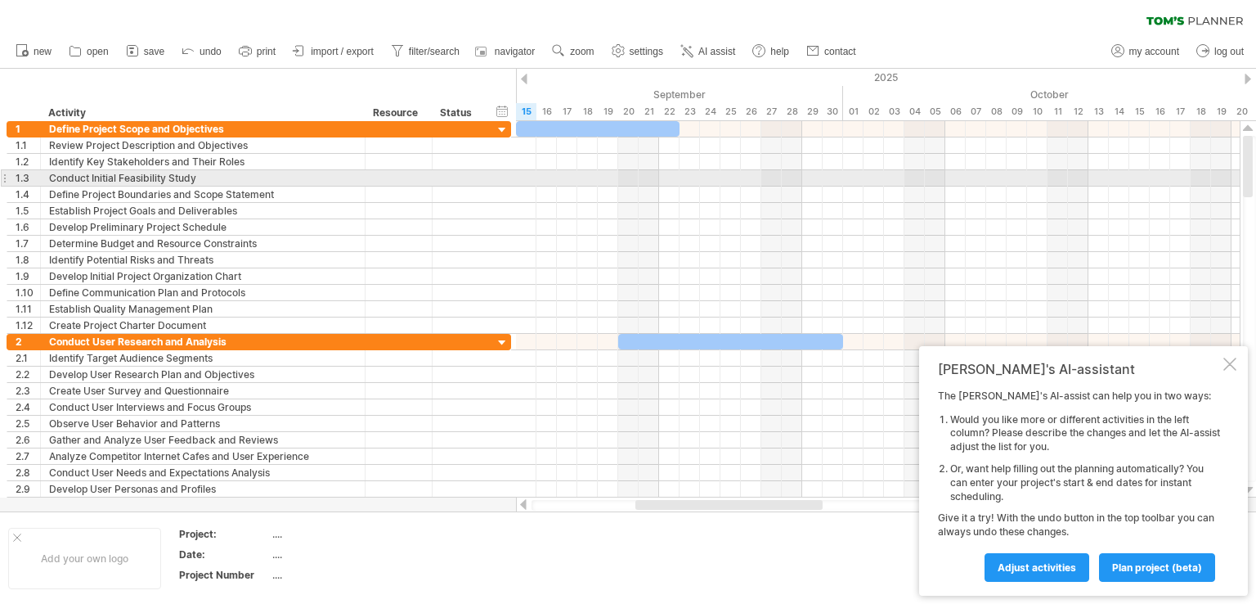
click at [227, 182] on div "Conduct Initial Feasibility Study" at bounding box center [203, 178] width 308 height 16
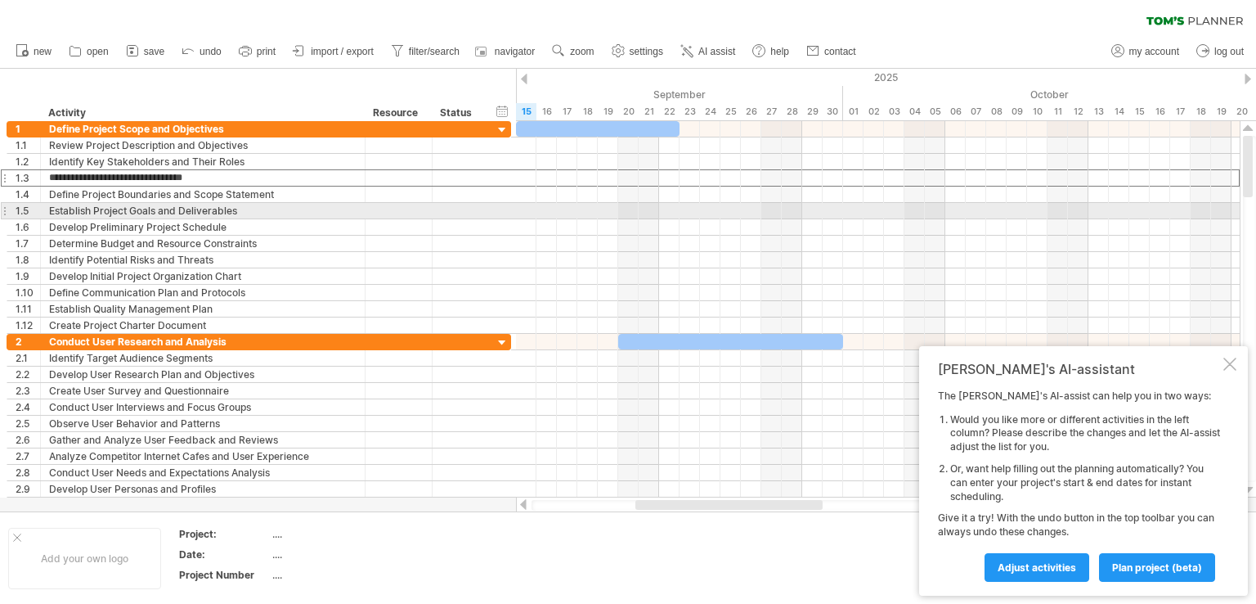
click at [232, 204] on div "Establish Project Goals and Deliverables" at bounding box center [203, 211] width 308 height 16
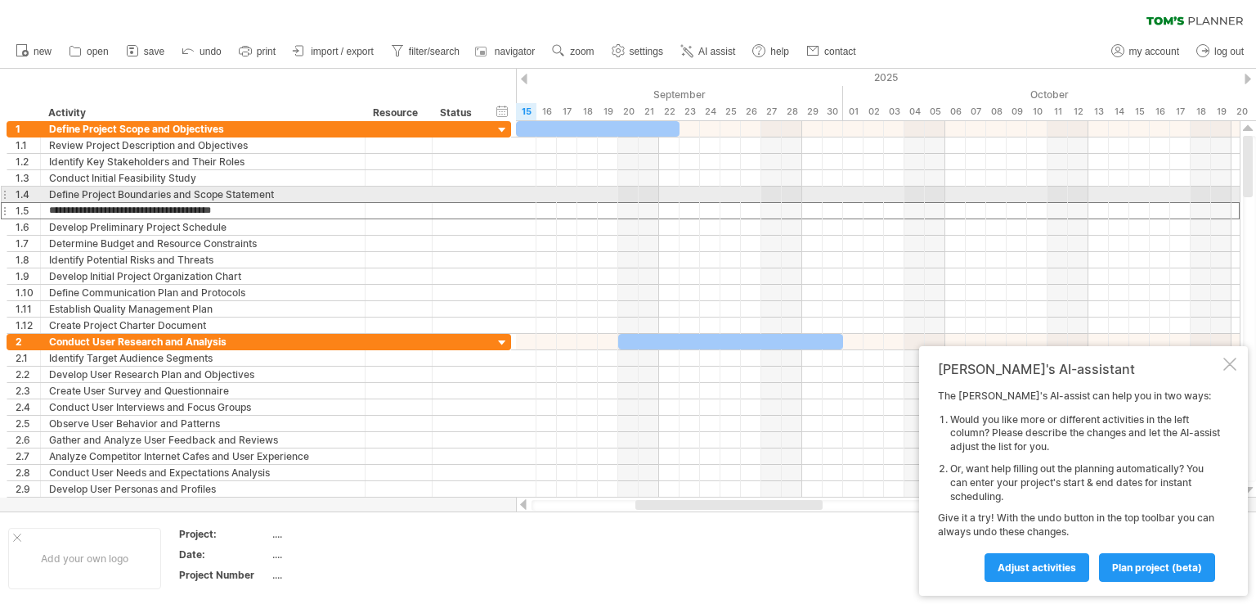
click at [278, 201] on div "**********" at bounding box center [259, 227] width 505 height 213
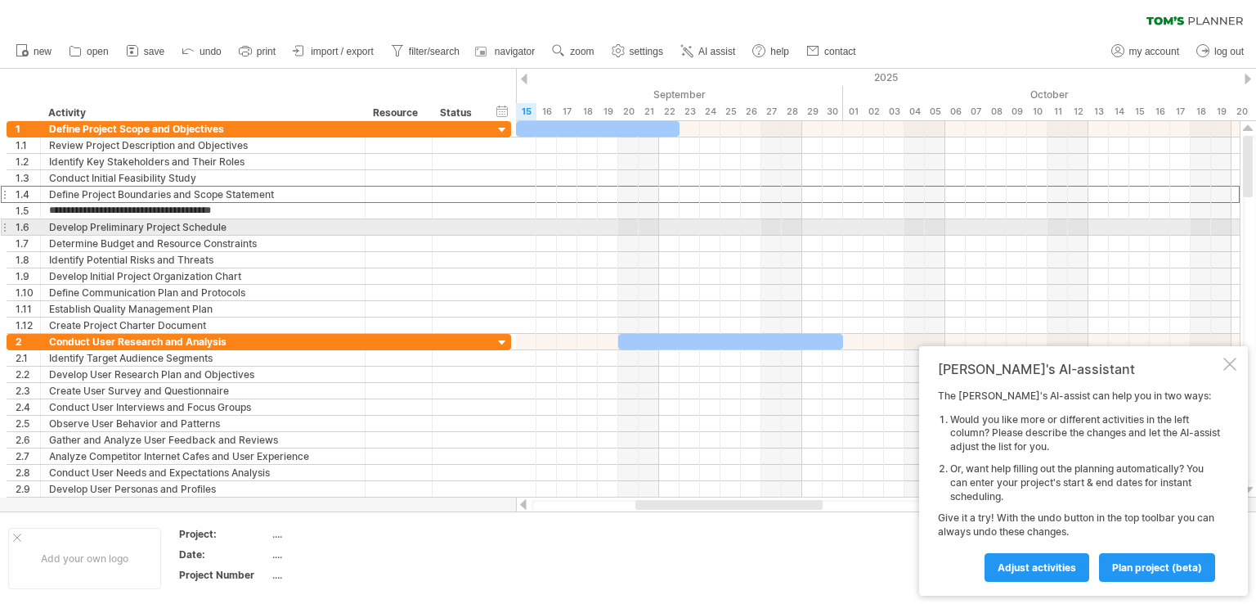
click at [277, 221] on div "Develop Preliminary Project Schedule" at bounding box center [203, 227] width 308 height 16
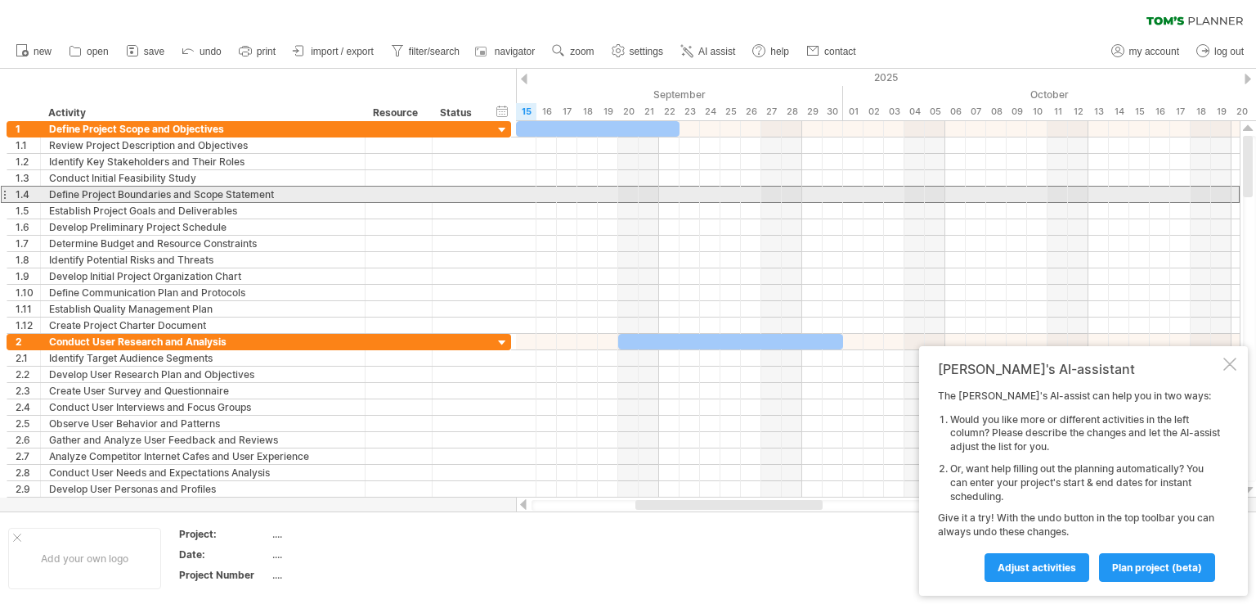
click at [291, 191] on div "Define Project Boundaries and Scope Statement" at bounding box center [203, 194] width 308 height 16
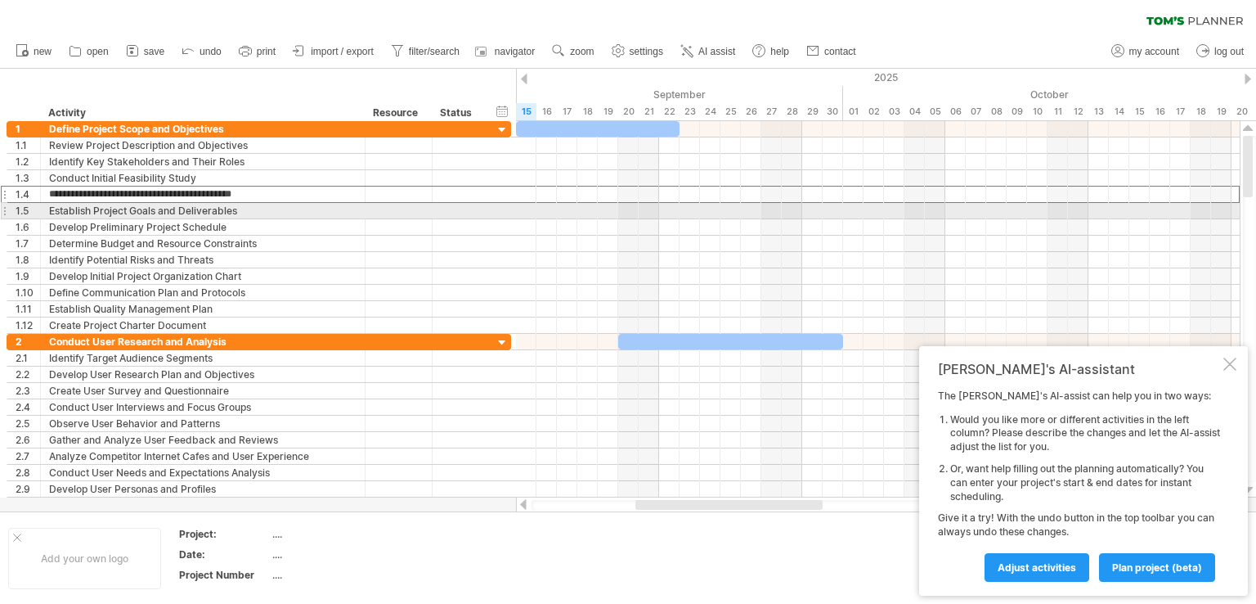
click at [295, 209] on div "Establish Project Goals and Deliverables" at bounding box center [203, 211] width 308 height 16
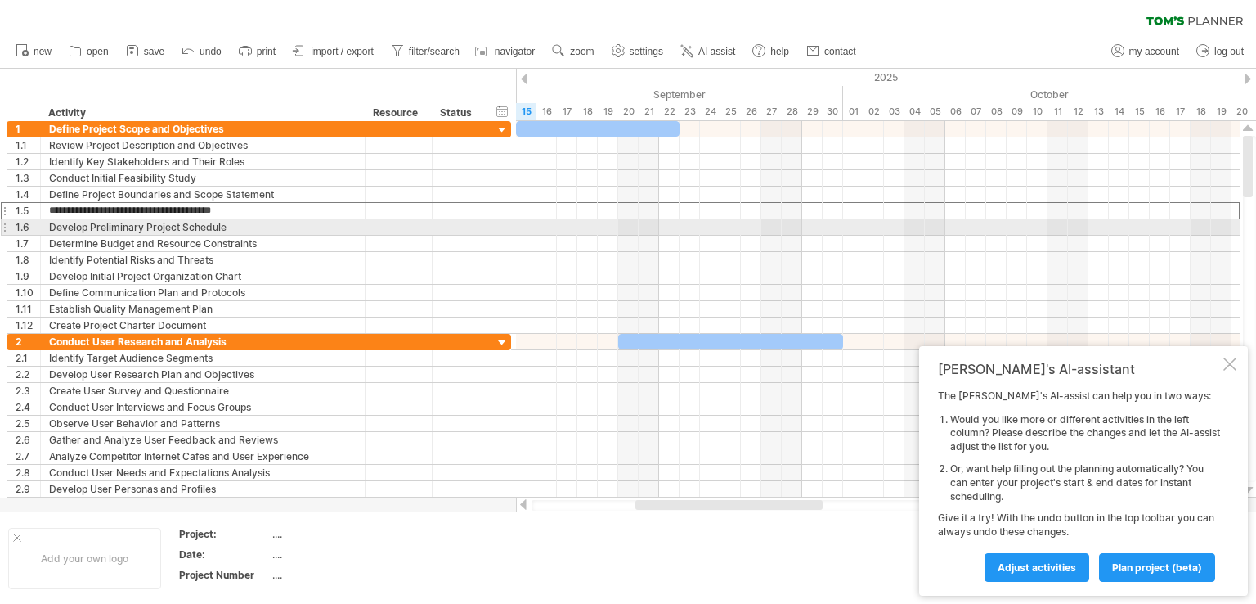
click at [288, 224] on div "Develop Preliminary Project Schedule" at bounding box center [203, 227] width 308 height 16
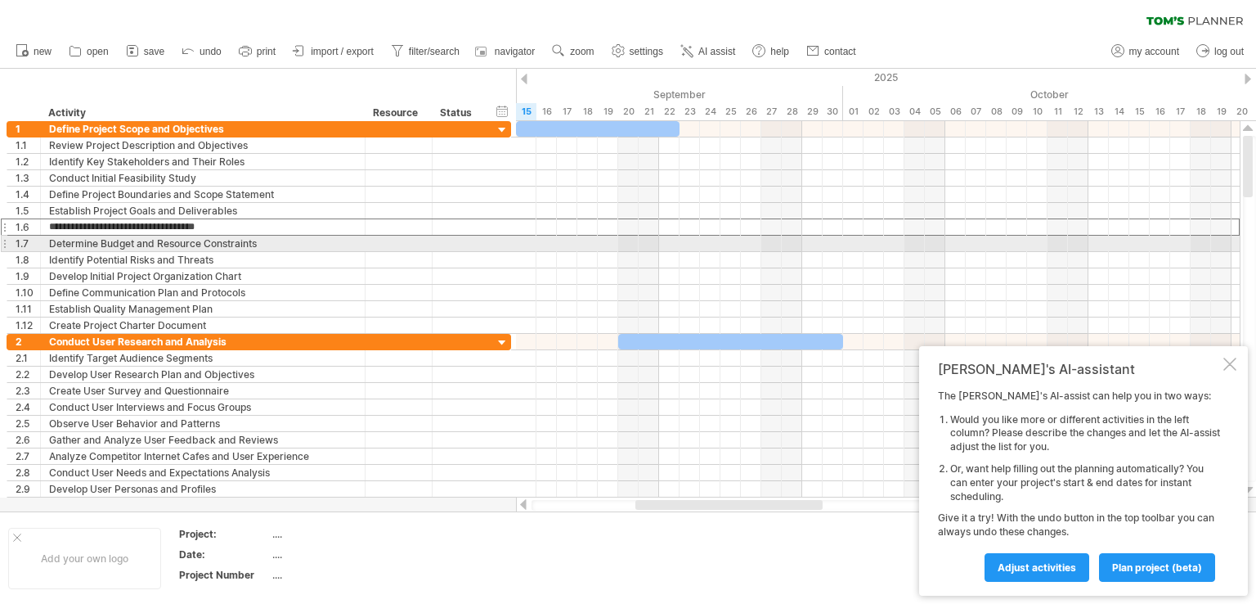
click at [290, 241] on div "Determine Budget and Resource Constraints" at bounding box center [203, 244] width 308 height 16
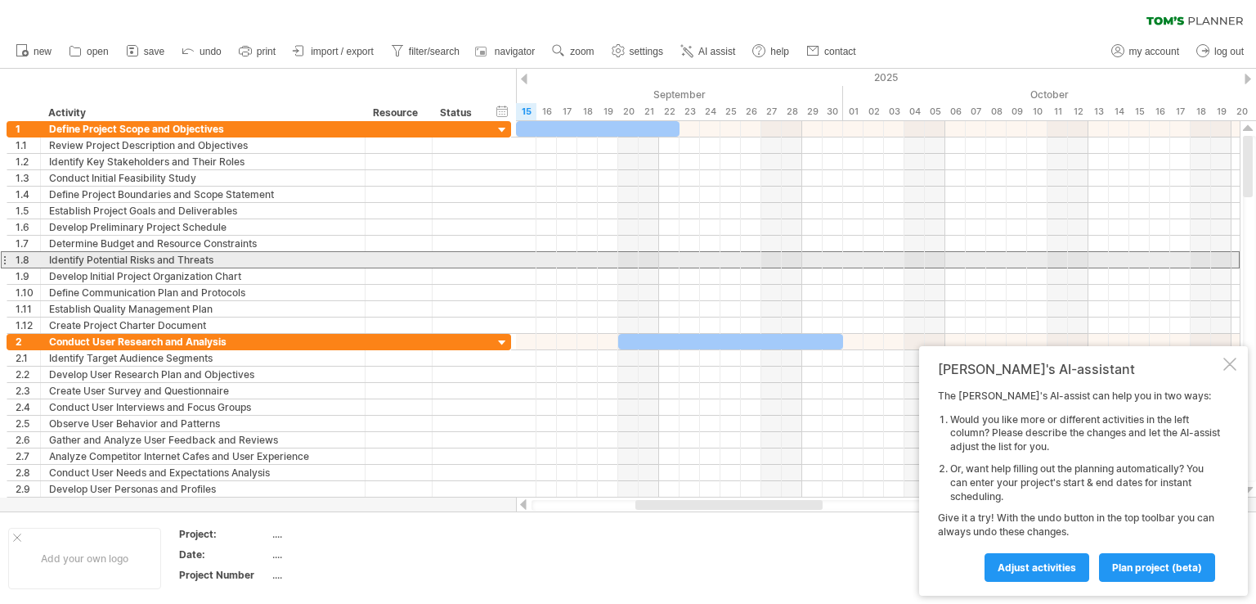
click at [287, 256] on div "Identify Potential Risks and Threats" at bounding box center [203, 260] width 308 height 16
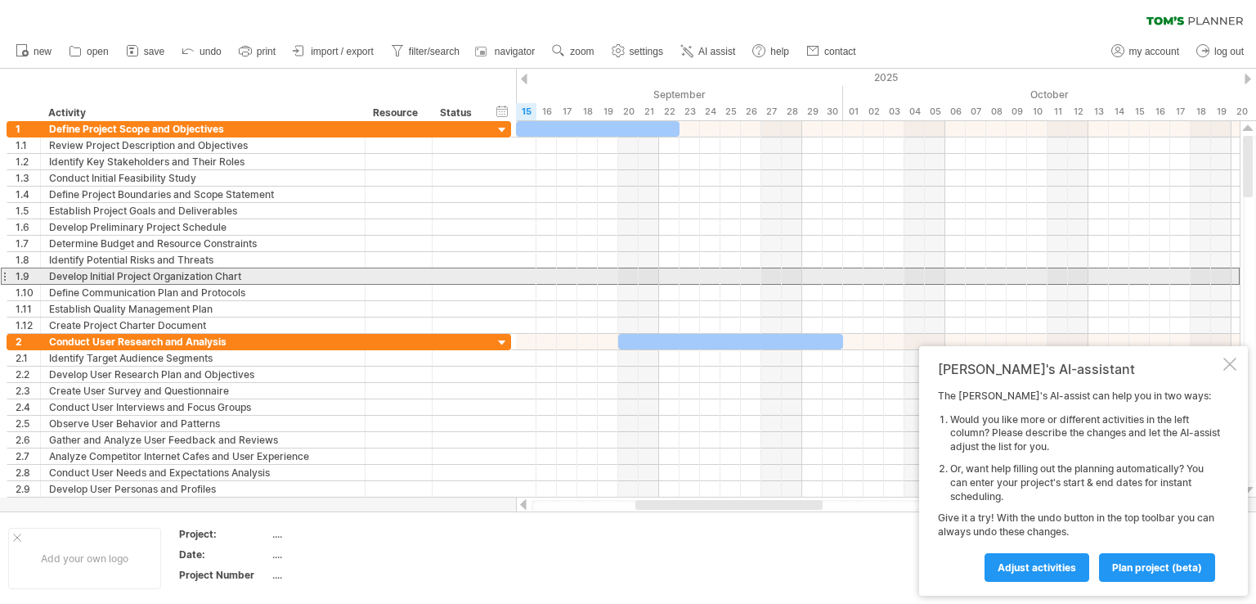
click at [289, 281] on div "Develop Initial Project Organization Chart" at bounding box center [203, 276] width 308 height 16
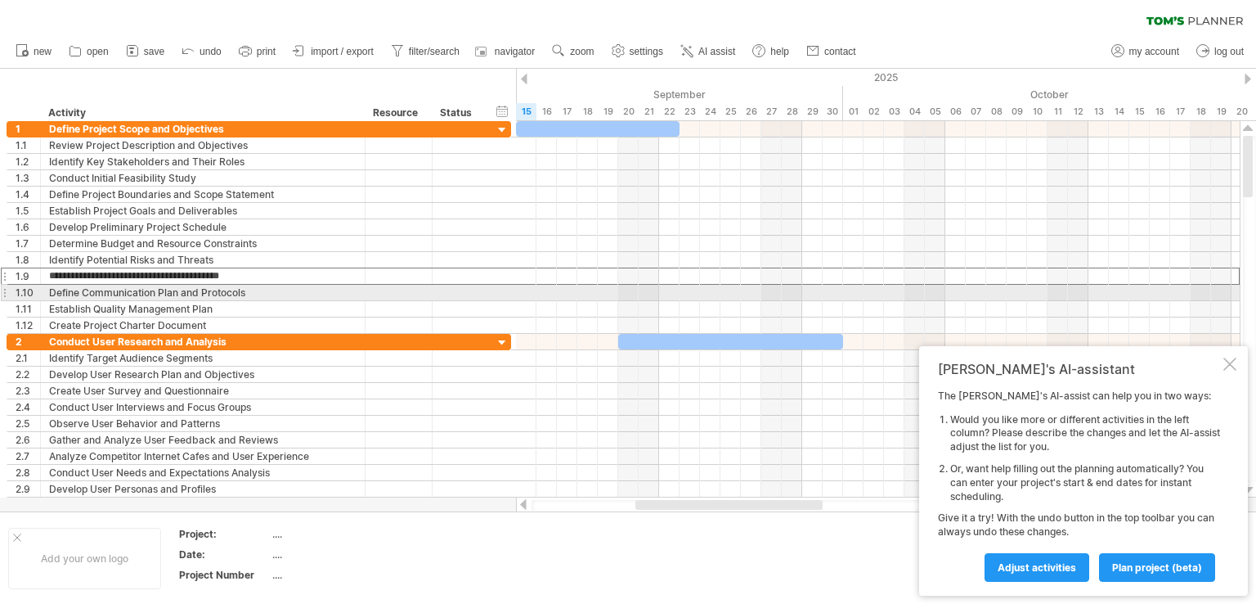
click at [286, 293] on div "Define Communication Plan and Protocols" at bounding box center [203, 293] width 308 height 16
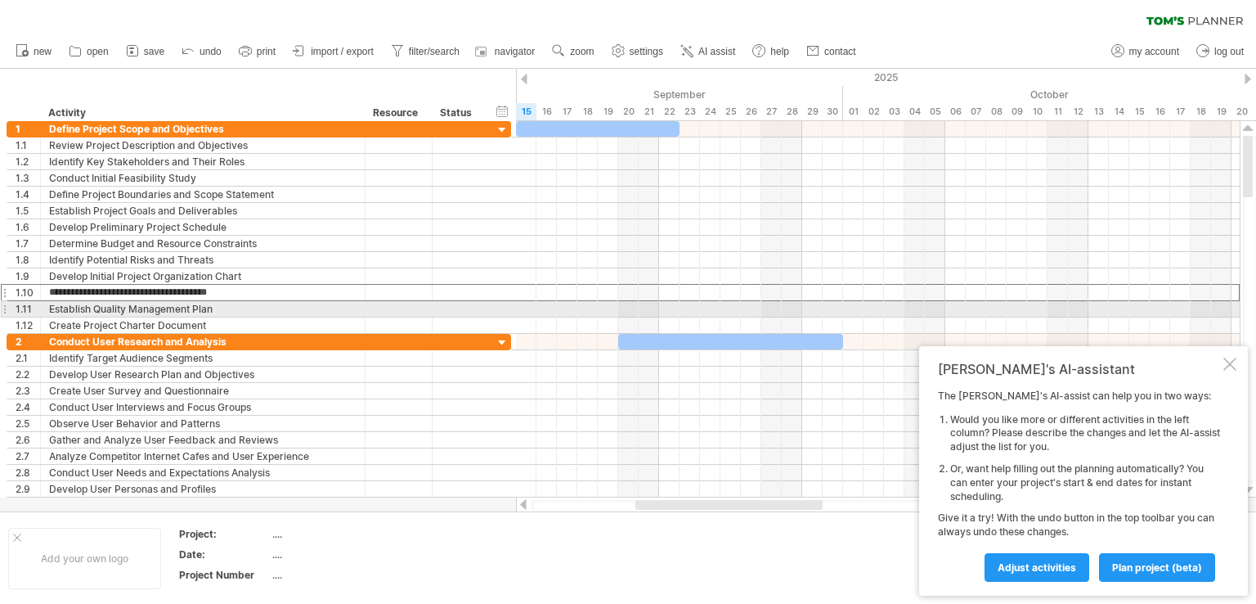
click at [283, 308] on div "Establish Quality Management Plan" at bounding box center [203, 309] width 308 height 16
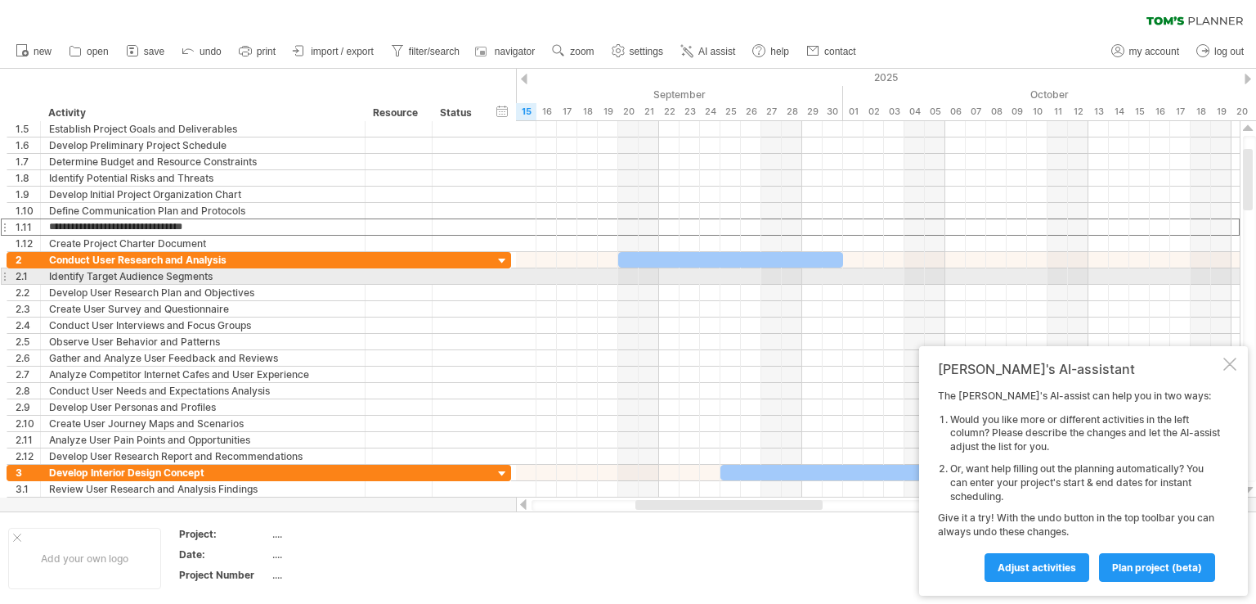
click at [296, 274] on div "Identify Target Audience Segments" at bounding box center [203, 276] width 308 height 16
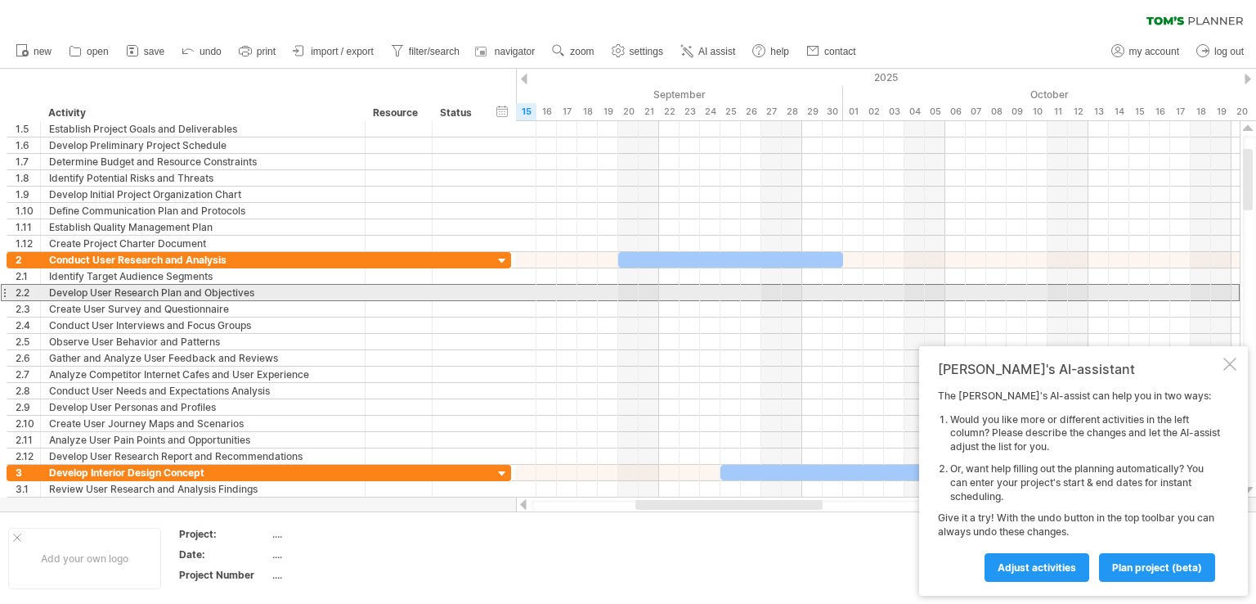
click at [292, 295] on div "Develop User Research Plan and Objectives" at bounding box center [203, 293] width 308 height 16
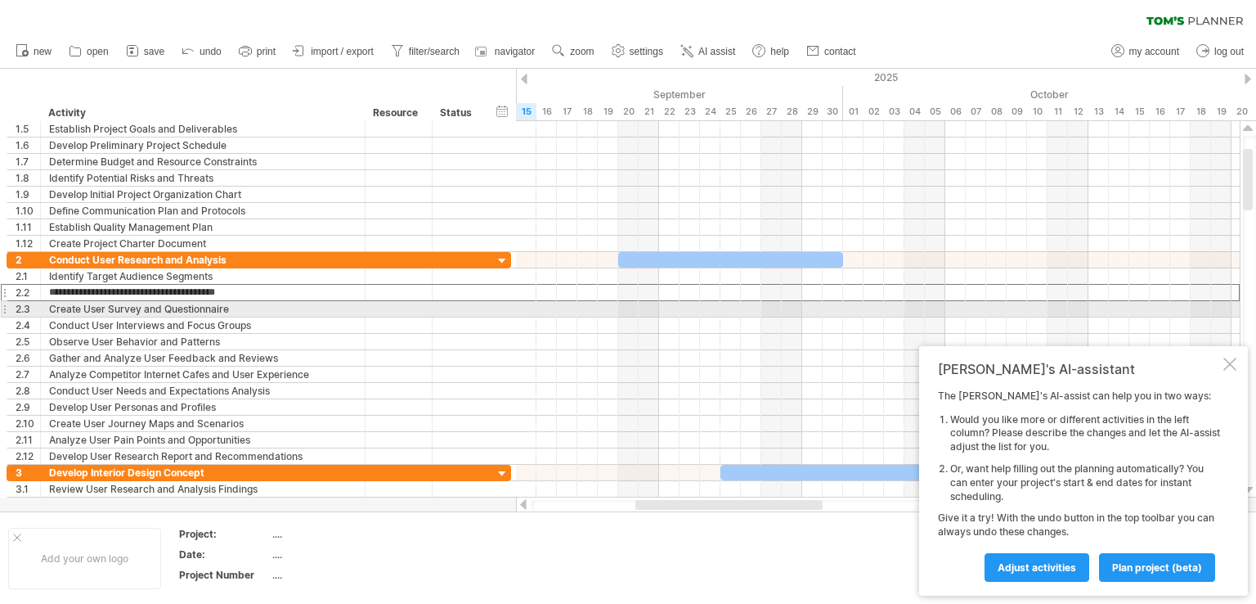
click at [294, 313] on div "Create User Survey and Questionnaire" at bounding box center [203, 309] width 308 height 16
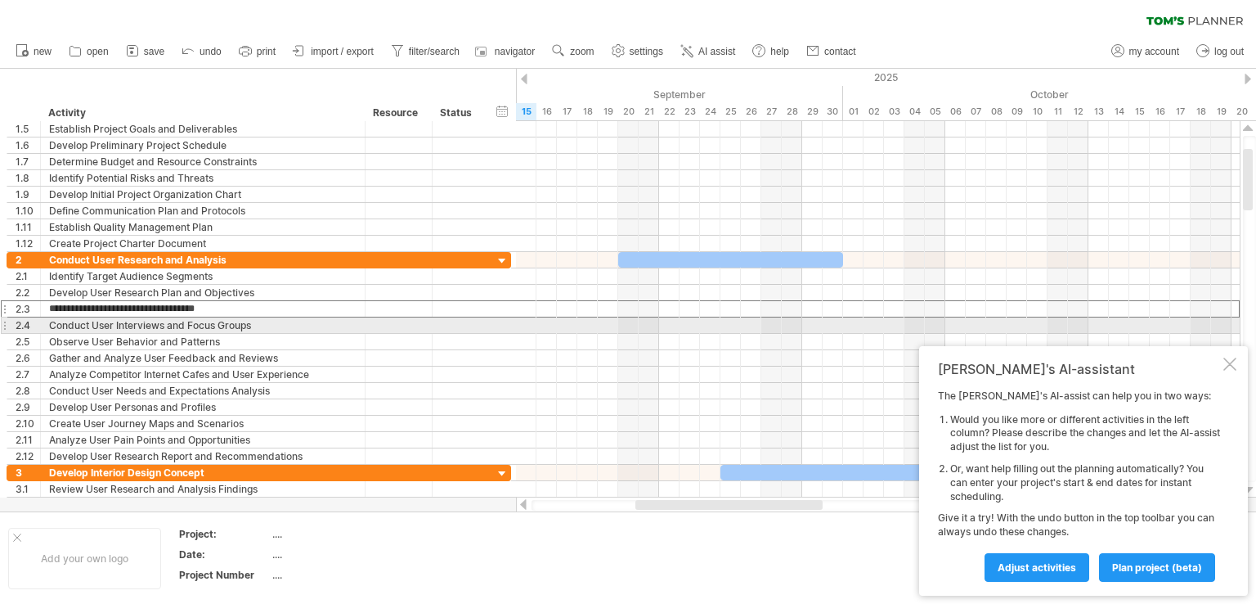
click at [294, 323] on div "Conduct User Interviews and Focus Groups" at bounding box center [203, 325] width 308 height 16
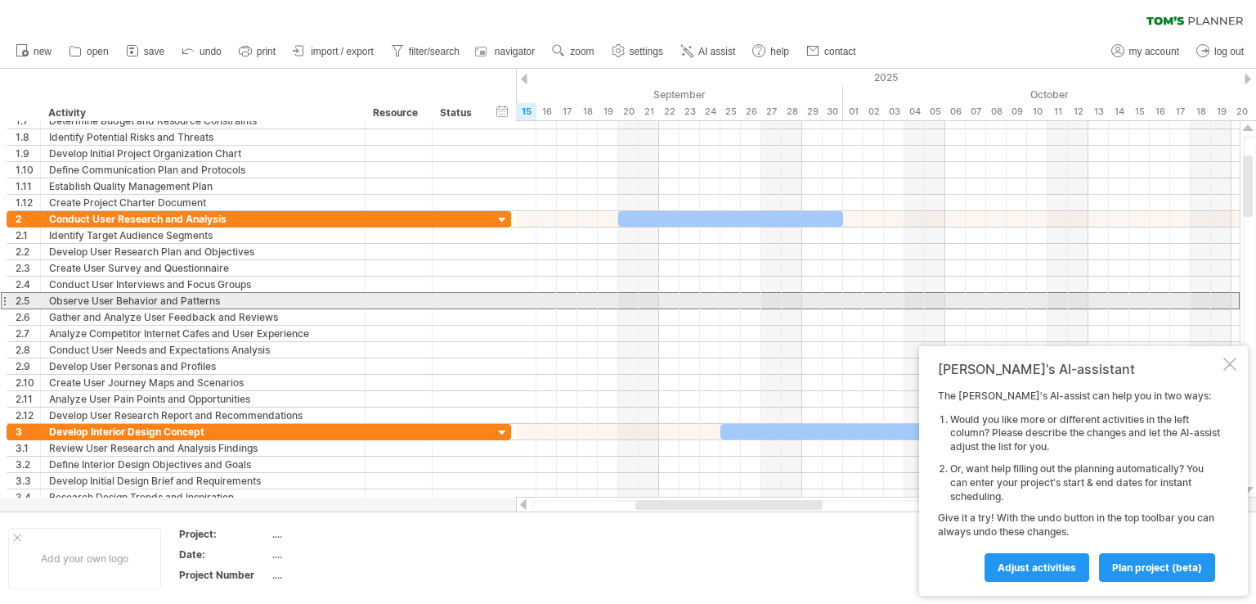
click at [298, 297] on div "Observe User Behavior and Patterns" at bounding box center [203, 301] width 308 height 16
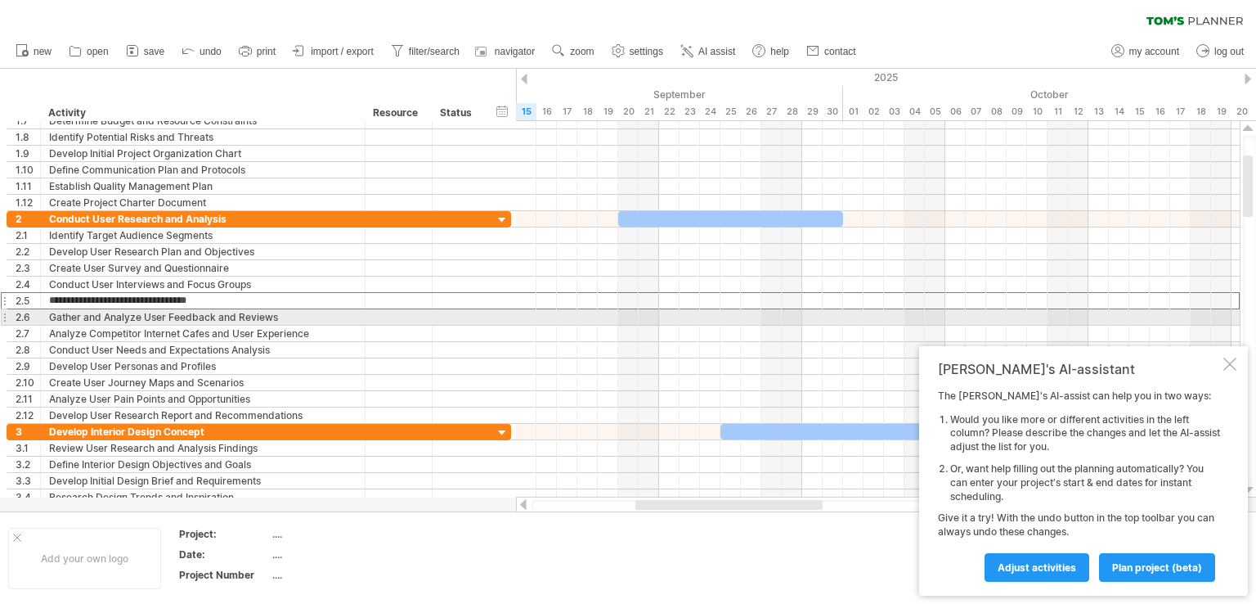
click at [298, 317] on div "Gather and Analyze User Feedback and Reviews" at bounding box center [203, 317] width 308 height 16
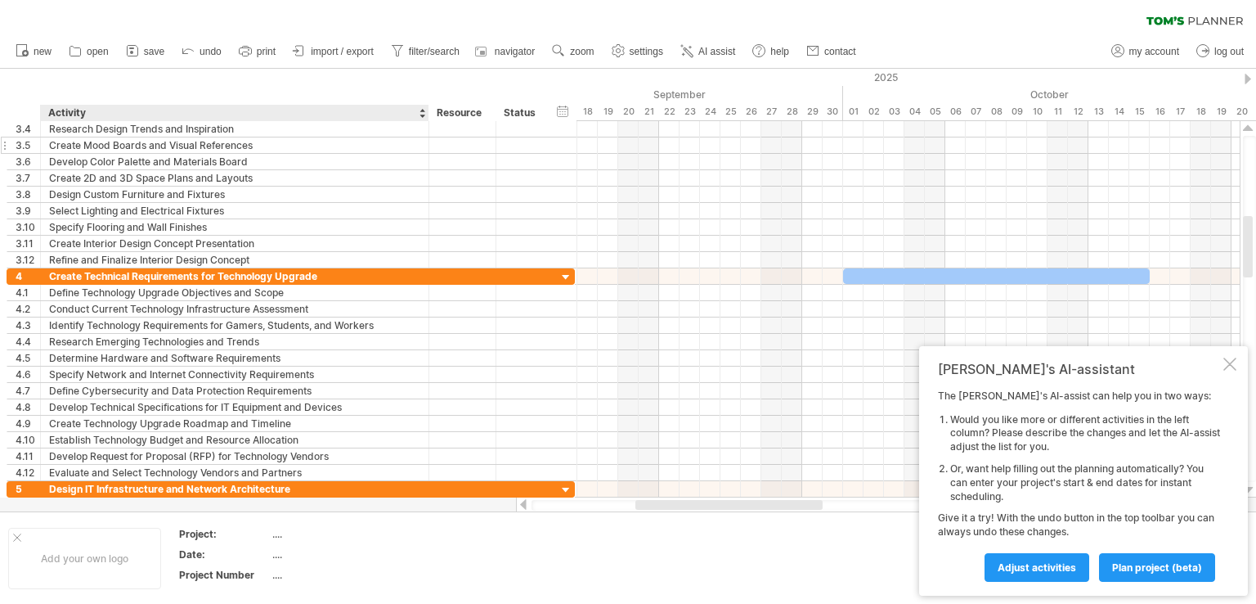
drag, startPoint x: 362, startPoint y: 111, endPoint x: 424, endPoint y: 138, distance: 68.5
click at [424, 138] on div "Trying to reach plan.tomsplanner.com Connected again... 0% clear filter new 1" at bounding box center [628, 302] width 1256 height 604
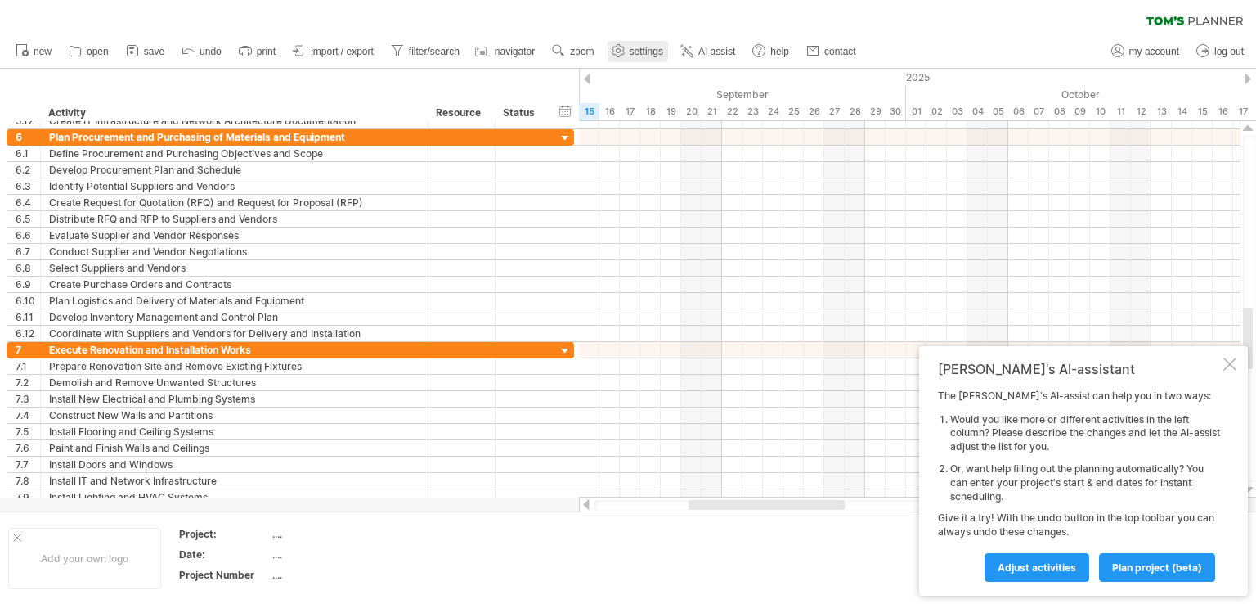
click at [628, 58] on link "settings" at bounding box center [638, 51] width 61 height 21
select select "*"
select select "**"
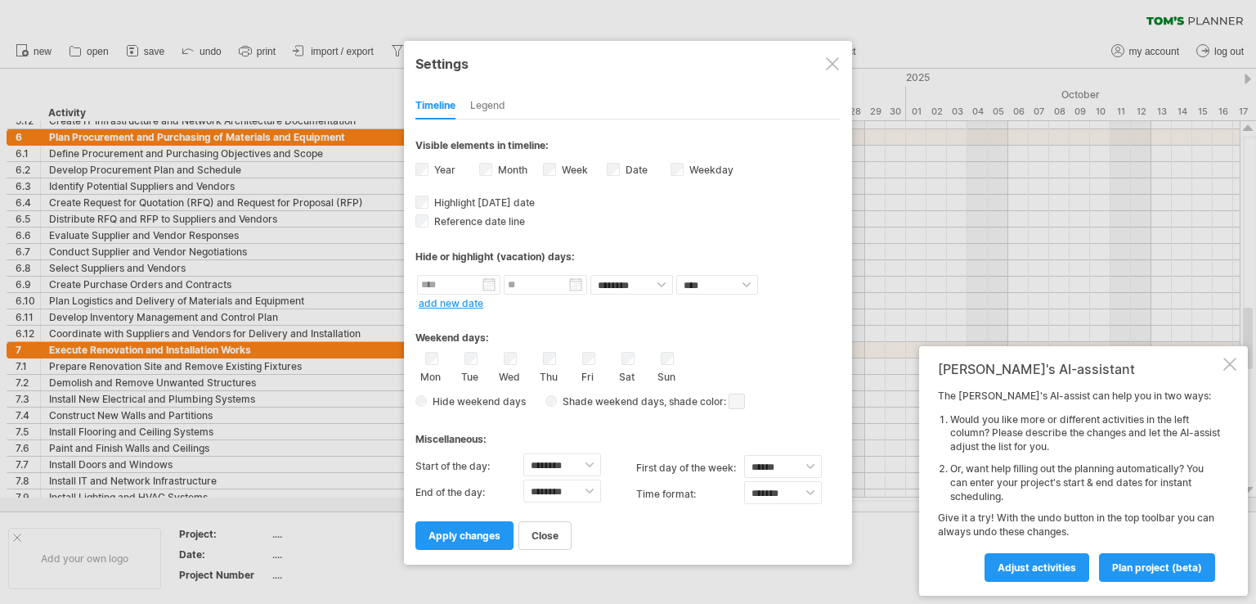
click at [837, 61] on div at bounding box center [832, 63] width 13 height 13
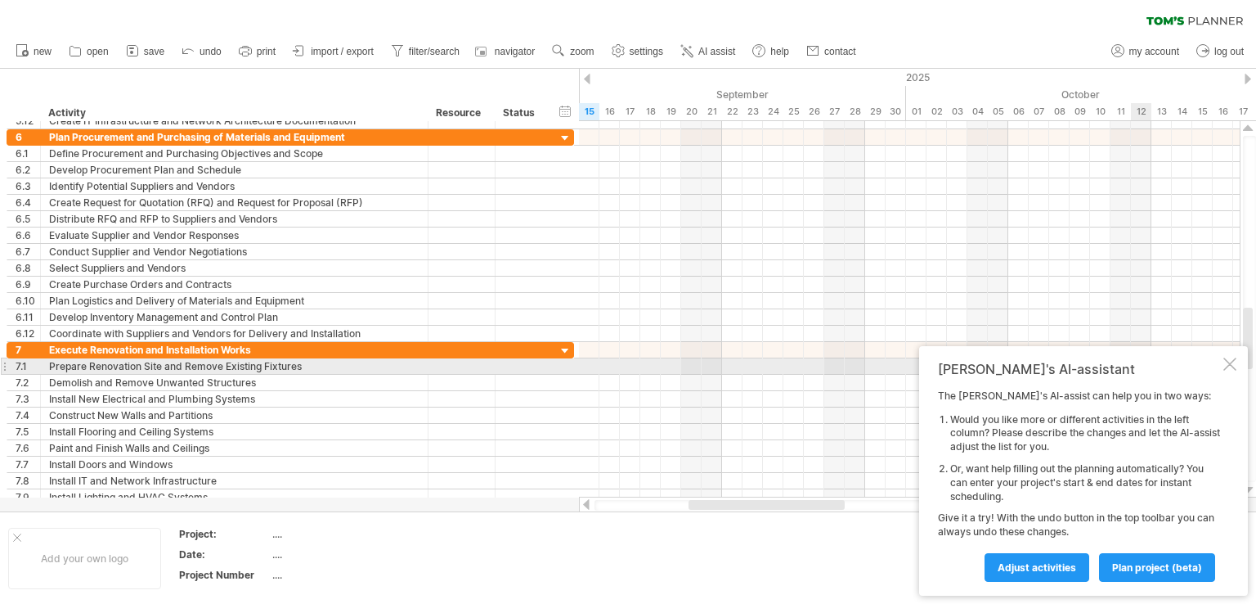
click at [1239, 370] on div "[PERSON_NAME]'s AI-assistant The [PERSON_NAME]'s AI-assist can help you in two …" at bounding box center [1083, 470] width 329 height 249
click at [1237, 362] on div "[PERSON_NAME]'s AI-assistant The [PERSON_NAME]'s AI-assist can help you in two …" at bounding box center [1083, 470] width 329 height 249
click at [1234, 363] on div at bounding box center [1230, 363] width 13 height 13
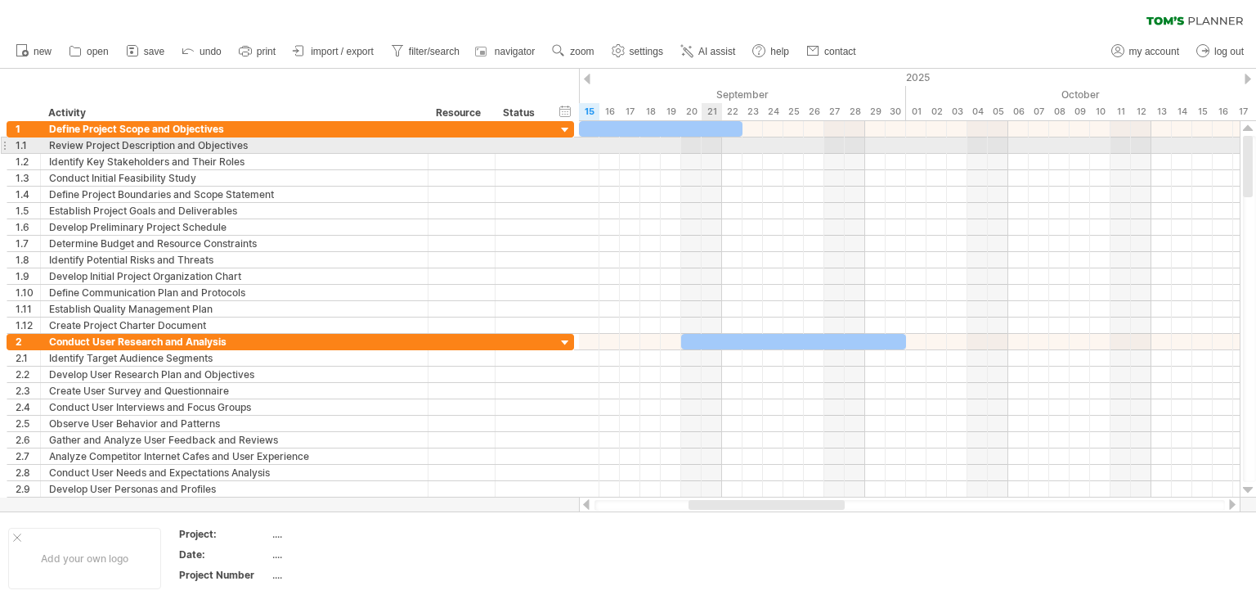
click at [713, 151] on div at bounding box center [909, 145] width 661 height 16
drag, startPoint x: 708, startPoint y: 148, endPoint x: 772, endPoint y: 149, distance: 63.8
click at [772, 149] on div at bounding box center [909, 145] width 661 height 16
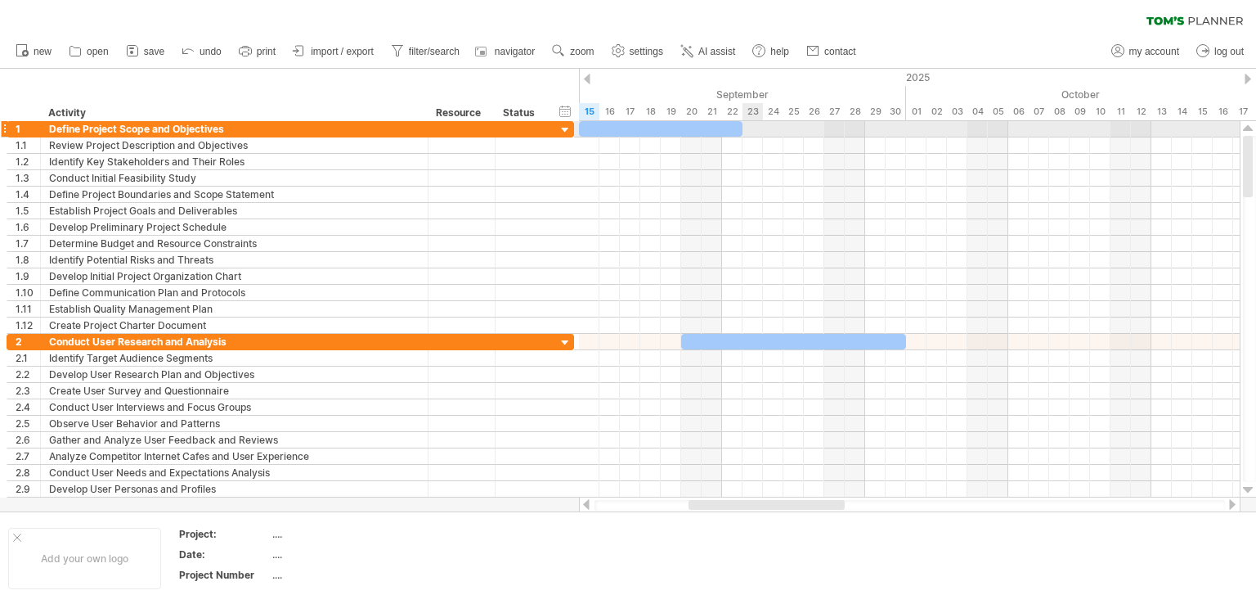
click at [739, 128] on div at bounding box center [661, 129] width 164 height 16
drag, startPoint x: 739, startPoint y: 128, endPoint x: 755, endPoint y: 148, distance: 25.0
click at [755, 148] on div "Thursday 25 September - 11.0 days Monday 15 September" at bounding box center [909, 309] width 661 height 376
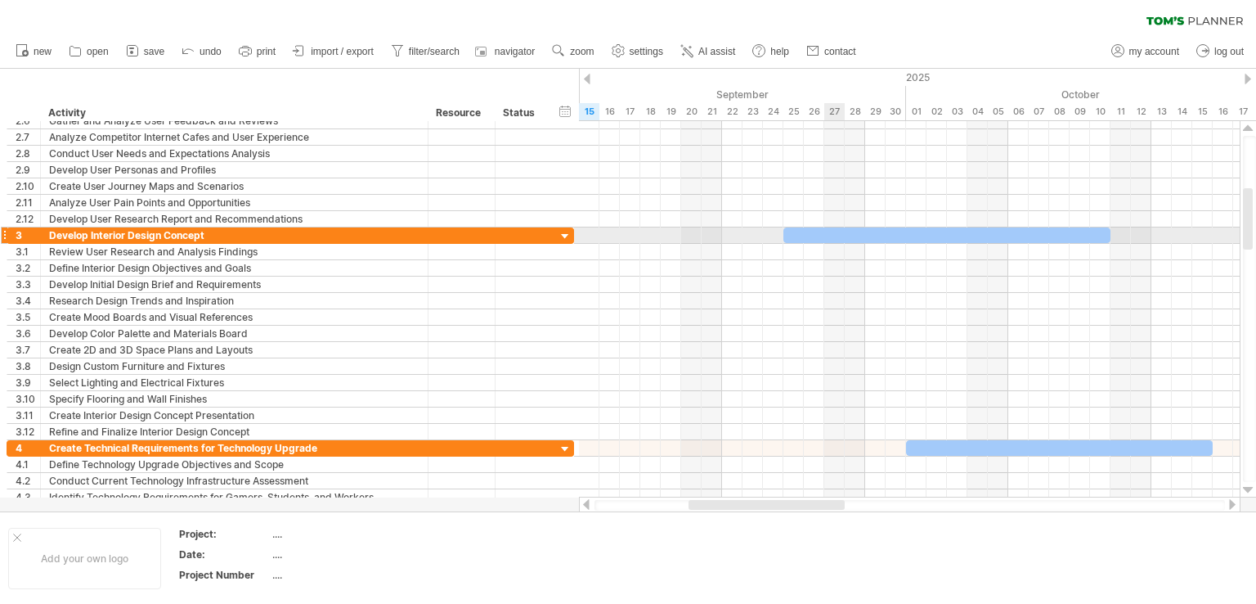
click at [829, 237] on div at bounding box center [947, 235] width 327 height 16
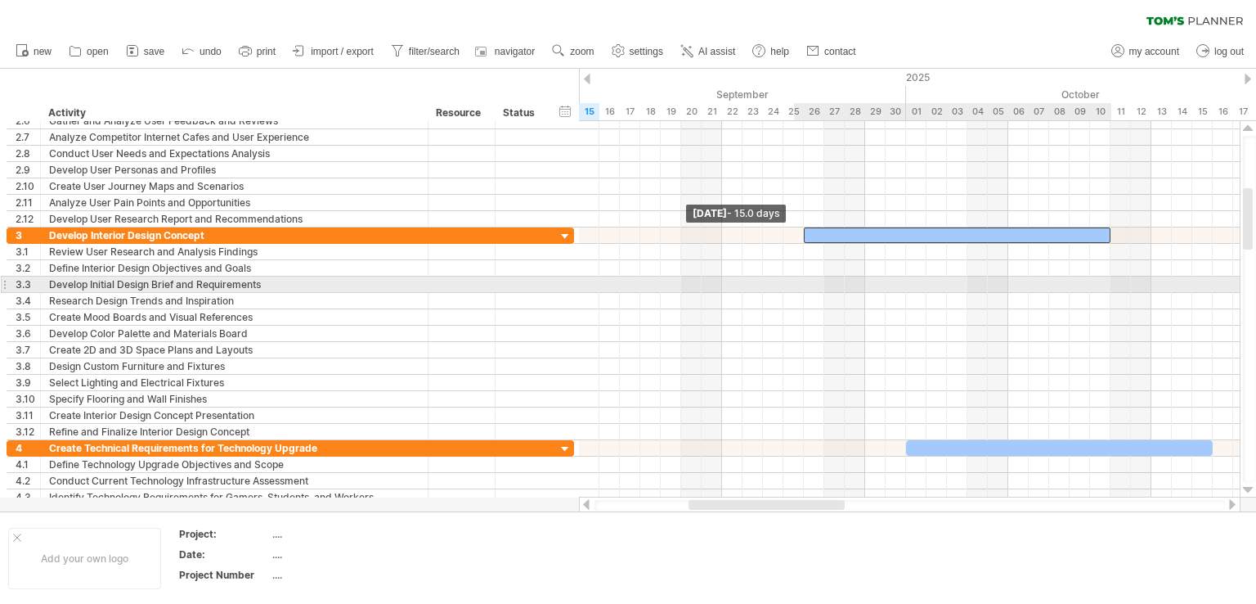
drag, startPoint x: 779, startPoint y: 232, endPoint x: 798, endPoint y: 281, distance: 51.8
click at [798, 281] on div "Friday 10 October Friday 26 September - 15.0 days" at bounding box center [909, 309] width 661 height 376
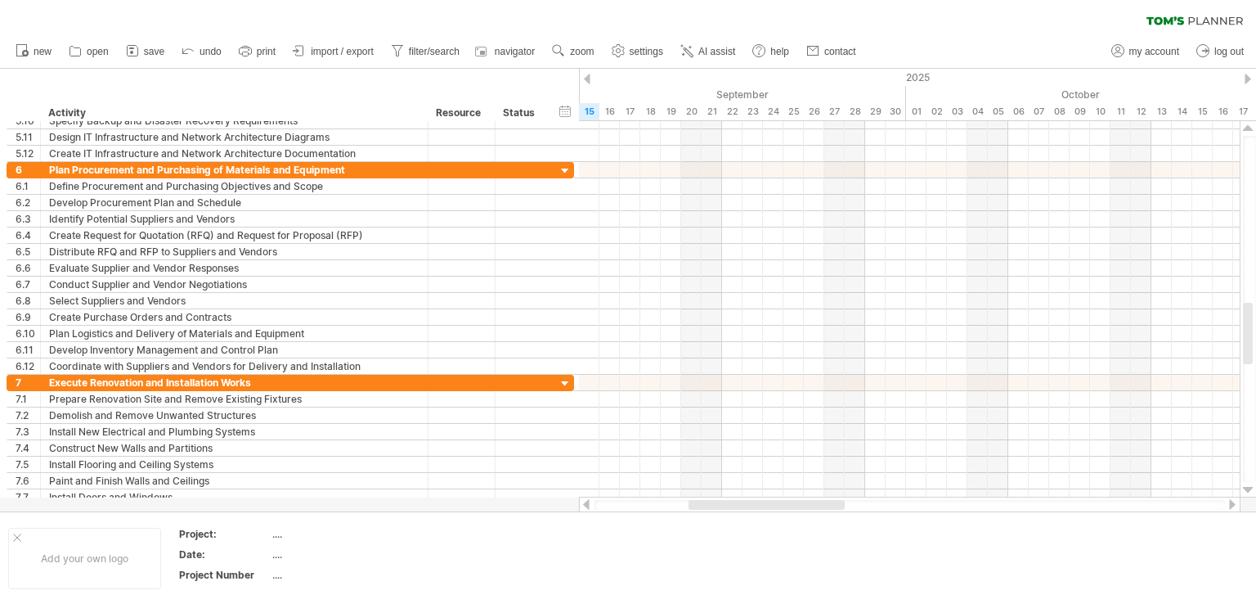
click at [907, 38] on div "new" at bounding box center [628, 51] width 1256 height 34
